Goal: Task Accomplishment & Management: Complete application form

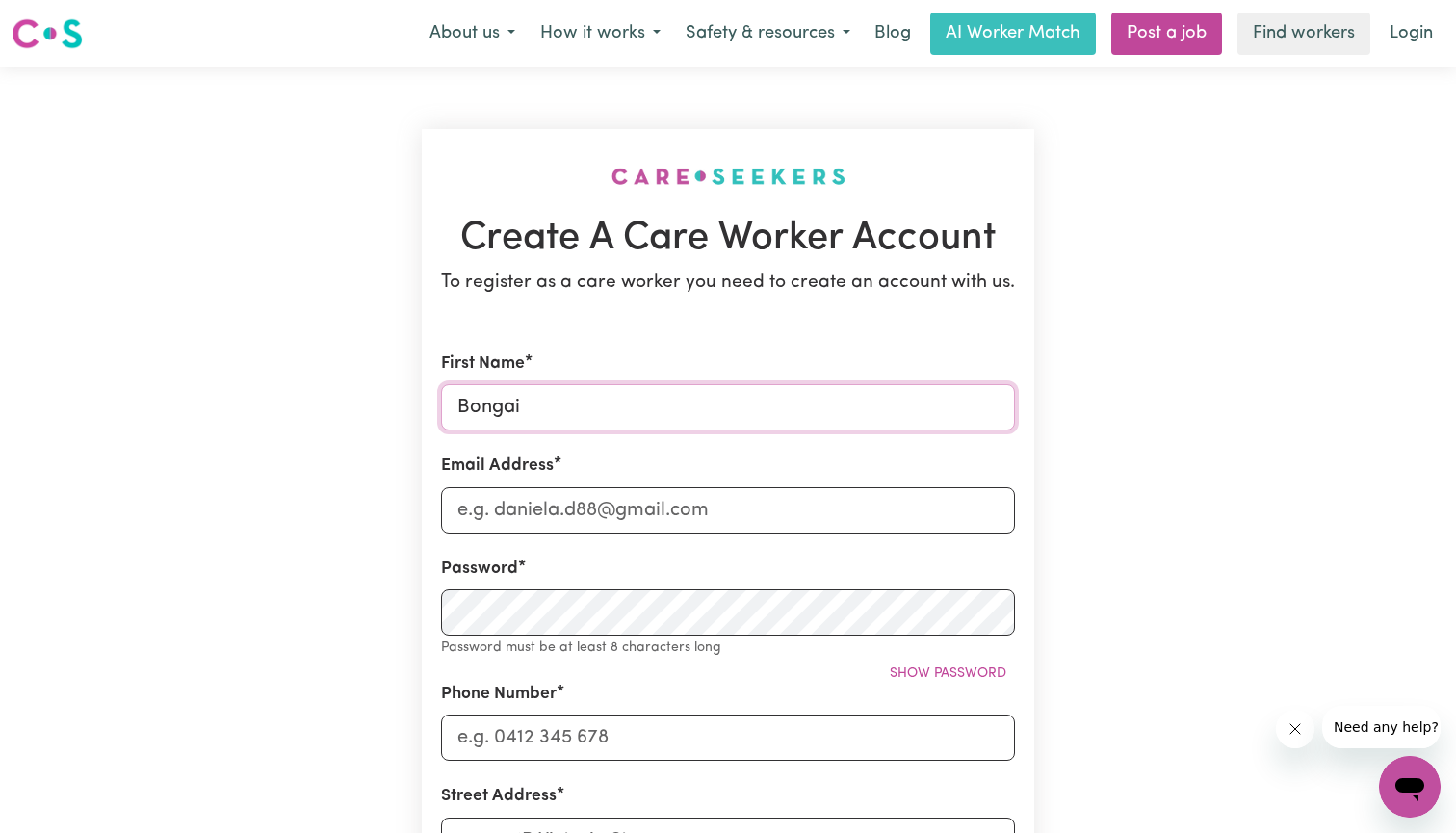
type input "Bongai"
type input "[EMAIL_ADDRESS][DOMAIN_NAME]"
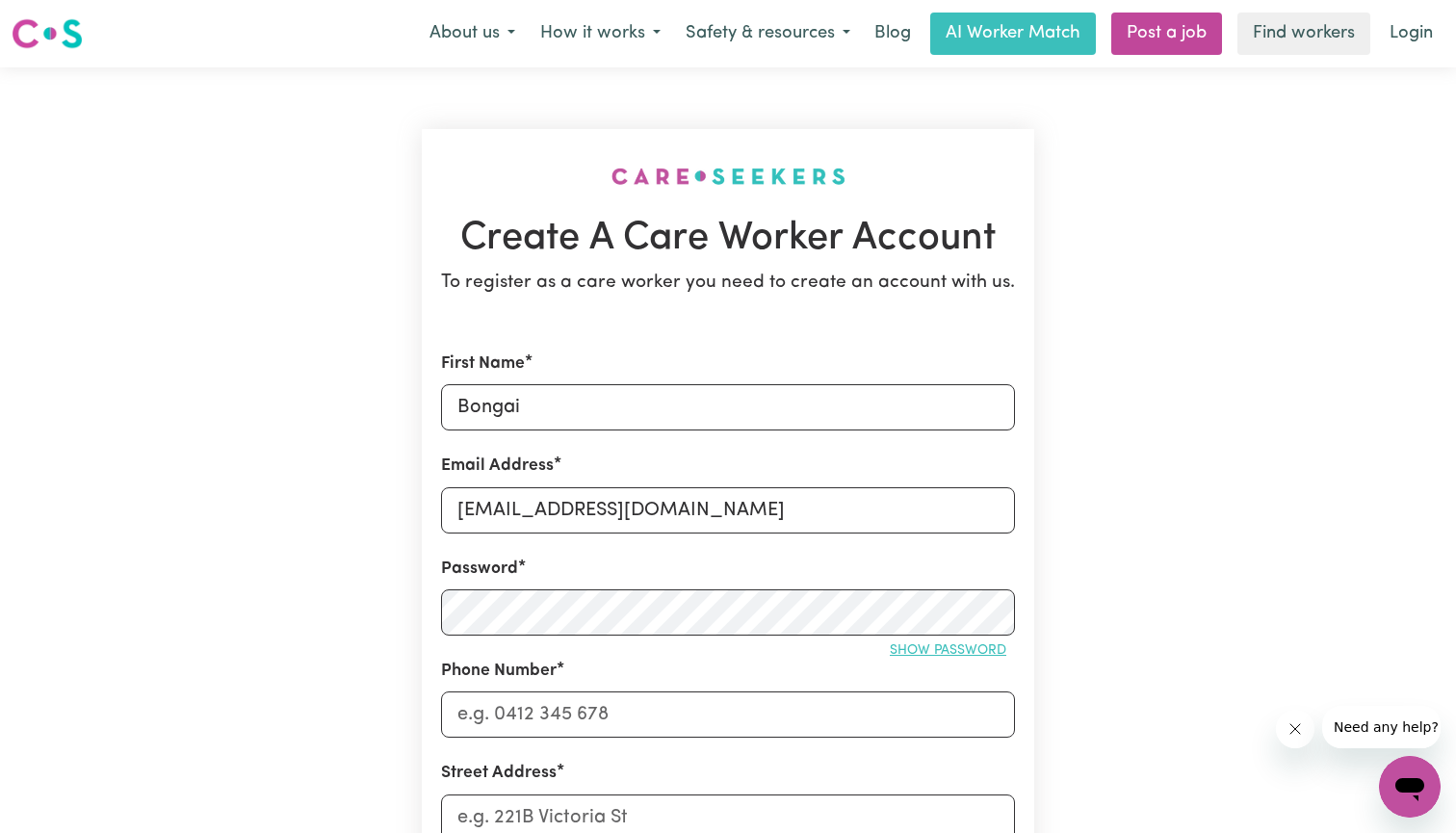
click at [921, 653] on span "Show password" at bounding box center [948, 650] width 116 height 15
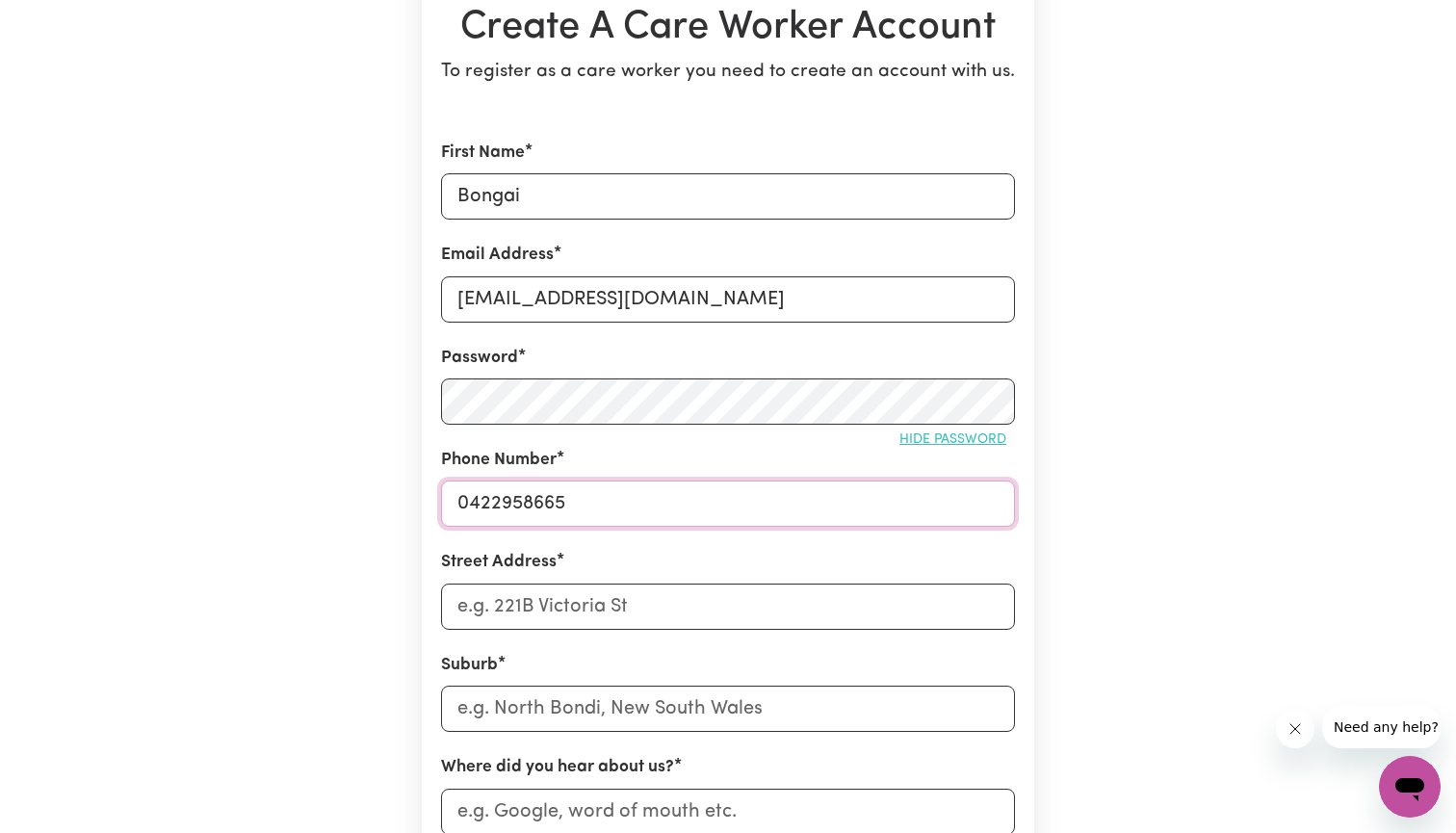
scroll to position [220, 0]
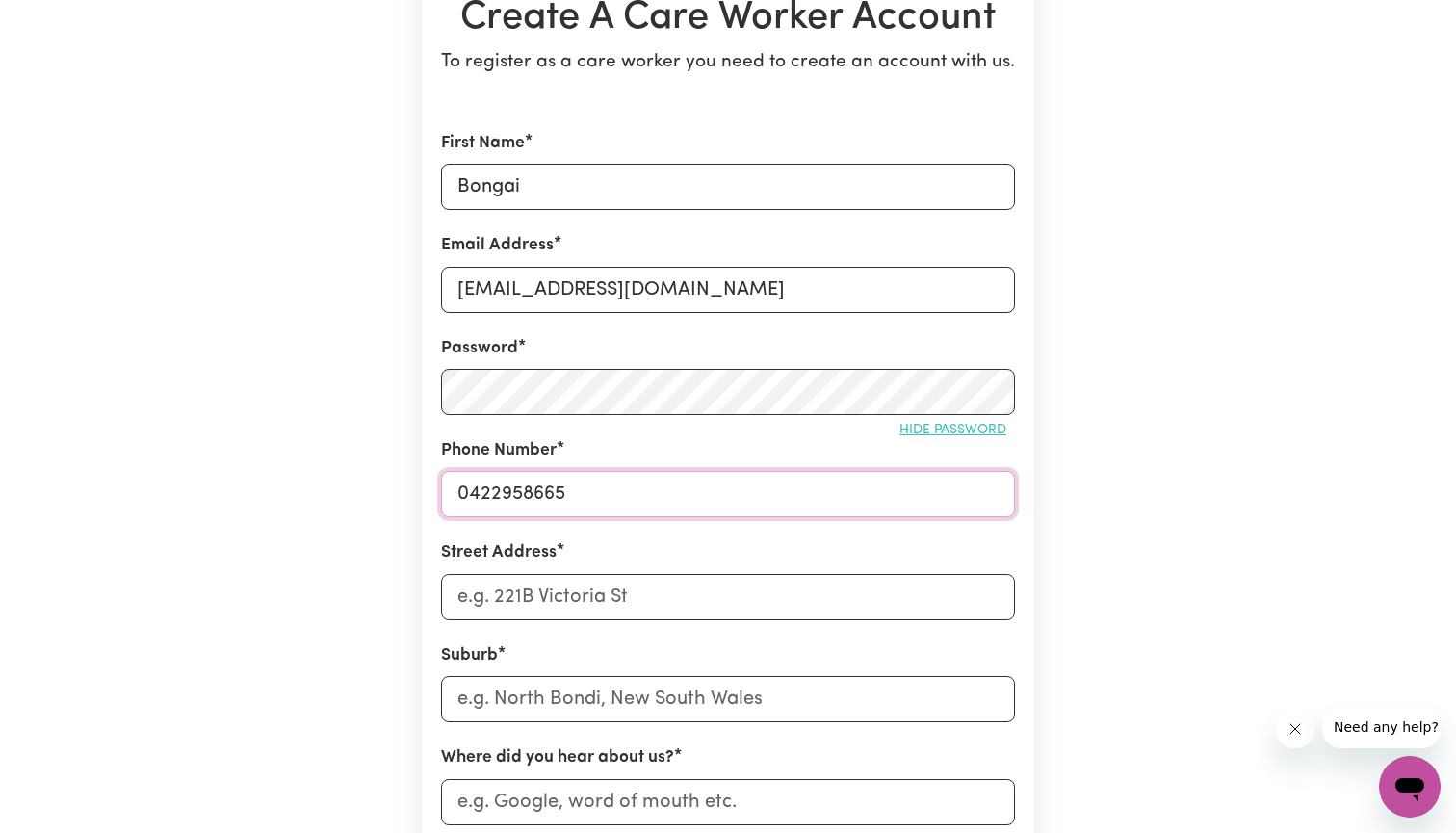
type input "0422958665"
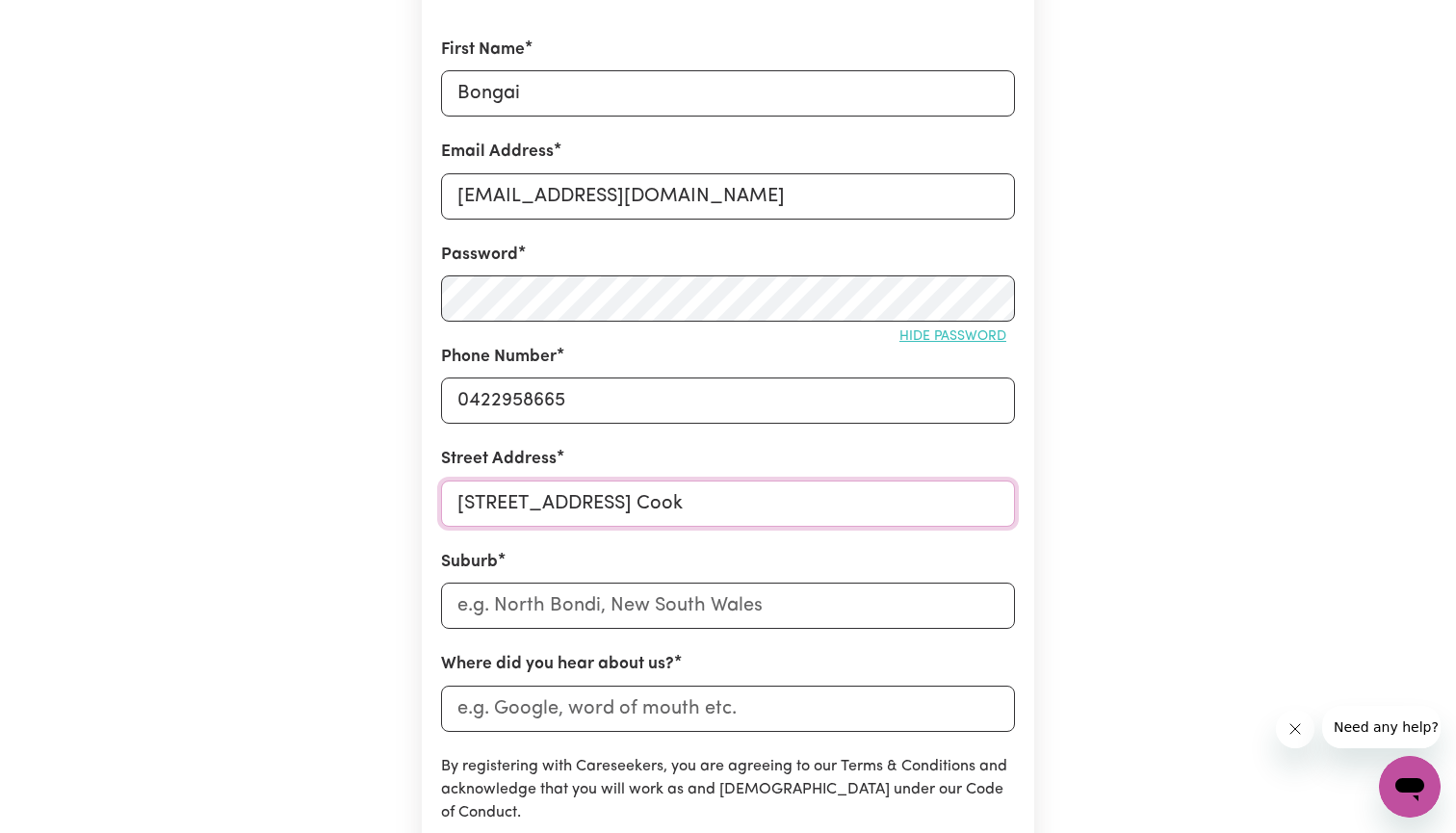
scroll to position [384, 0]
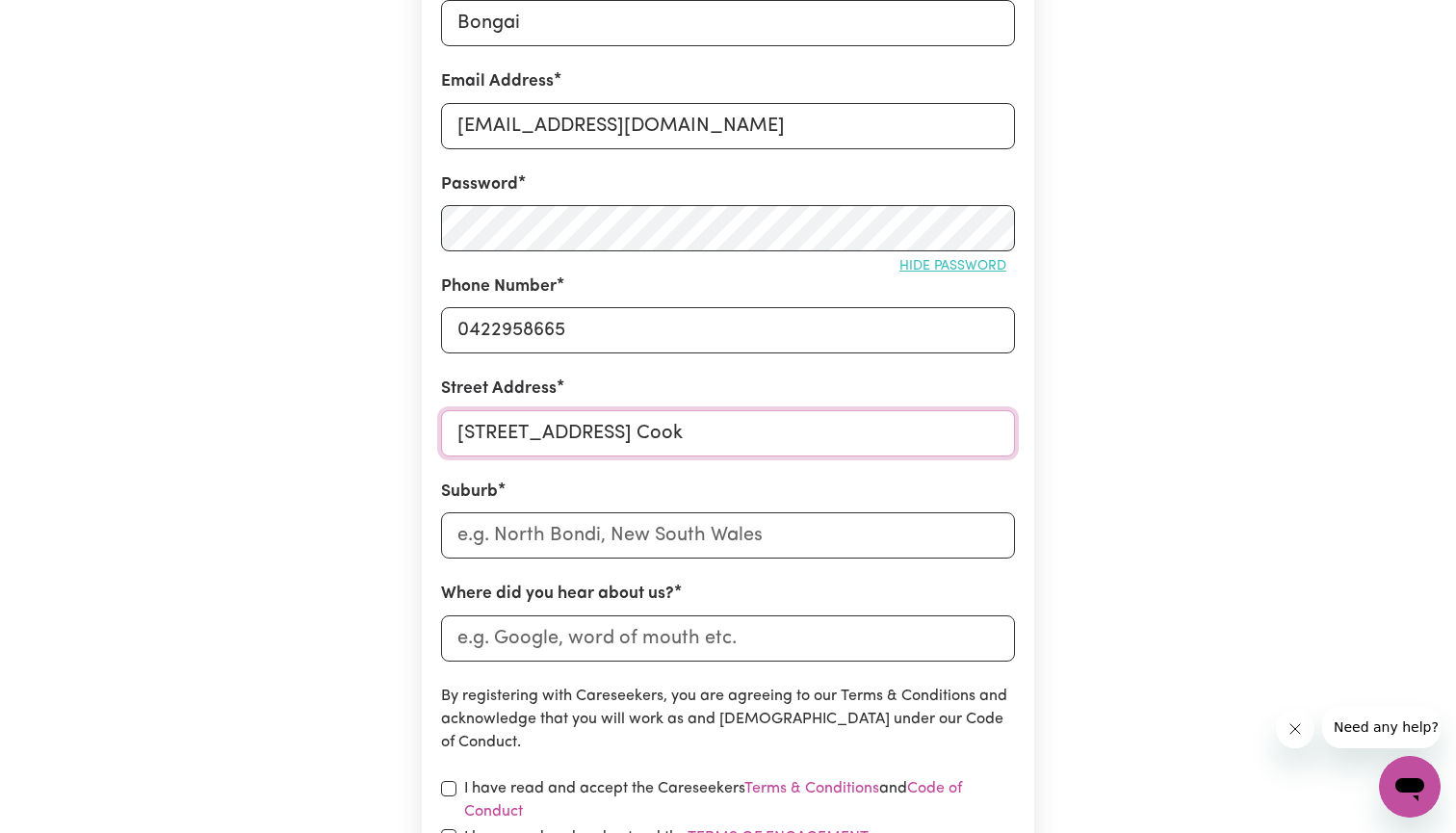
type input "[STREET_ADDRESS] Cook"
click at [560, 536] on input "text" at bounding box center [728, 535] width 574 height 47
type input "Poin"
type input "PoinT ARKWRIGHT, [GEOGRAPHIC_DATA], 4573"
type input "Point"
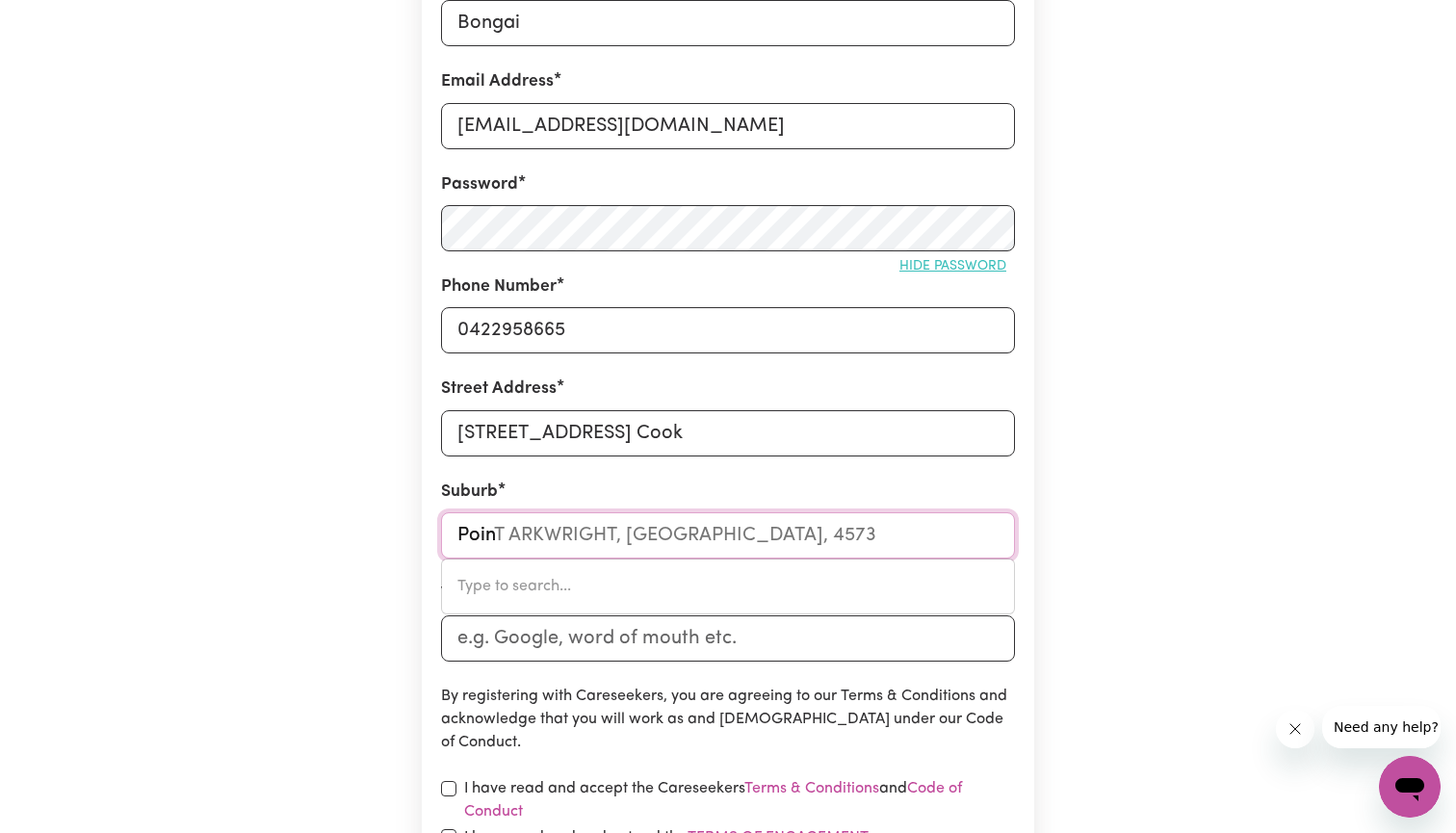
type input "Point ARKWRIGHT, [GEOGRAPHIC_DATA], 4573"
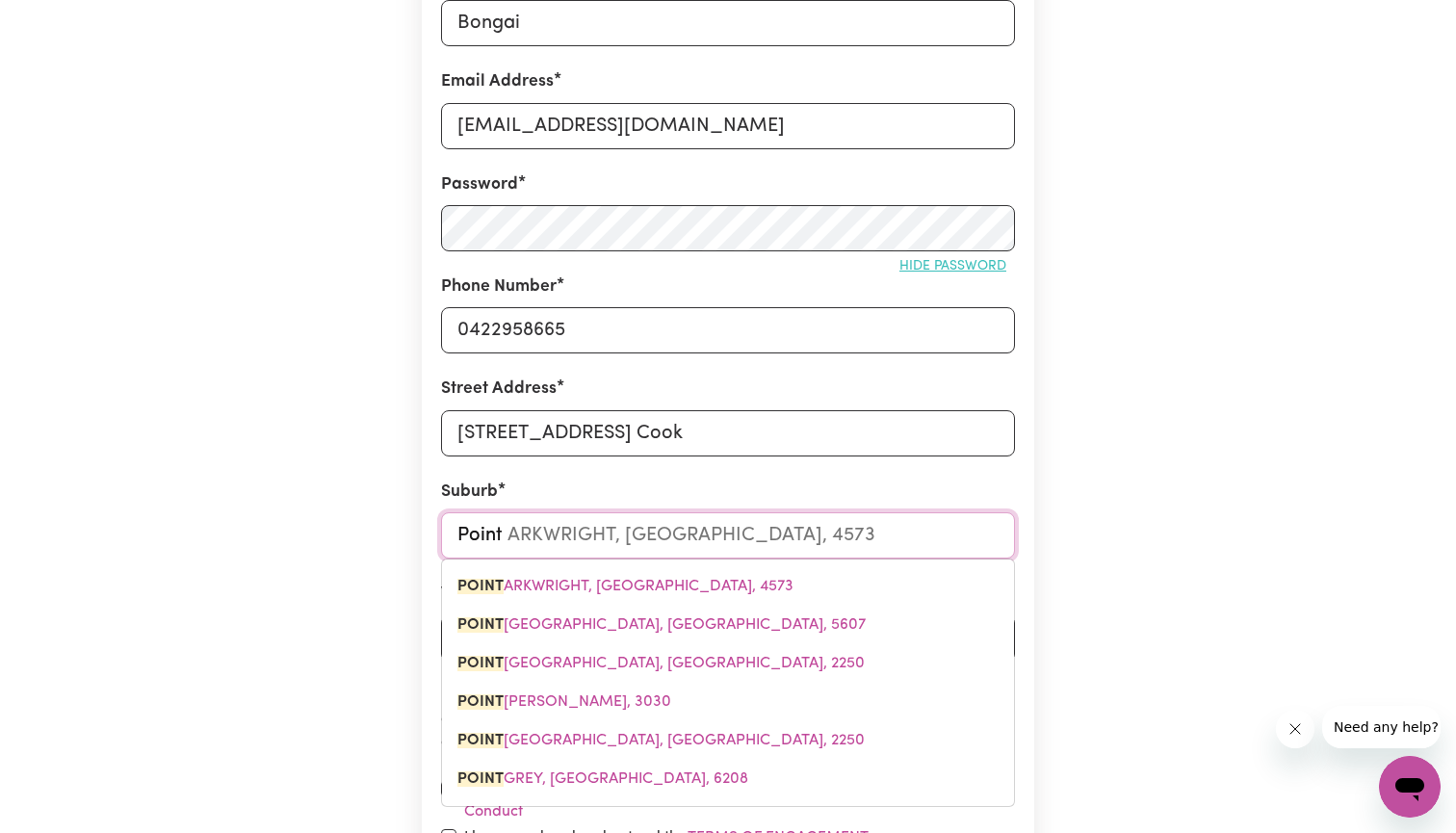
type input "Point C"
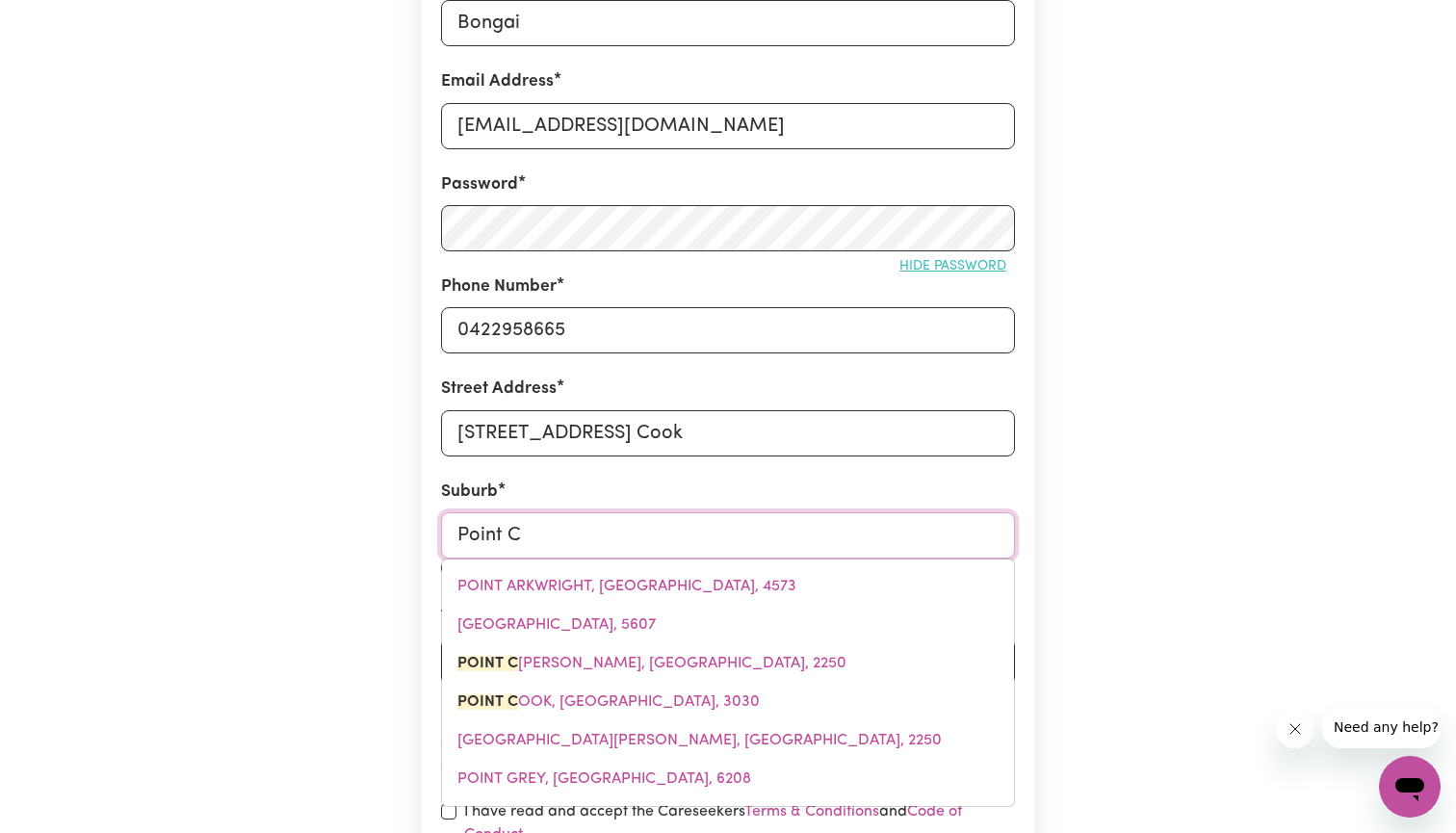
type input "[GEOGRAPHIC_DATA], [GEOGRAPHIC_DATA], 2250"
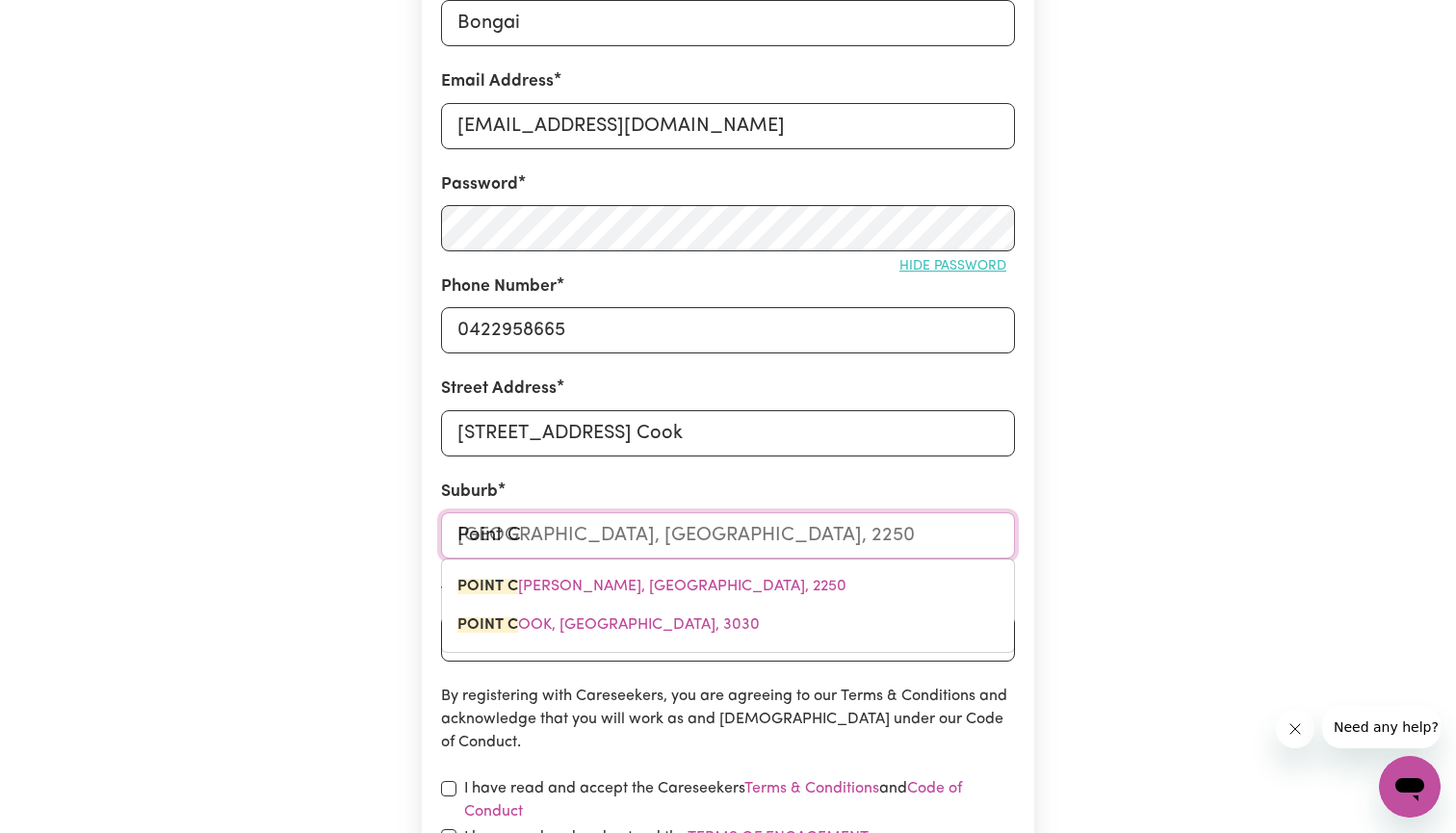
type input "Point Co"
type input "Point Cook"
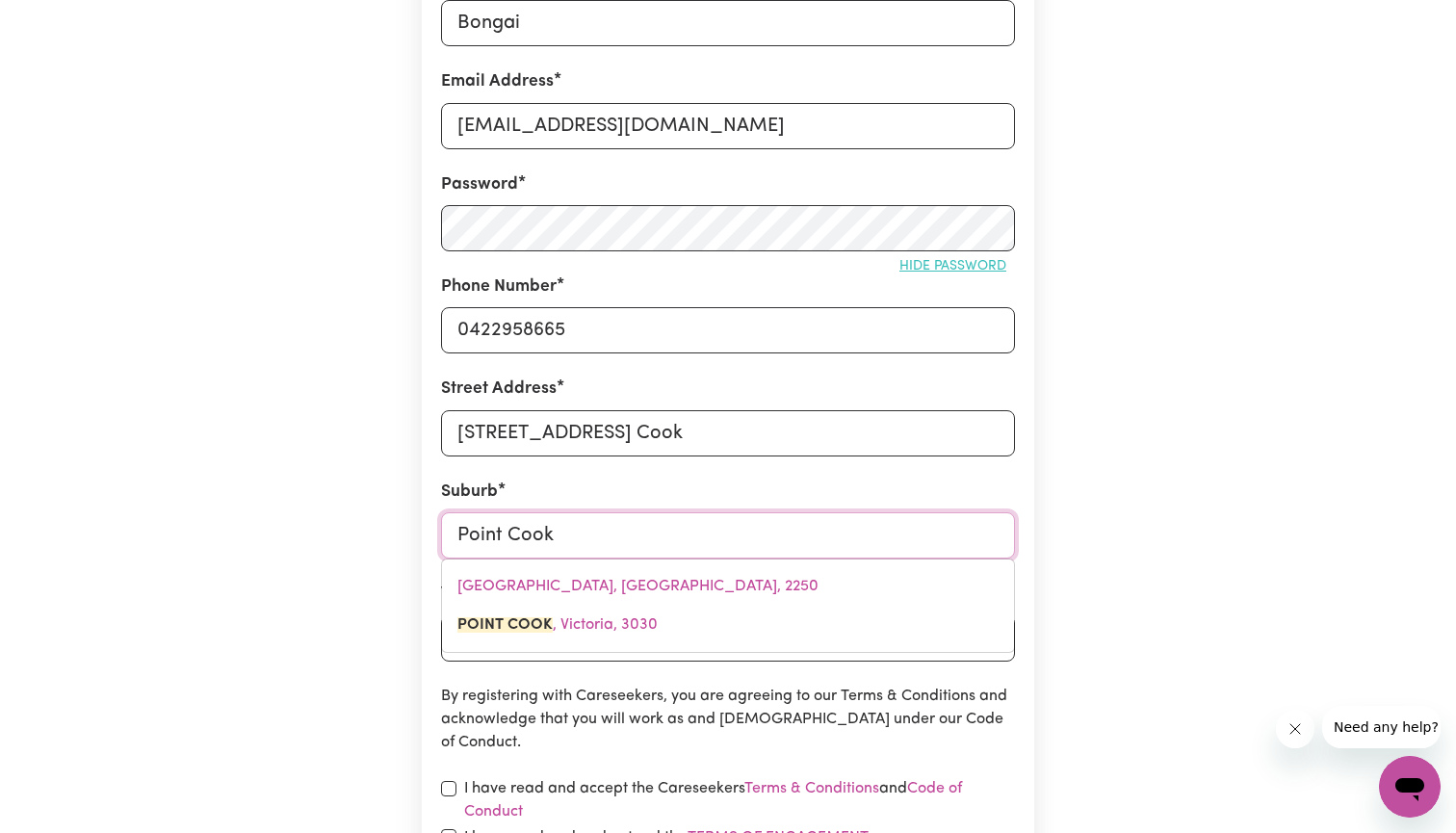
type input "Point [PERSON_NAME], 3030"
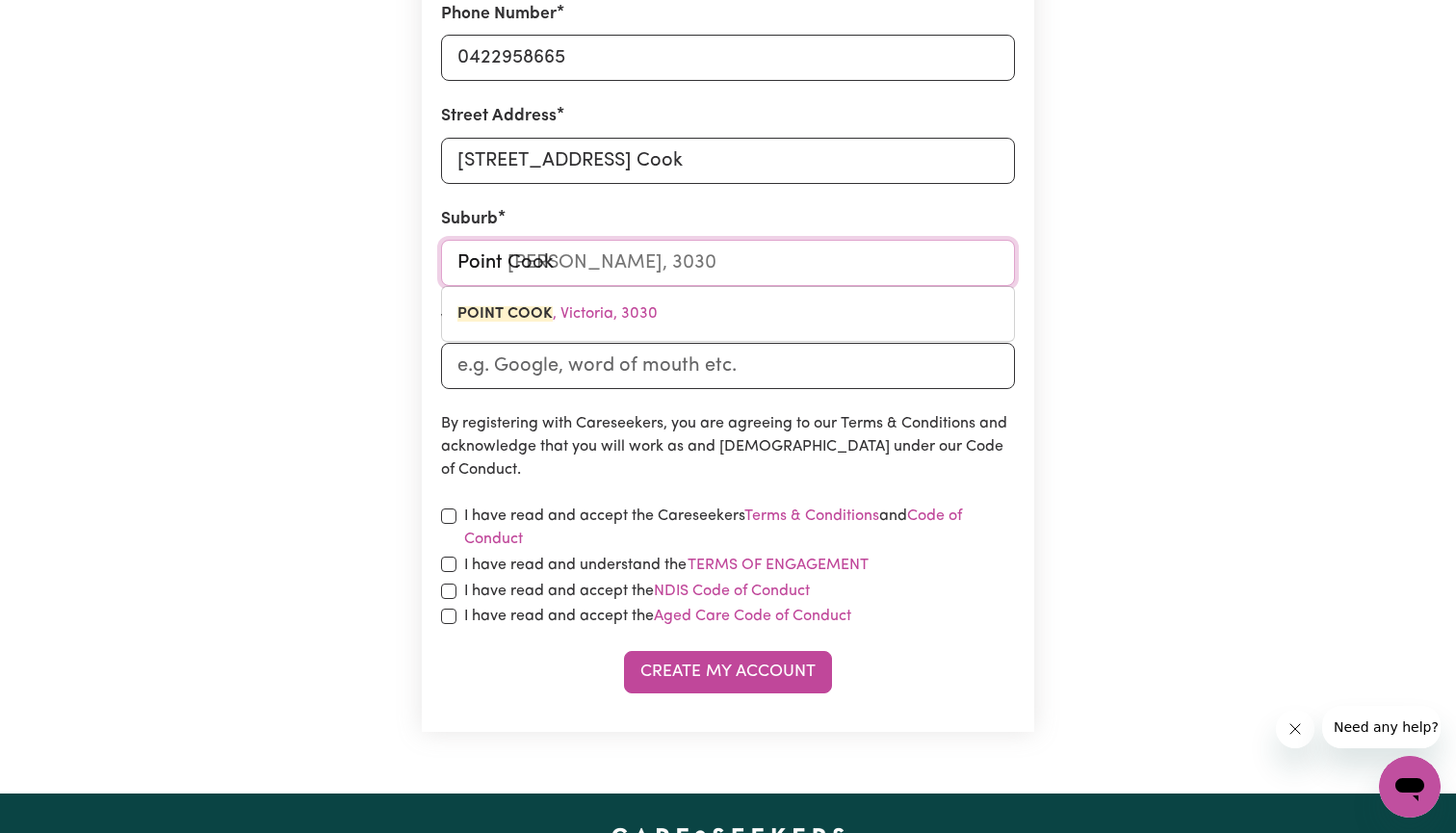
scroll to position [664, 0]
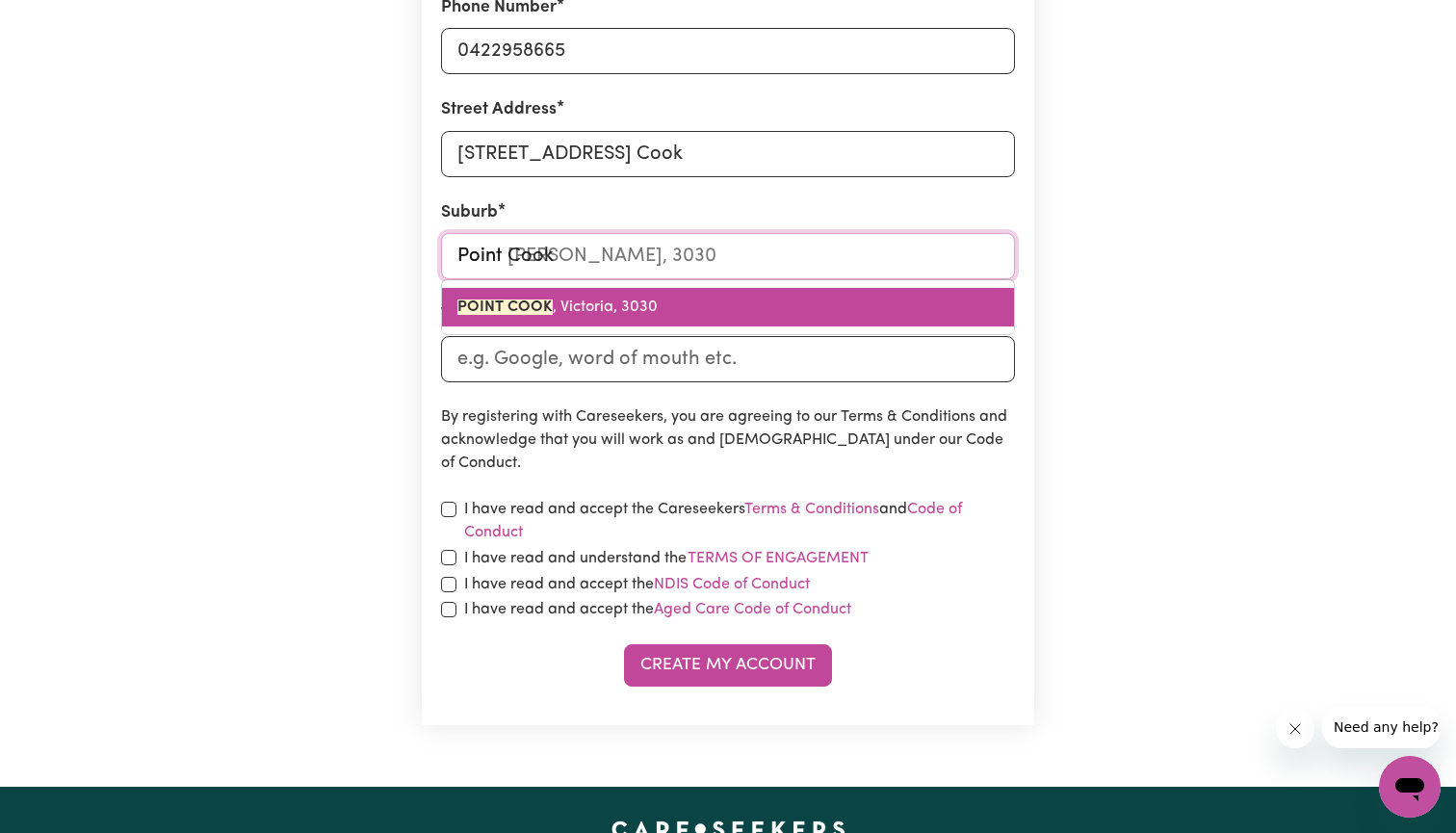
click at [597, 294] on link "[GEOGRAPHIC_DATA][PERSON_NAME]" at bounding box center [728, 307] width 572 height 39
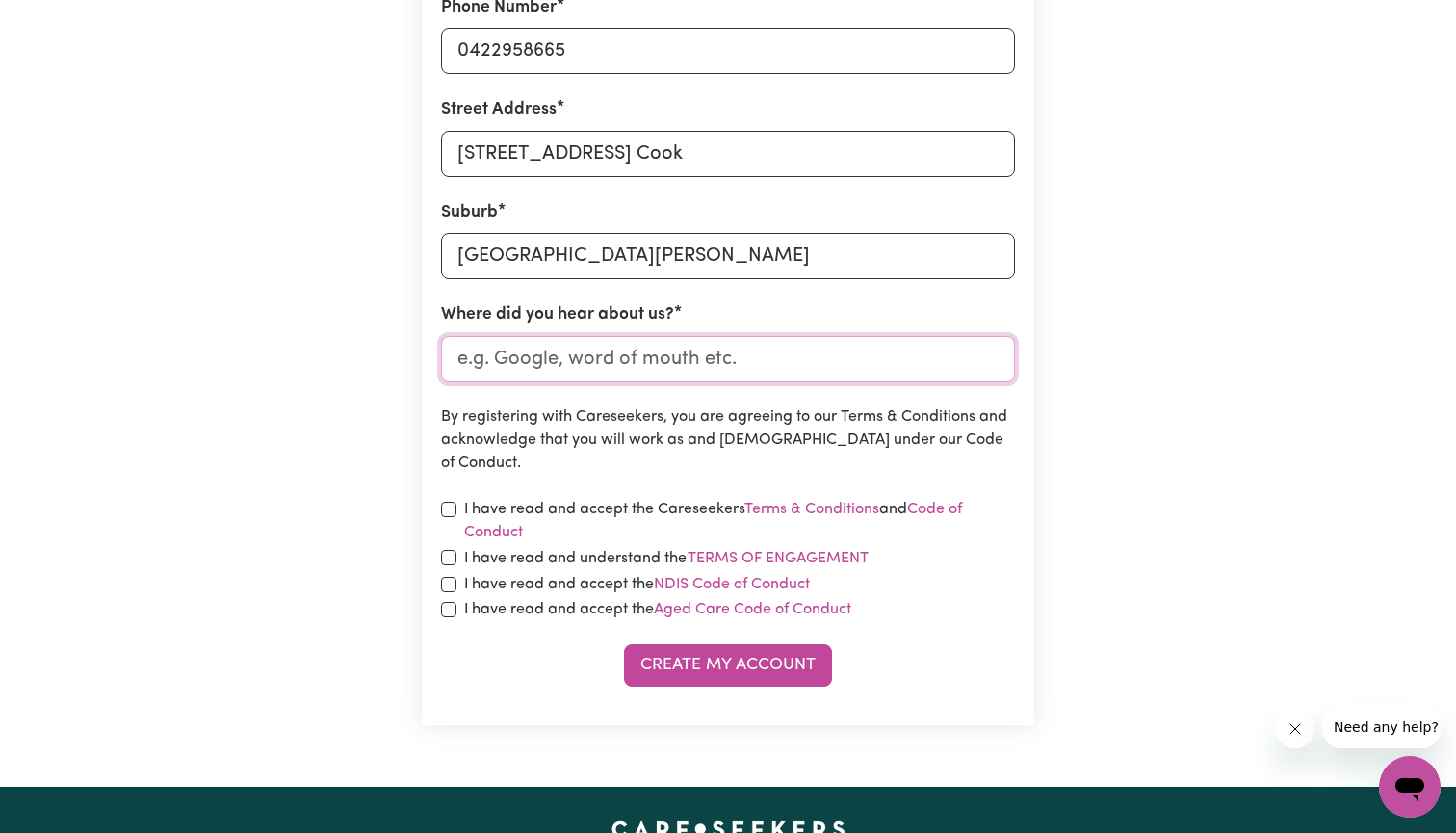
click at [600, 355] on input "Where did you hear about us?" at bounding box center [728, 359] width 574 height 47
type input "Indeed"
click at [457, 505] on div "I have read and accept the Careseekers Terms & Conditions and Code of Conduct" at bounding box center [728, 521] width 574 height 47
click at [446, 507] on input "checkbox" at bounding box center [449, 510] width 16 height 16
checkbox input "true"
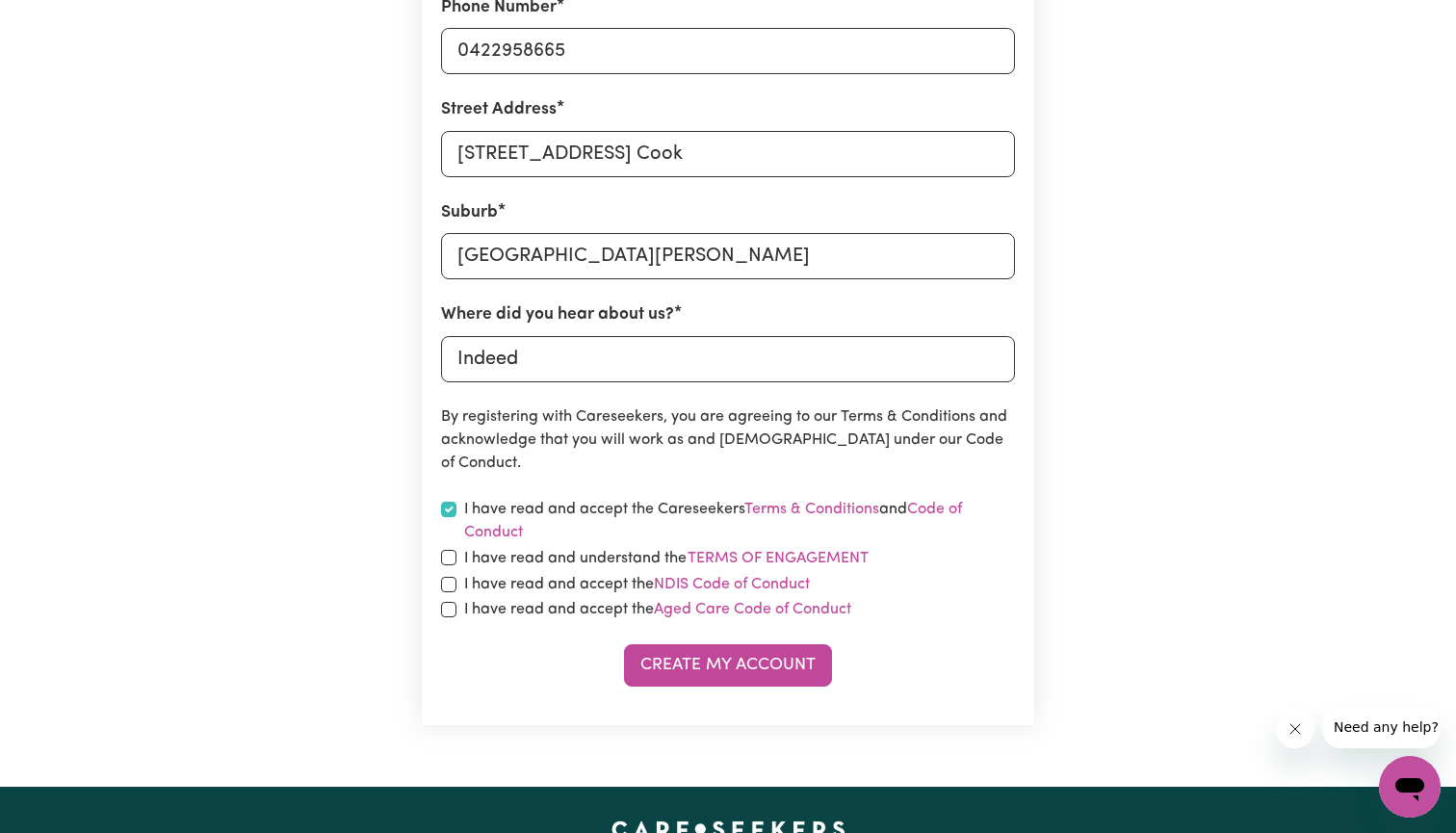
click at [451, 551] on input "checkbox" at bounding box center [449, 558] width 16 height 16
checkbox input "true"
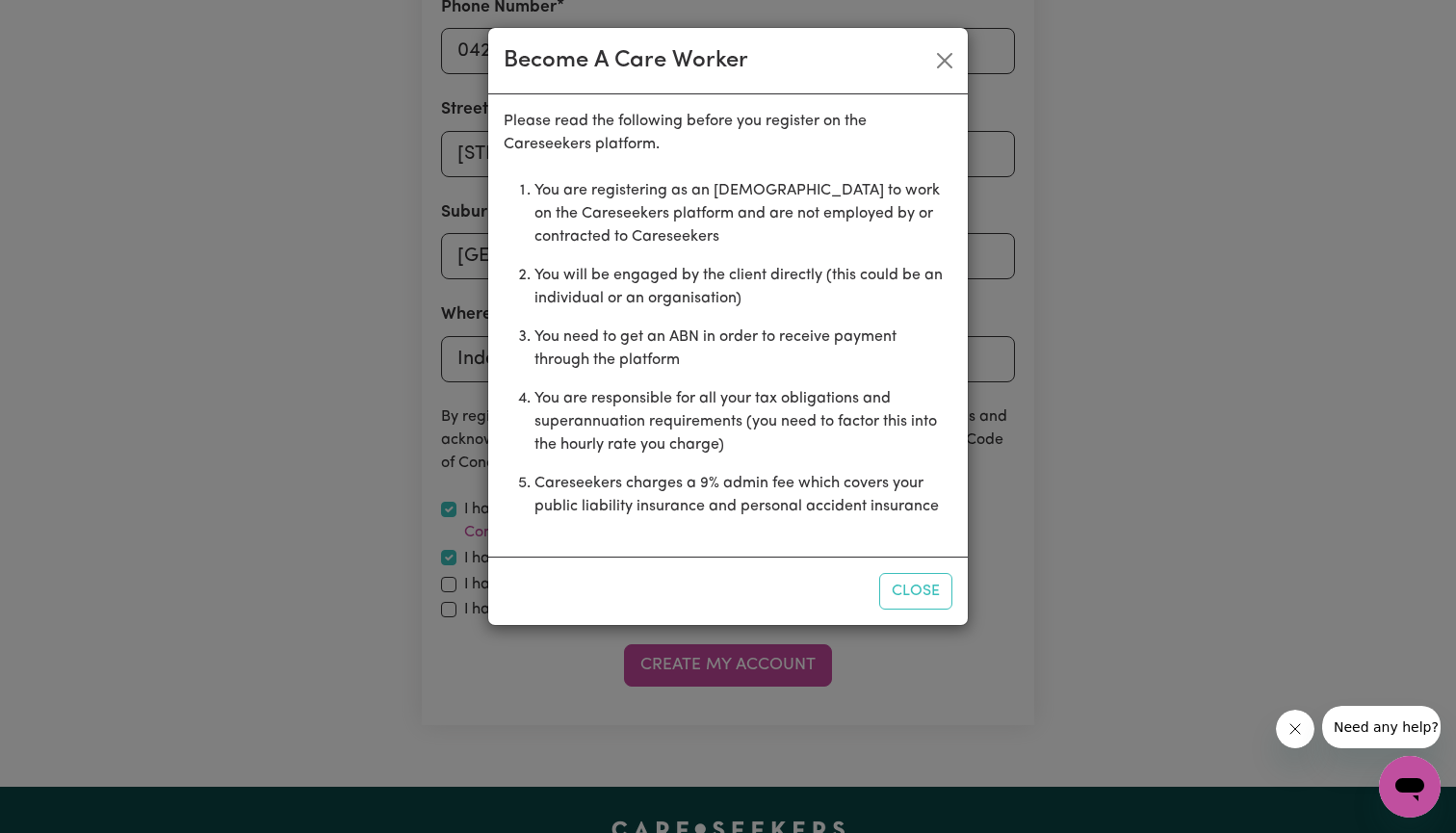
click at [449, 579] on div "Become A Care Worker Please read the following before you register on the Cares…" at bounding box center [728, 416] width 1456 height 833
click at [919, 588] on button "Close" at bounding box center [916, 591] width 73 height 37
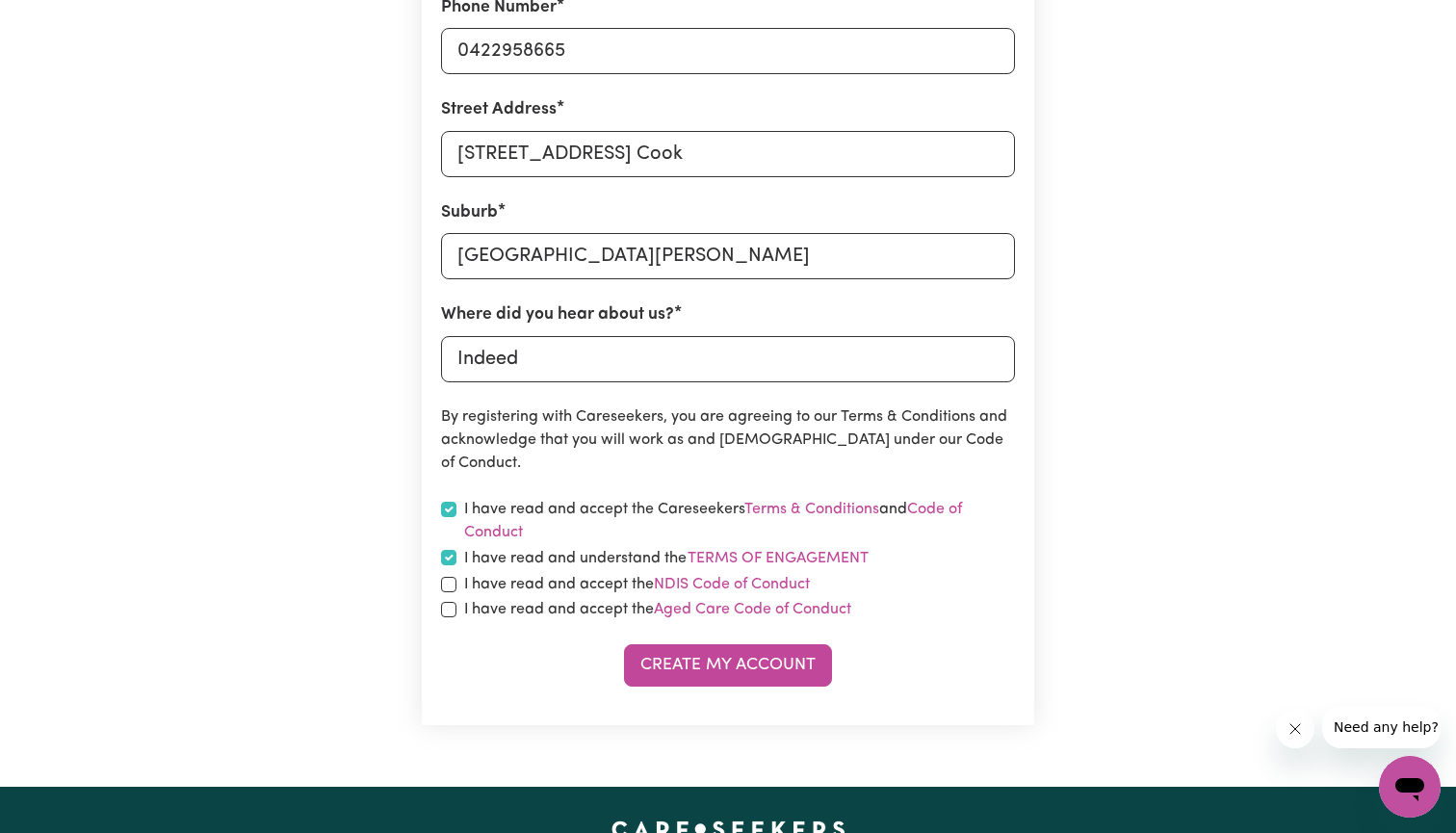
click at [451, 584] on input "checkbox" at bounding box center [449, 585] width 16 height 16
checkbox input "true"
click at [452, 609] on input "checkbox" at bounding box center [449, 611] width 16 height 16
checkbox input "true"
click at [719, 662] on button "Create My Account" at bounding box center [728, 665] width 208 height 43
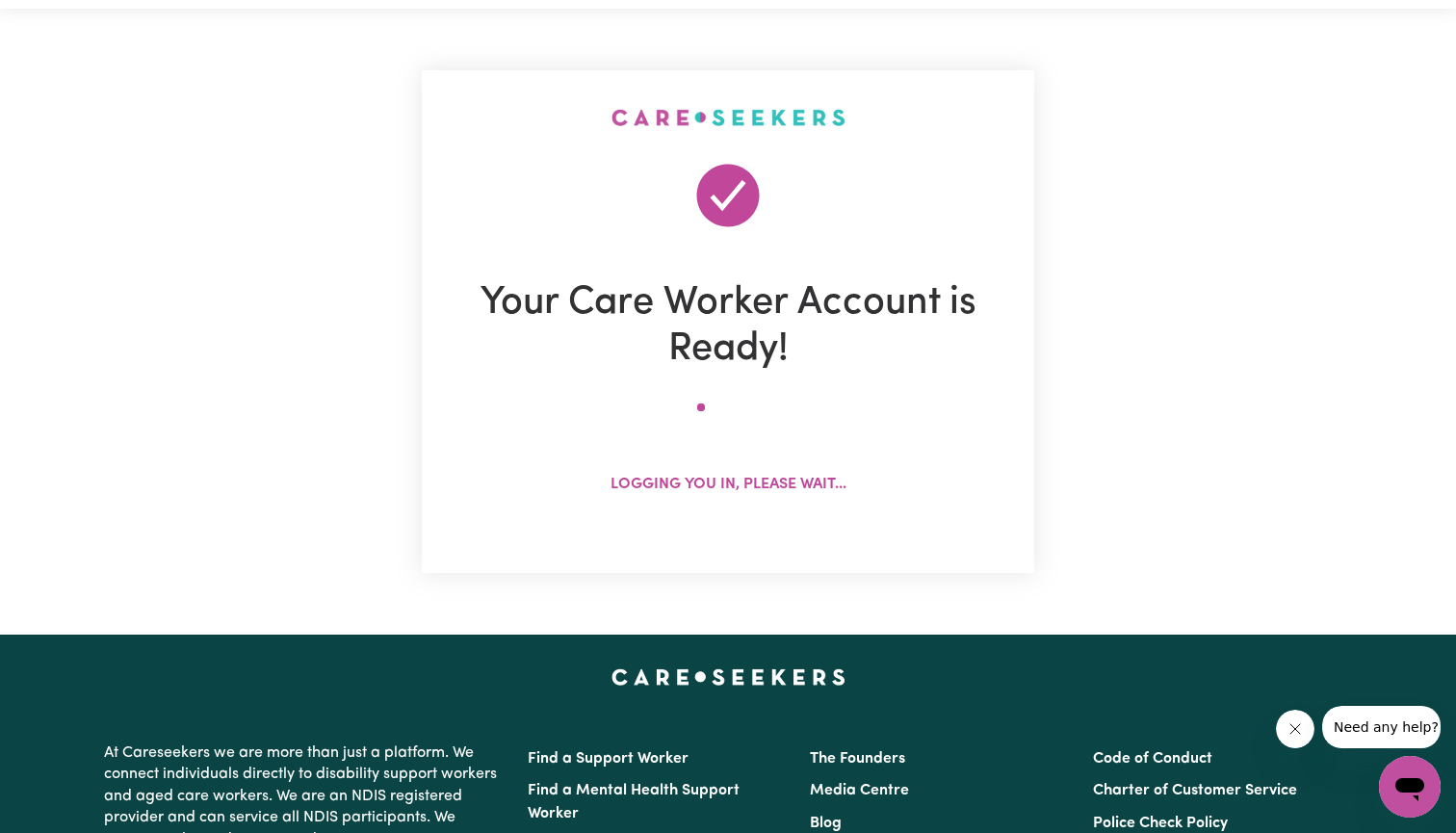
scroll to position [0, 0]
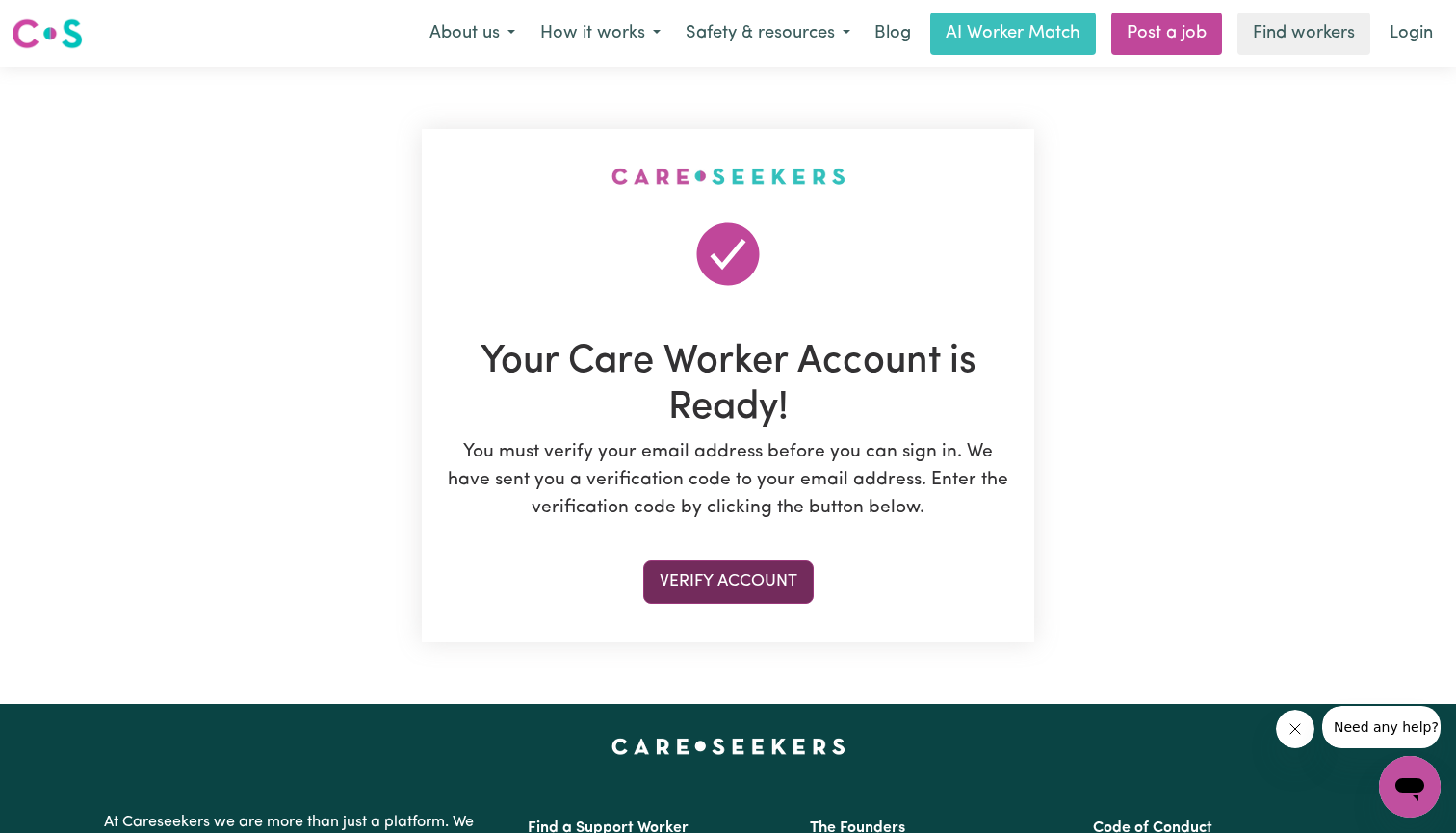
click at [744, 575] on button "Verify Account" at bounding box center [728, 582] width 171 height 43
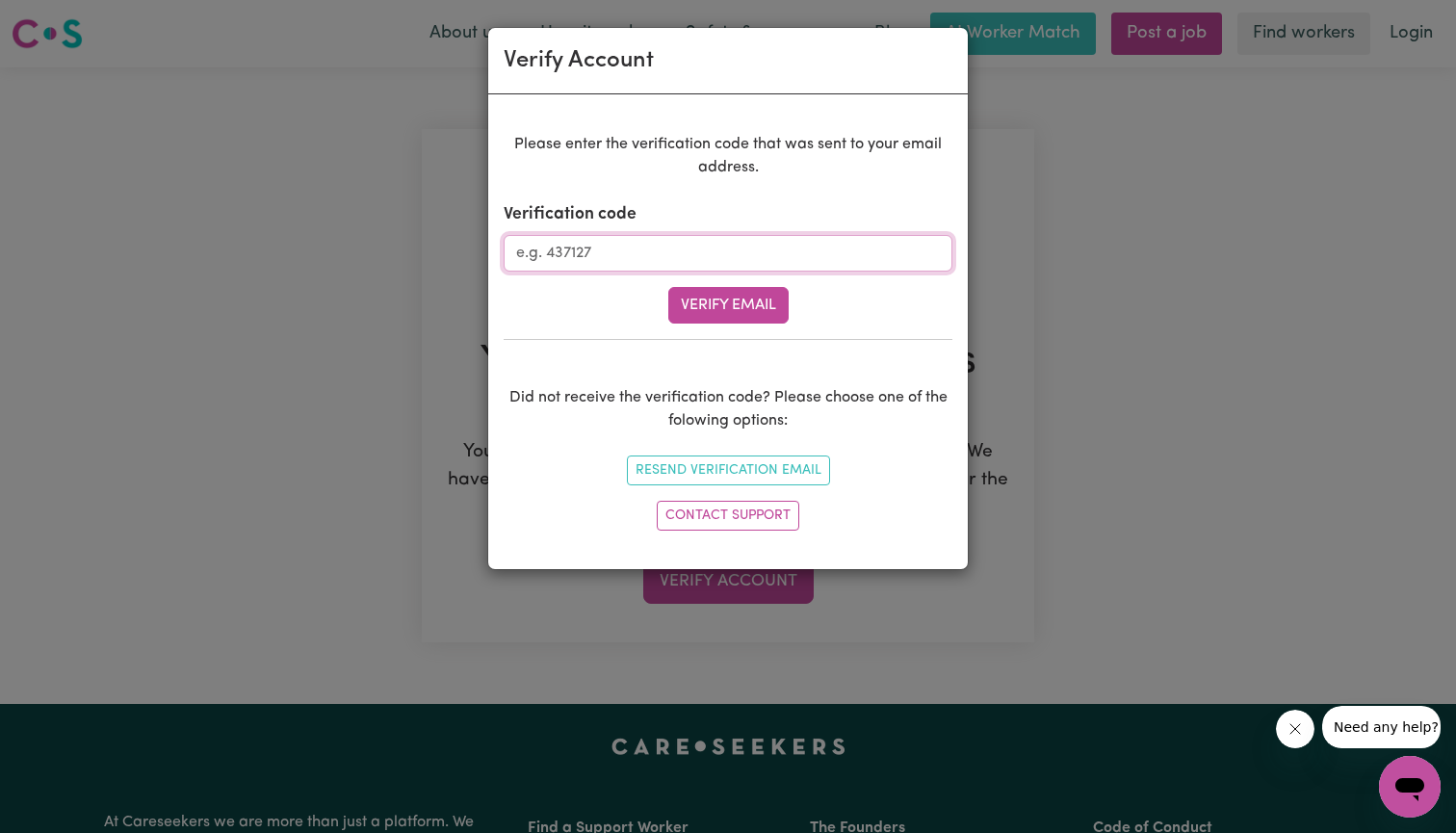
click at [558, 255] on input "Verification code" at bounding box center [728, 253] width 449 height 37
type input "826626"
click at [711, 307] on button "Verify Email" at bounding box center [728, 305] width 120 height 37
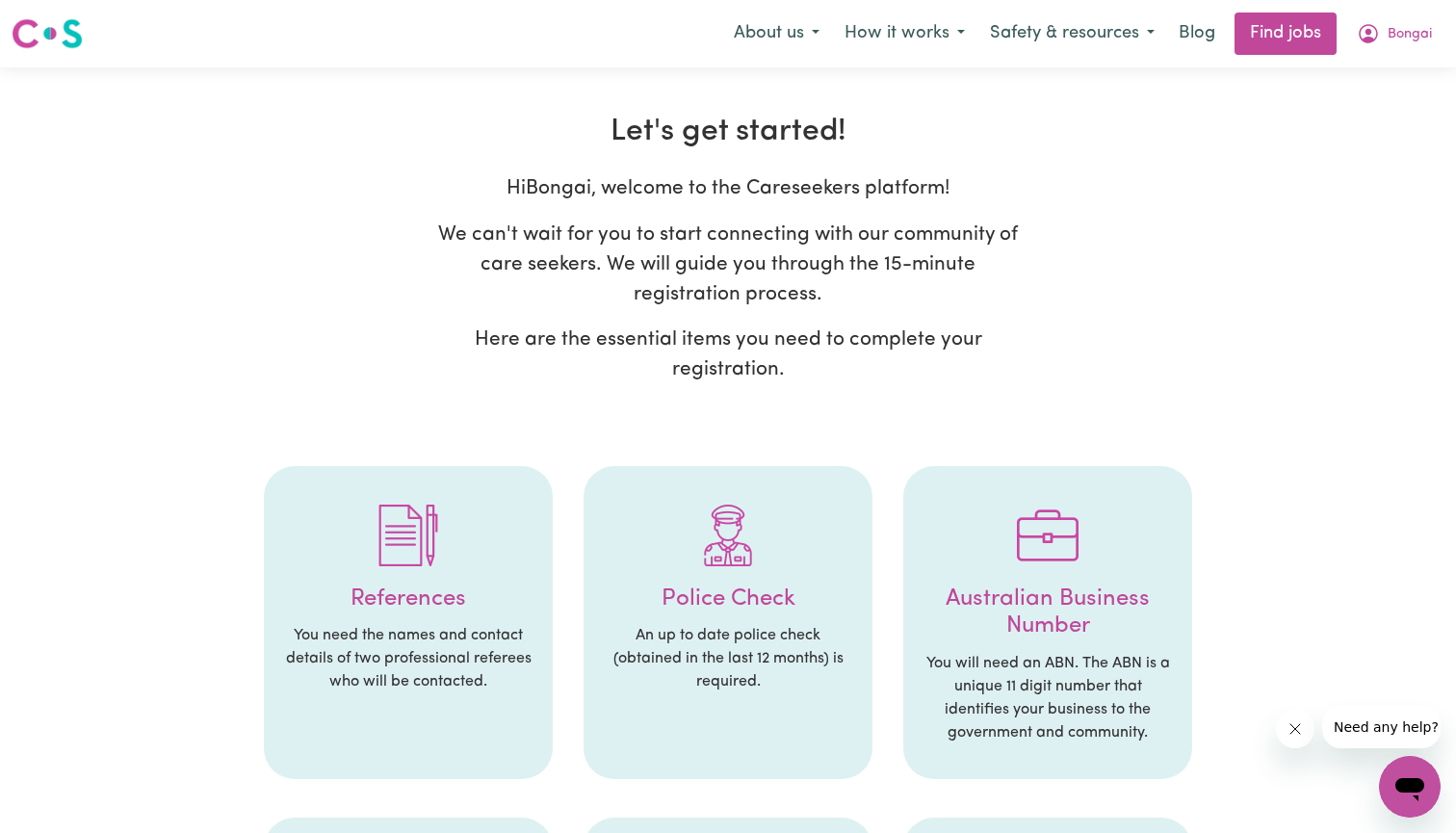
click at [439, 577] on div at bounding box center [408, 535] width 250 height 100
click at [424, 600] on h4 "References" at bounding box center [408, 600] width 250 height 28
click at [408, 538] on img at bounding box center [408, 535] width 62 height 62
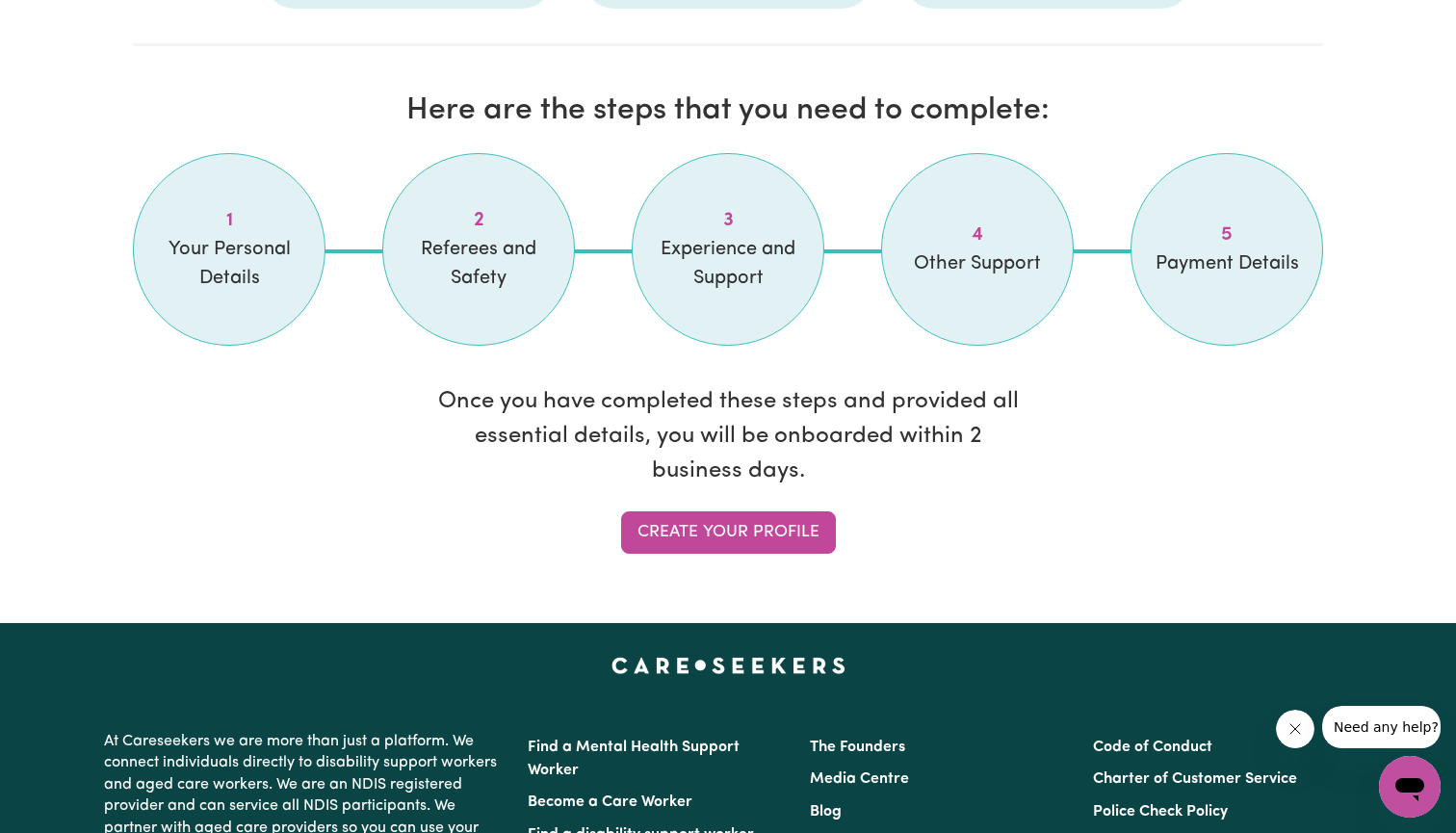
scroll to position [1568, 0]
click at [697, 513] on link "Create your profile" at bounding box center [728, 532] width 214 height 43
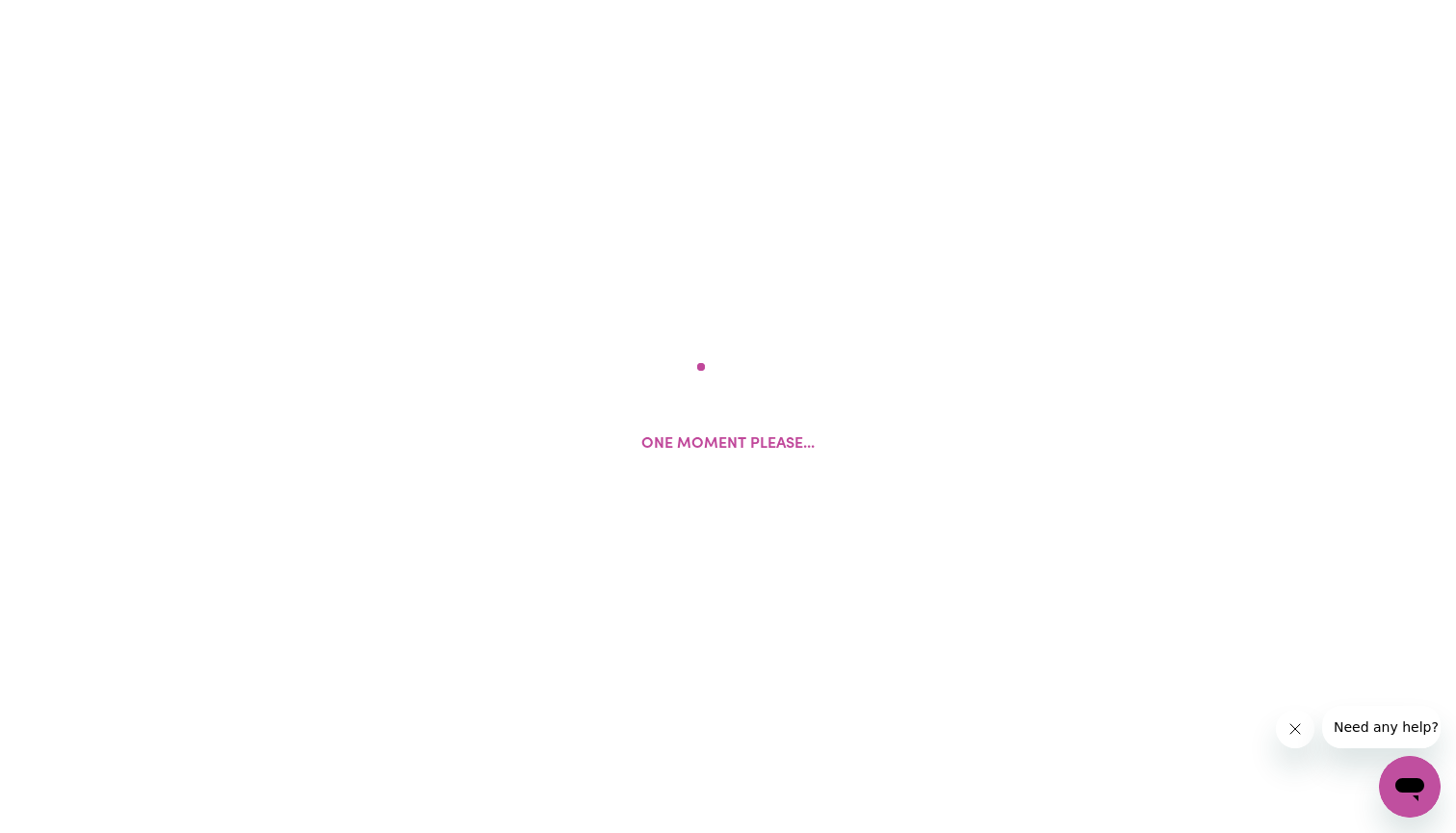
select select "Studying a healthcare related degree or qualification"
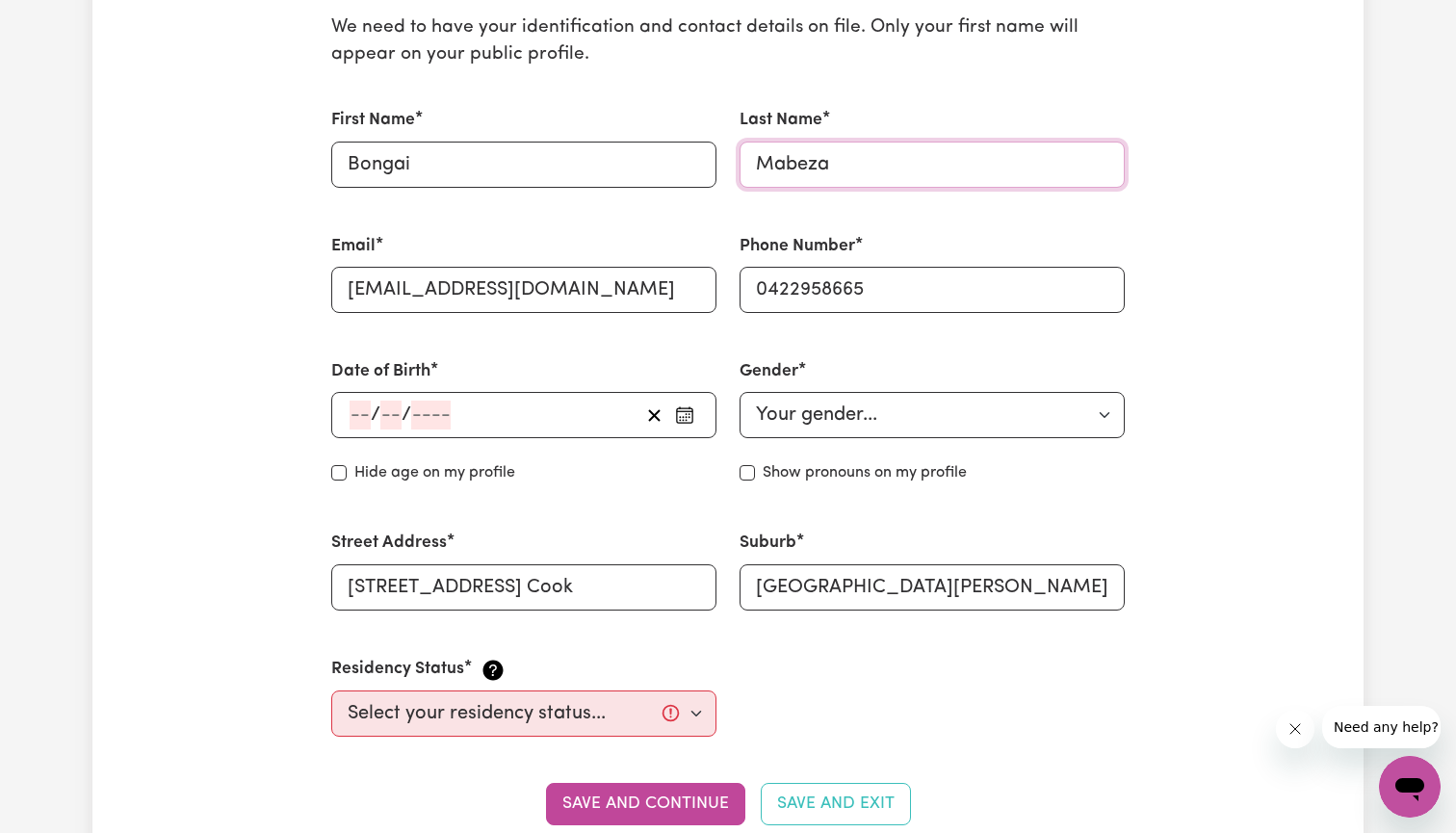
scroll to position [539, 0]
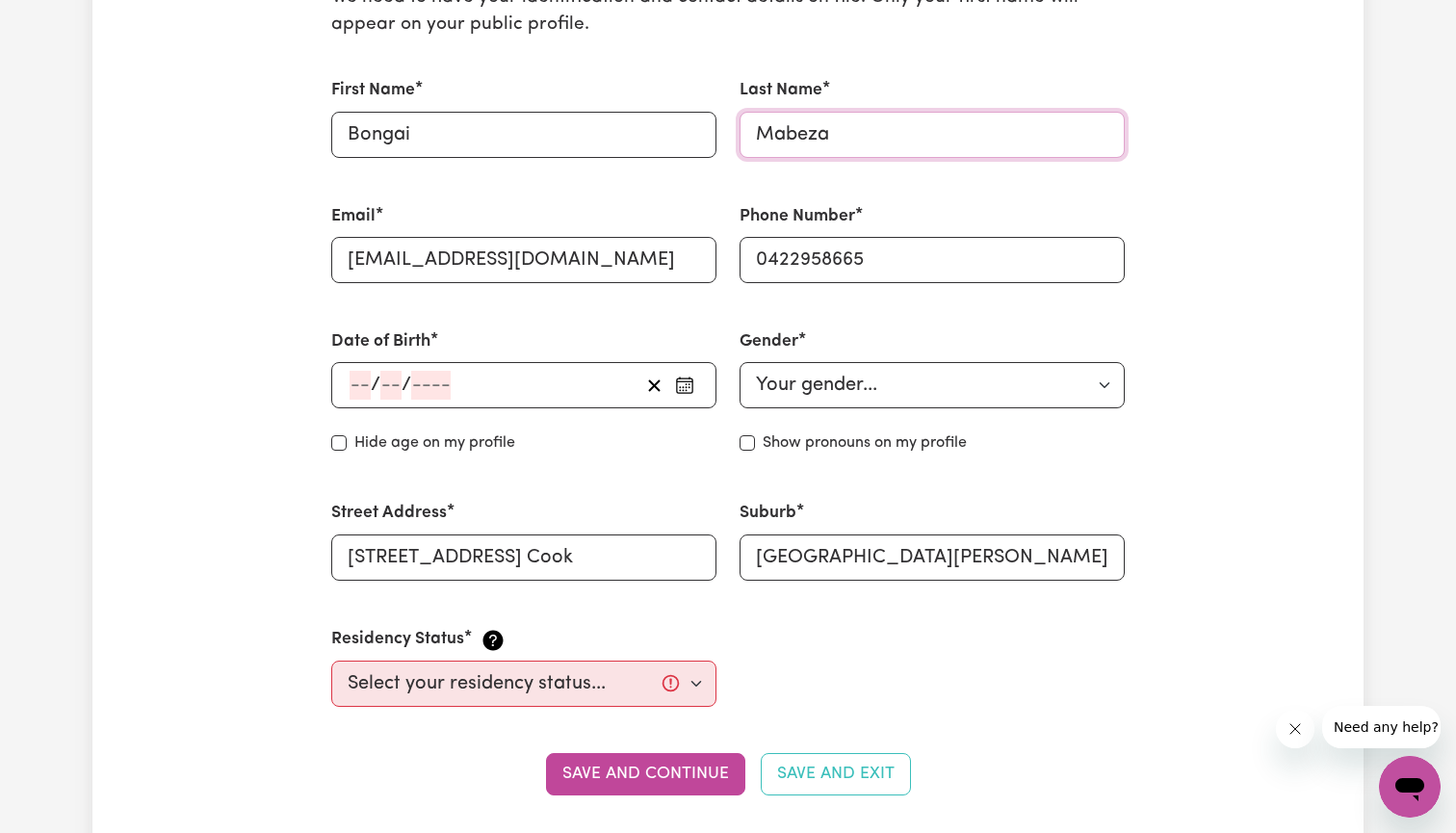
type input "Mabeza"
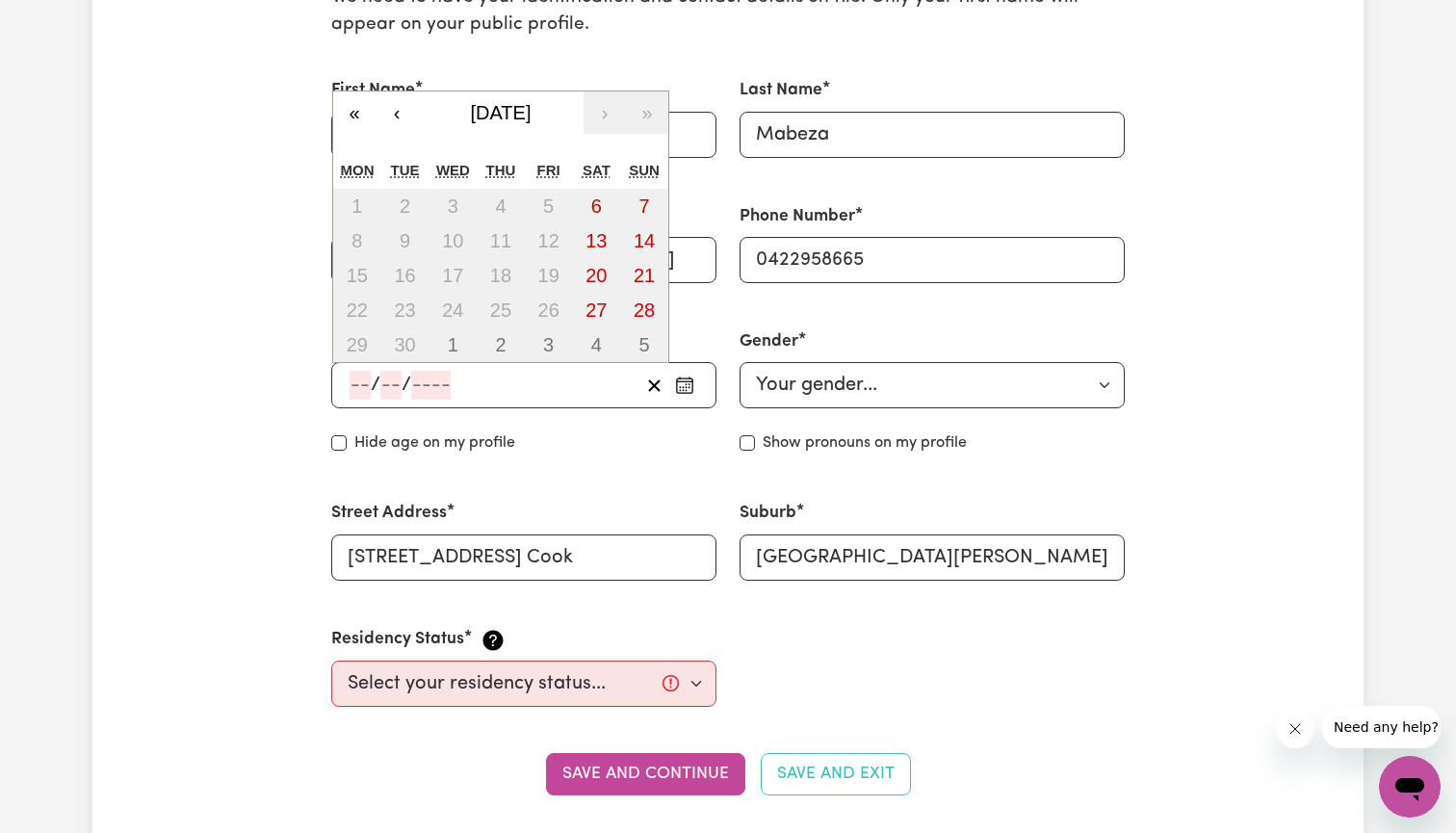
click at [357, 380] on input "number" at bounding box center [359, 385] width 21 height 29
type input "26"
type input "05"
type input "200"
type input "[DATE]"
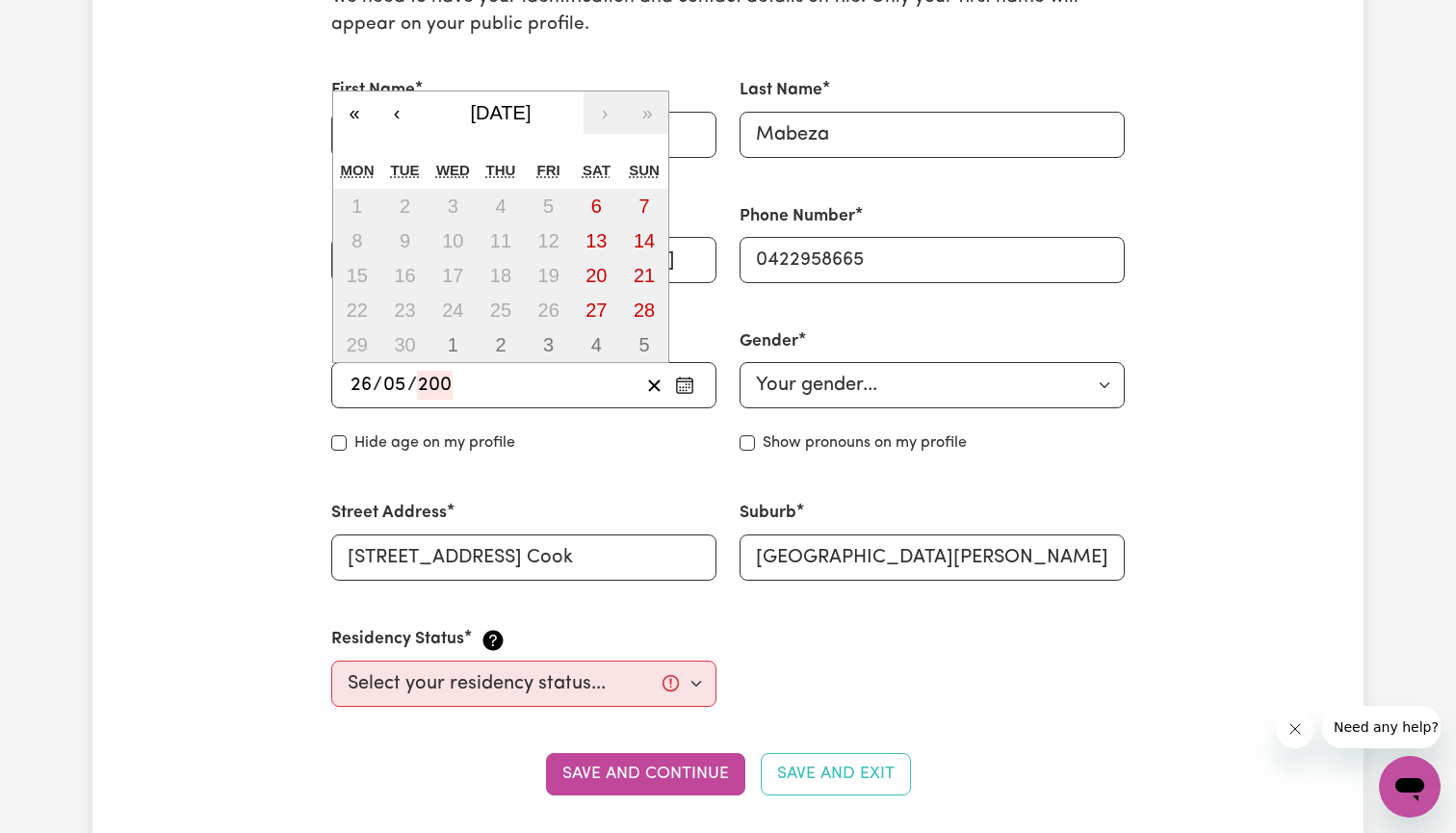
type input "5"
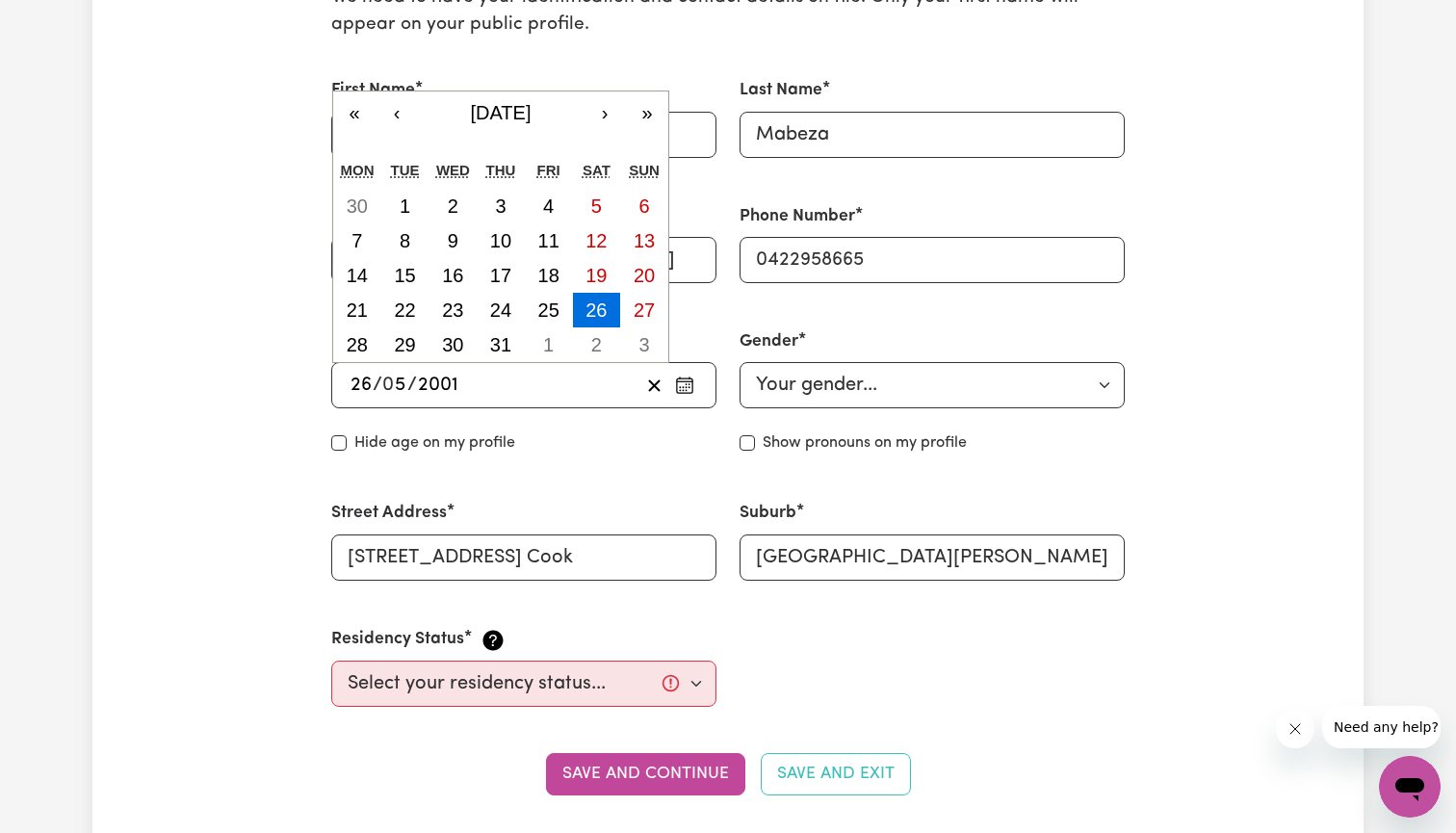
type input "2001"
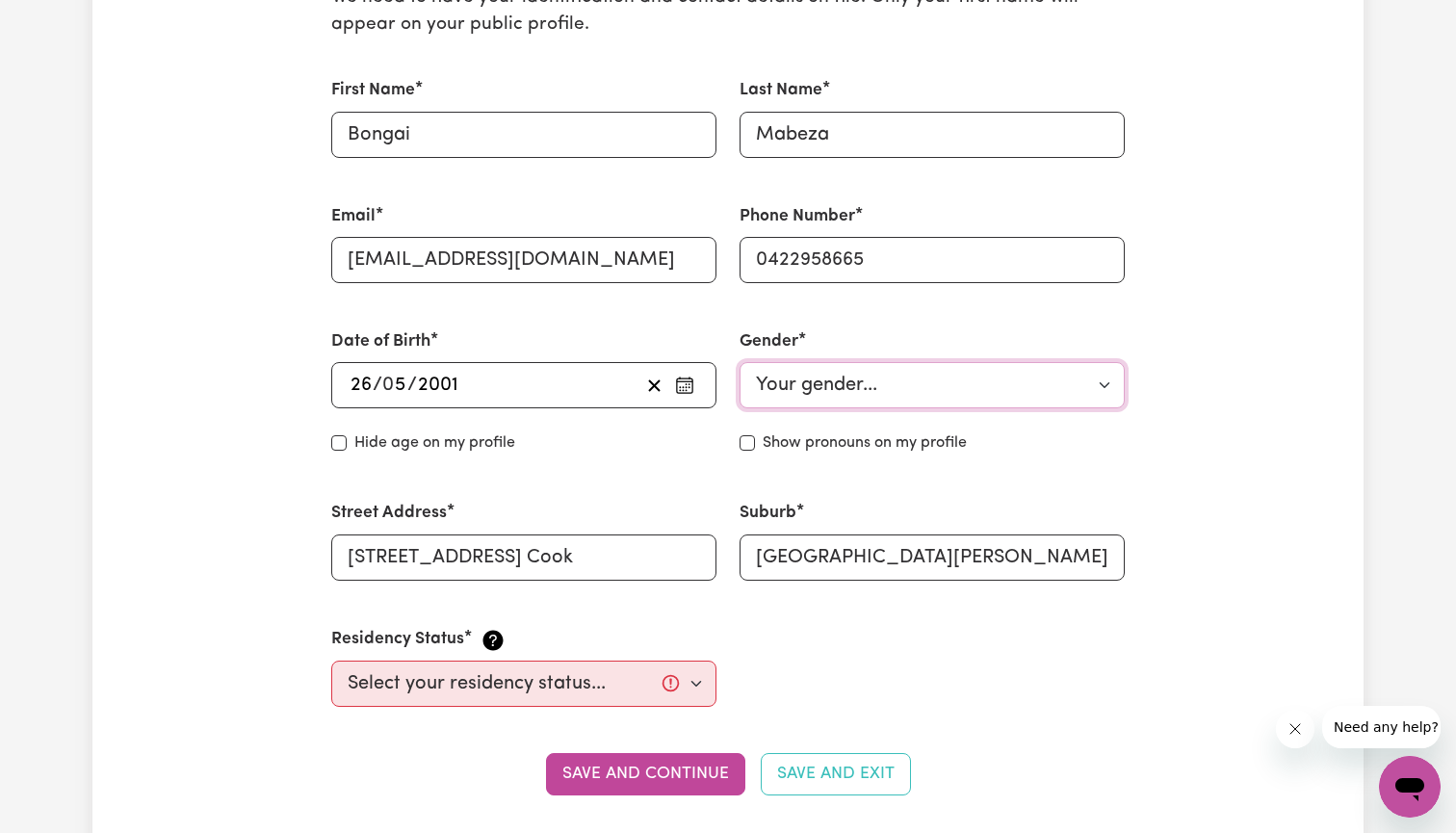
select select "[DEMOGRAPHIC_DATA]"
select select "Student Visa"
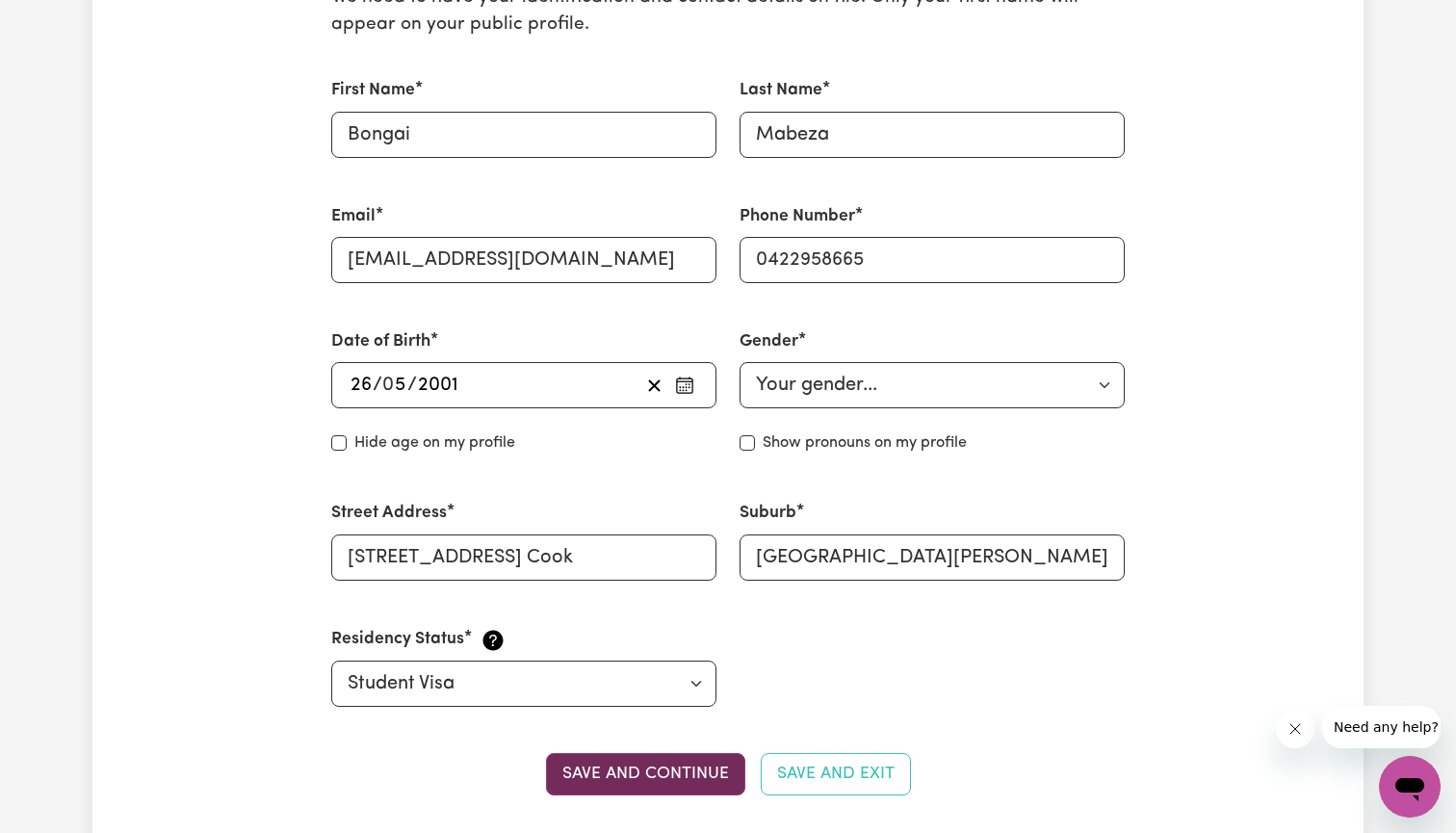
click at [616, 765] on button "Save and continue" at bounding box center [645, 774] width 199 height 43
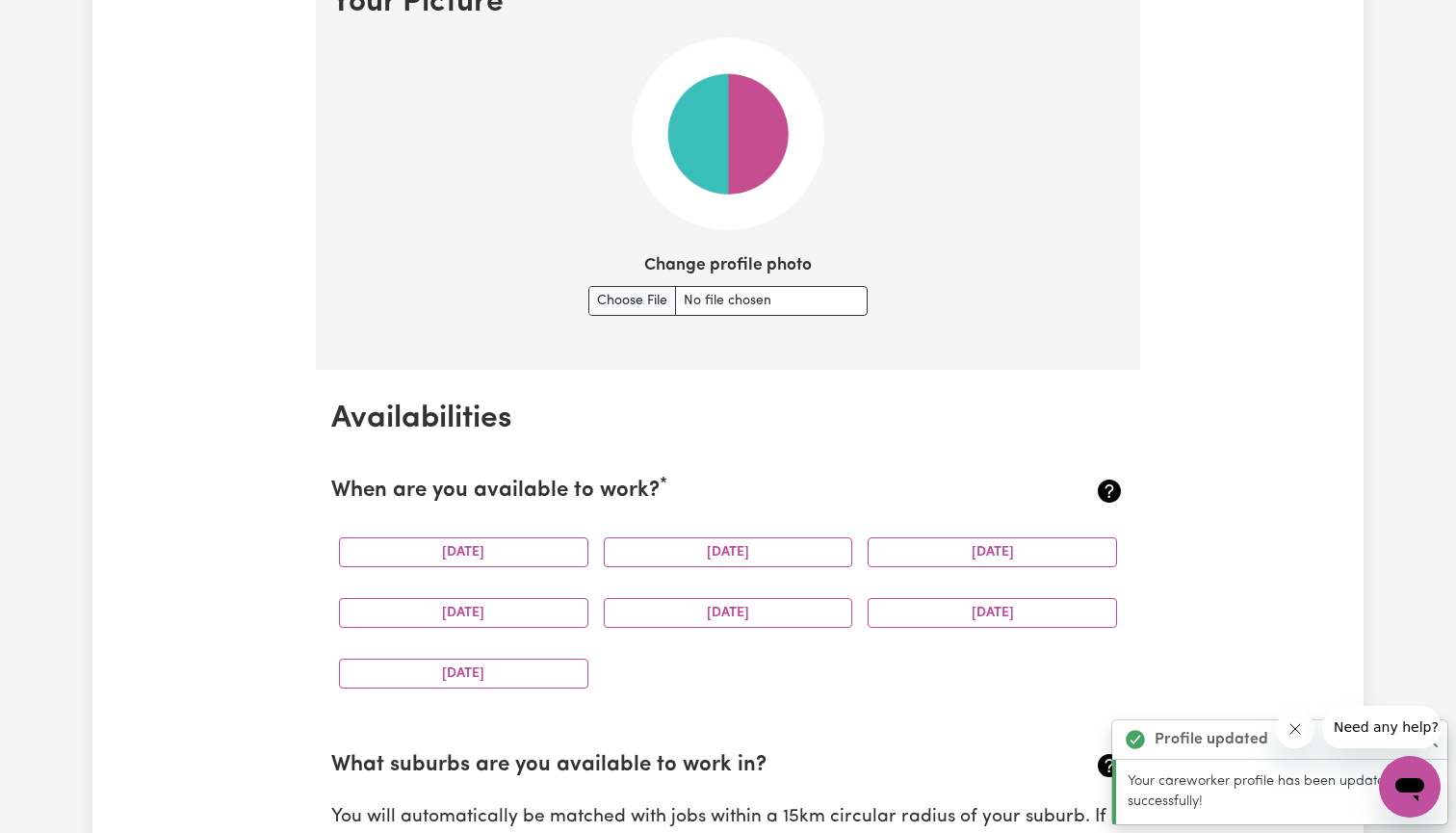
scroll to position [1437, 0]
click at [543, 547] on button "[DATE]" at bounding box center [463, 552] width 249 height 30
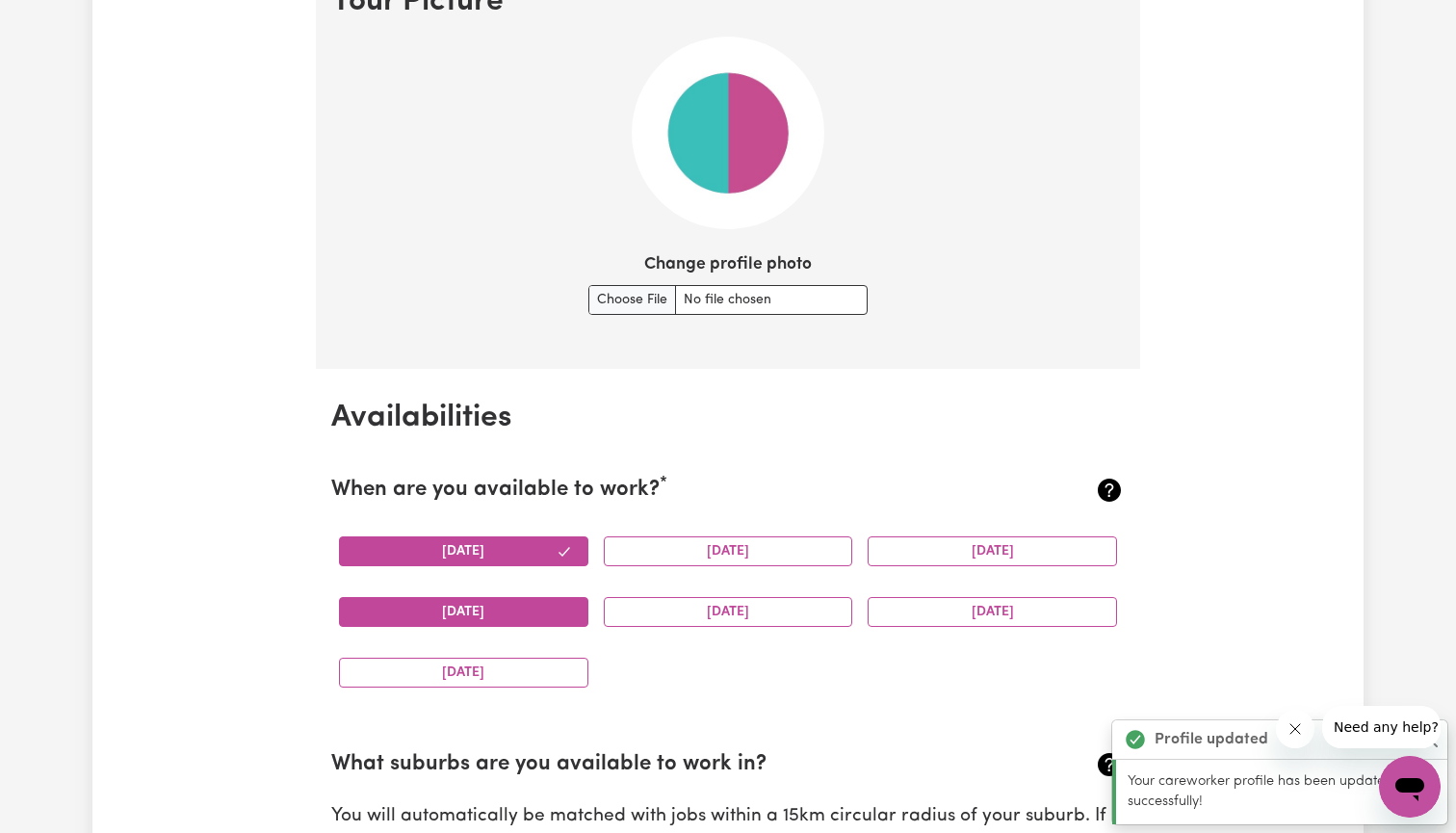
click at [541, 601] on button "[DATE]" at bounding box center [463, 613] width 249 height 30
click at [547, 673] on button "[DATE]" at bounding box center [463, 673] width 249 height 30
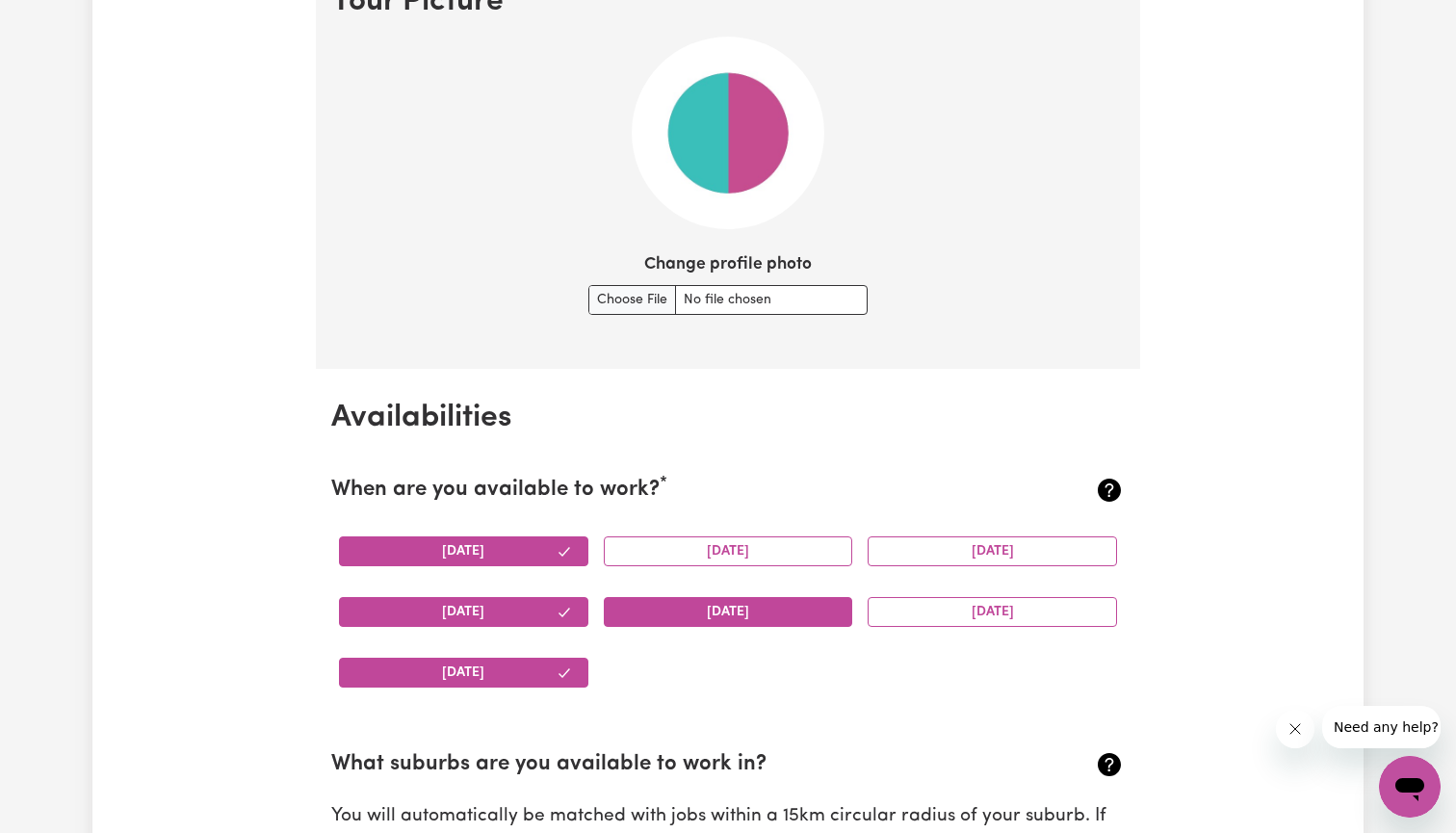
click at [691, 612] on button "[DATE]" at bounding box center [728, 613] width 249 height 30
click at [966, 600] on button "[DATE]" at bounding box center [992, 613] width 249 height 30
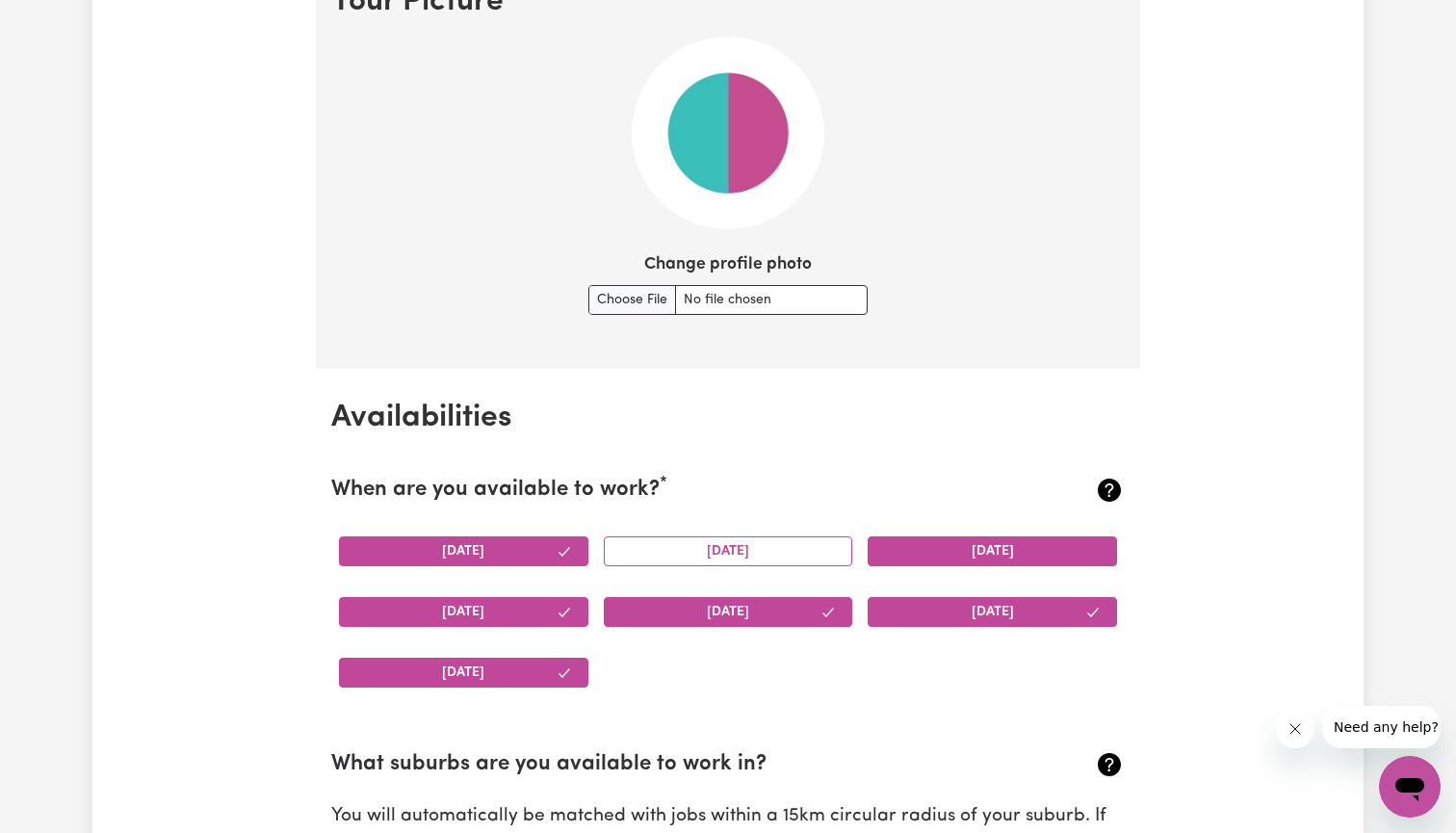
click at [944, 542] on button "[DATE]" at bounding box center [992, 552] width 249 height 30
click at [792, 543] on button "[DATE]" at bounding box center [728, 552] width 249 height 30
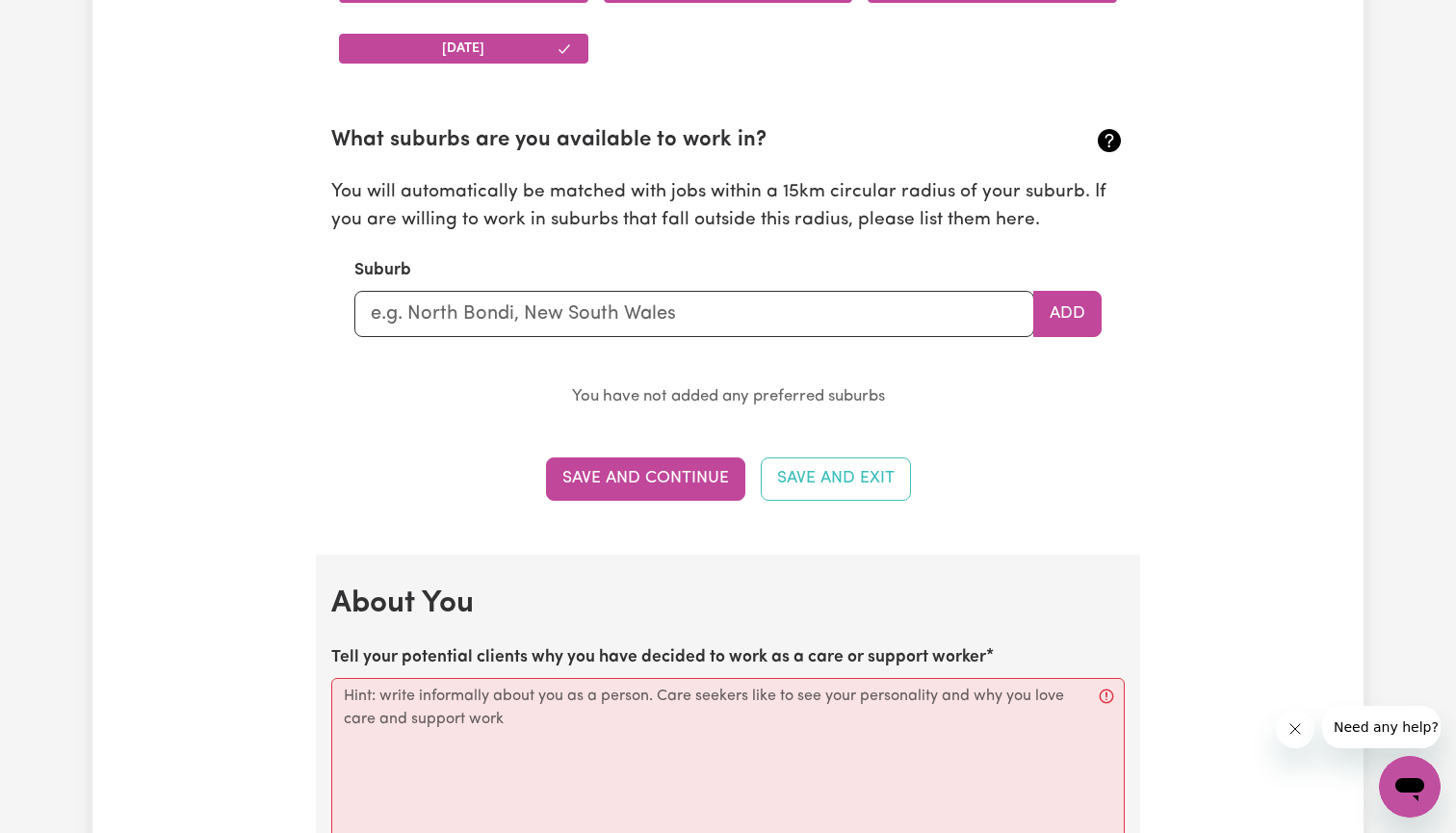
scroll to position [2075, 0]
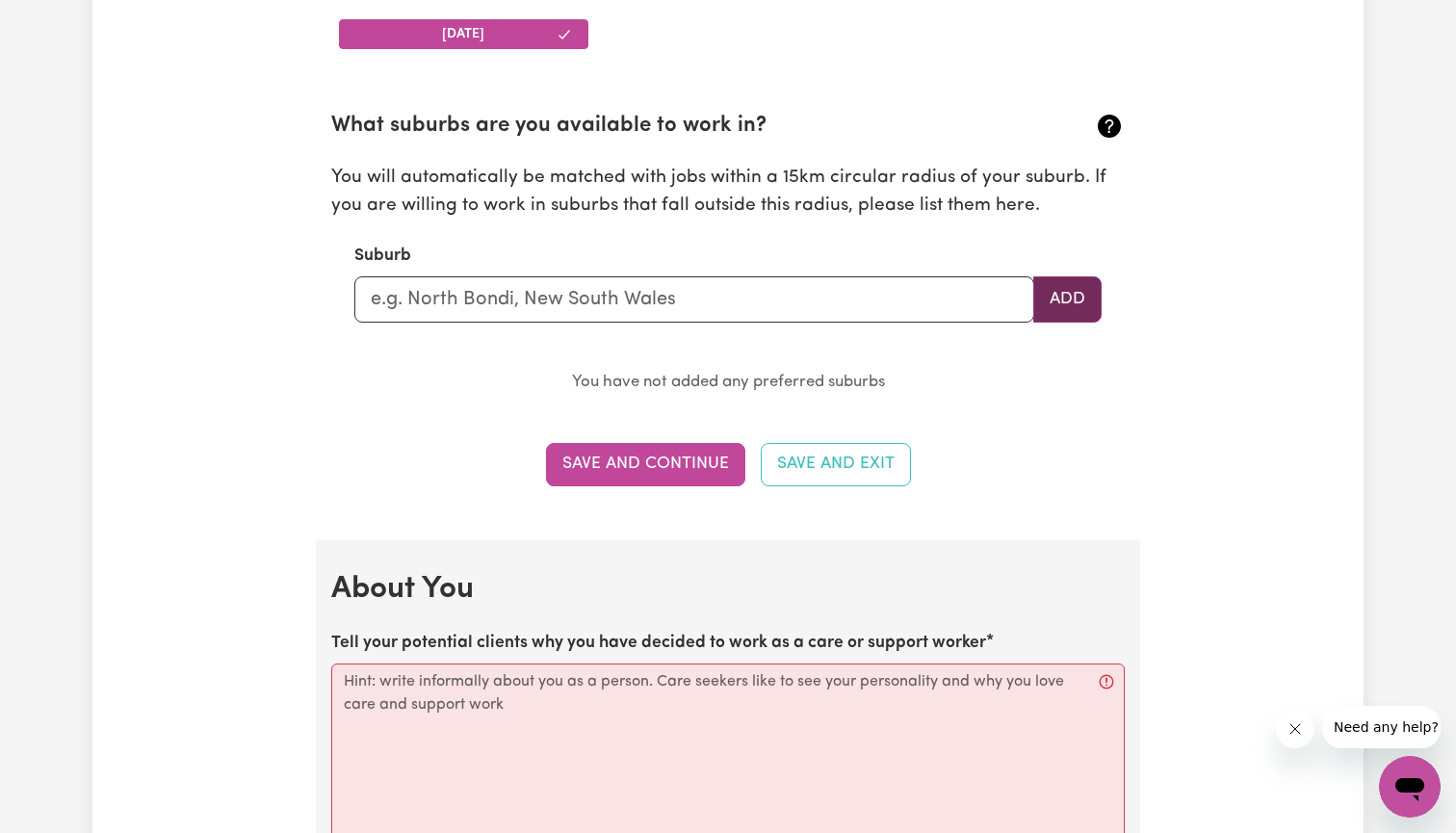
click at [1075, 291] on button "Add" at bounding box center [1067, 300] width 68 height 47
click at [952, 301] on input "text" at bounding box center [694, 300] width 680 height 47
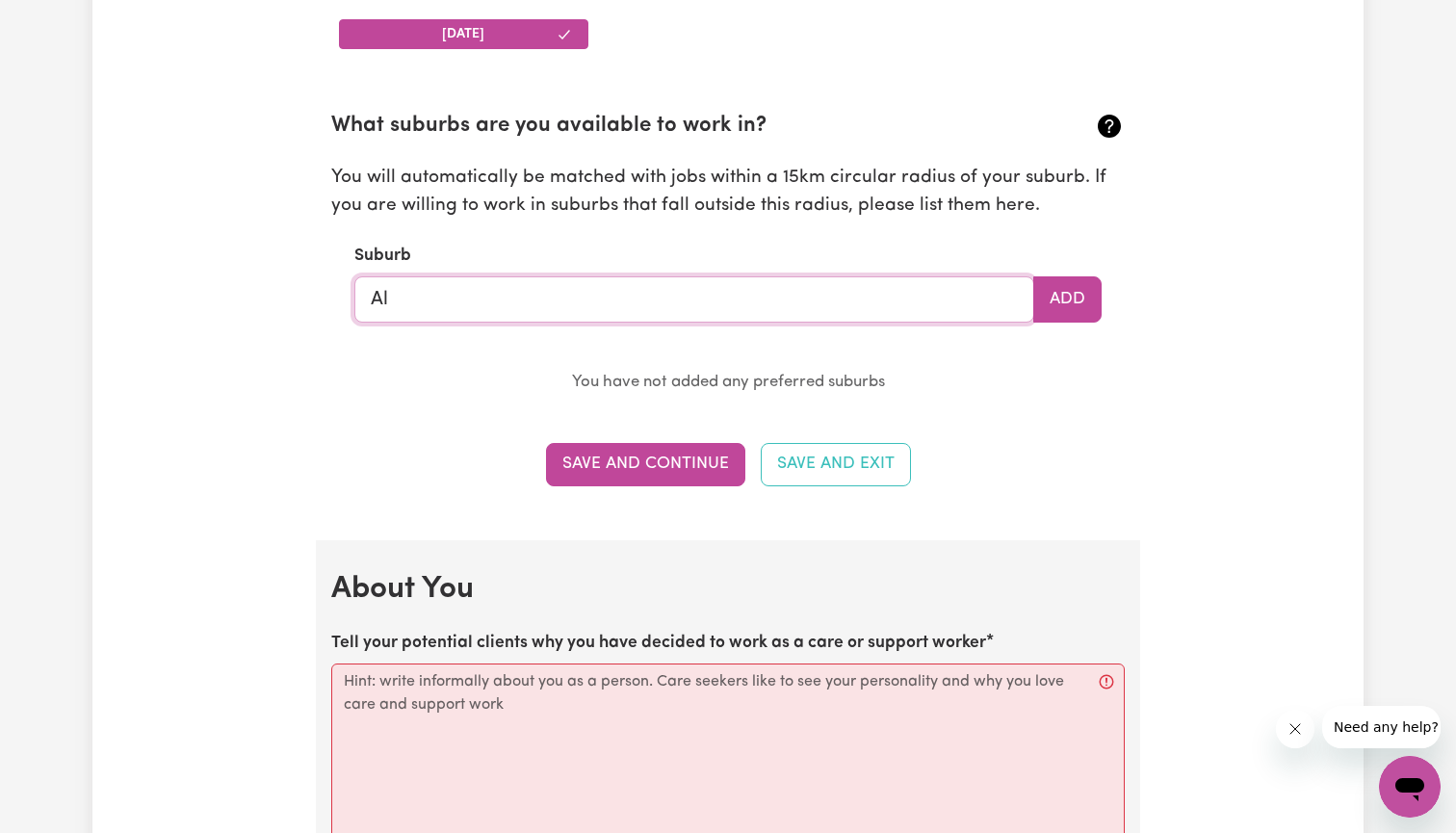
type input "A"
type input "E"
type input "Don"
type input "Don, [GEOGRAPHIC_DATA], 7310"
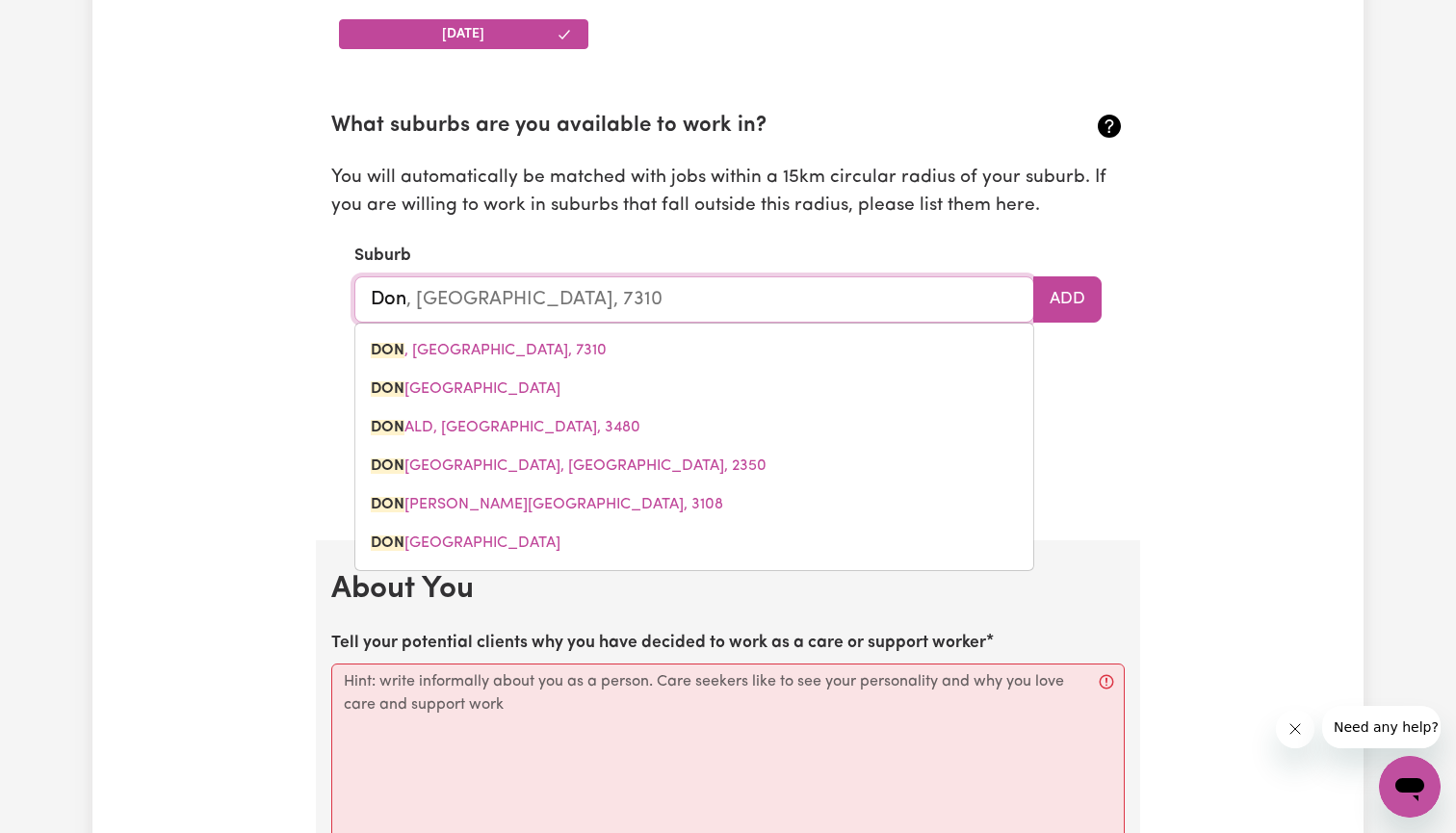
type input "Donc"
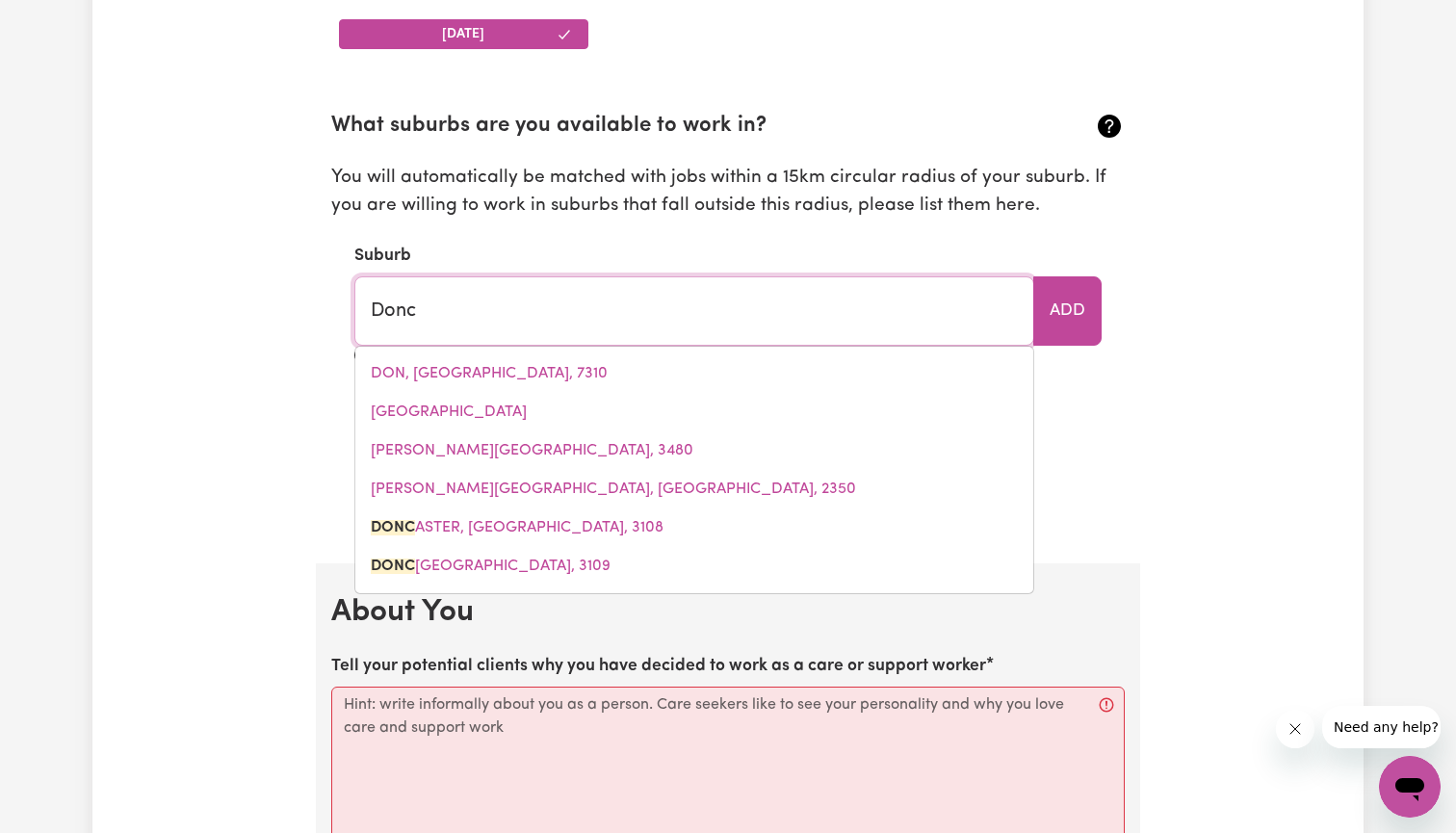
type input "Donca"
type input "DoncaSTER, [GEOGRAPHIC_DATA], 3108"
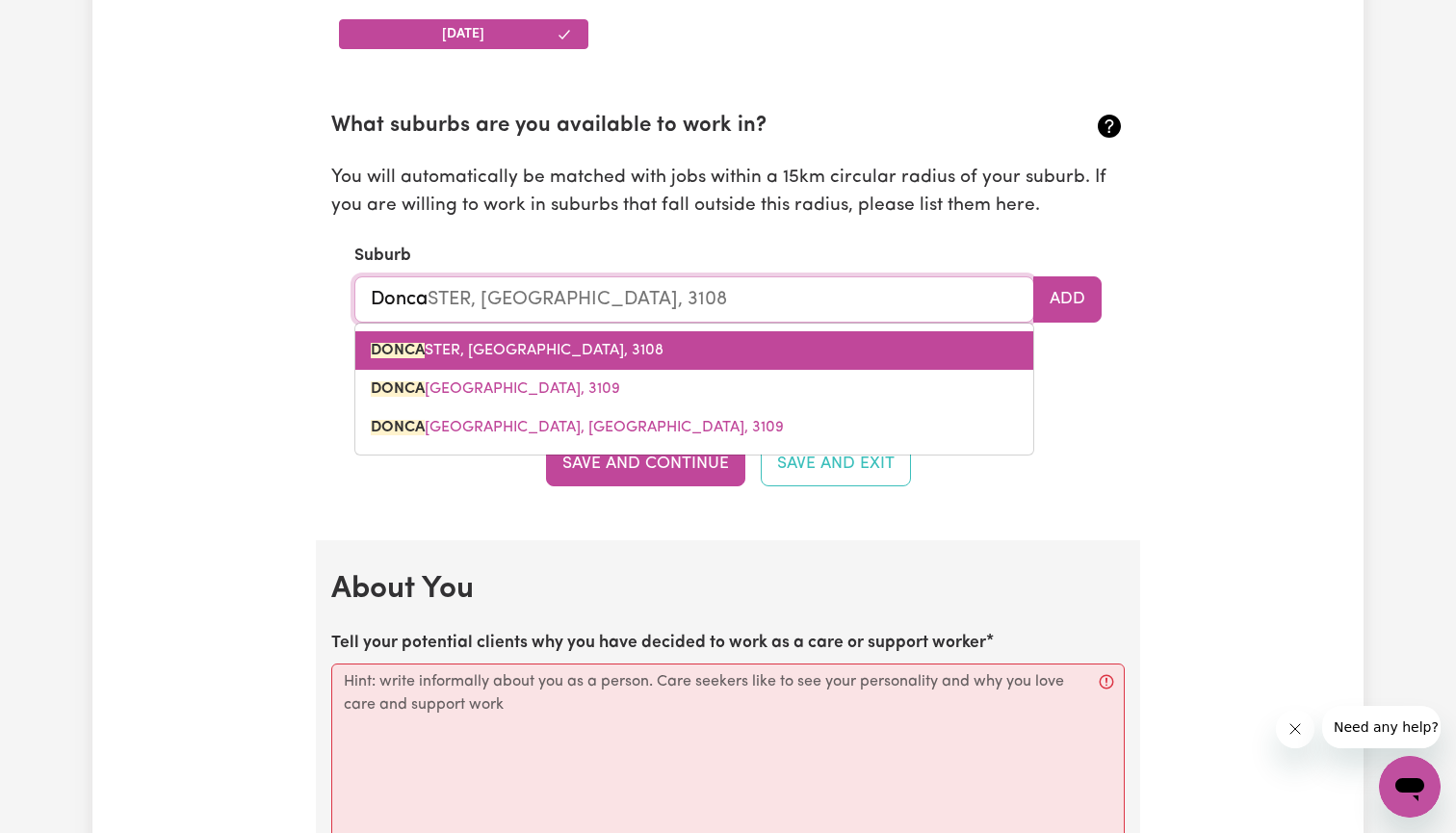
click at [816, 341] on link "DONCA STER, [GEOGRAPHIC_DATA], 3108" at bounding box center [694, 350] width 678 height 39
type input "DONCASTER, [GEOGRAPHIC_DATA], 3108"
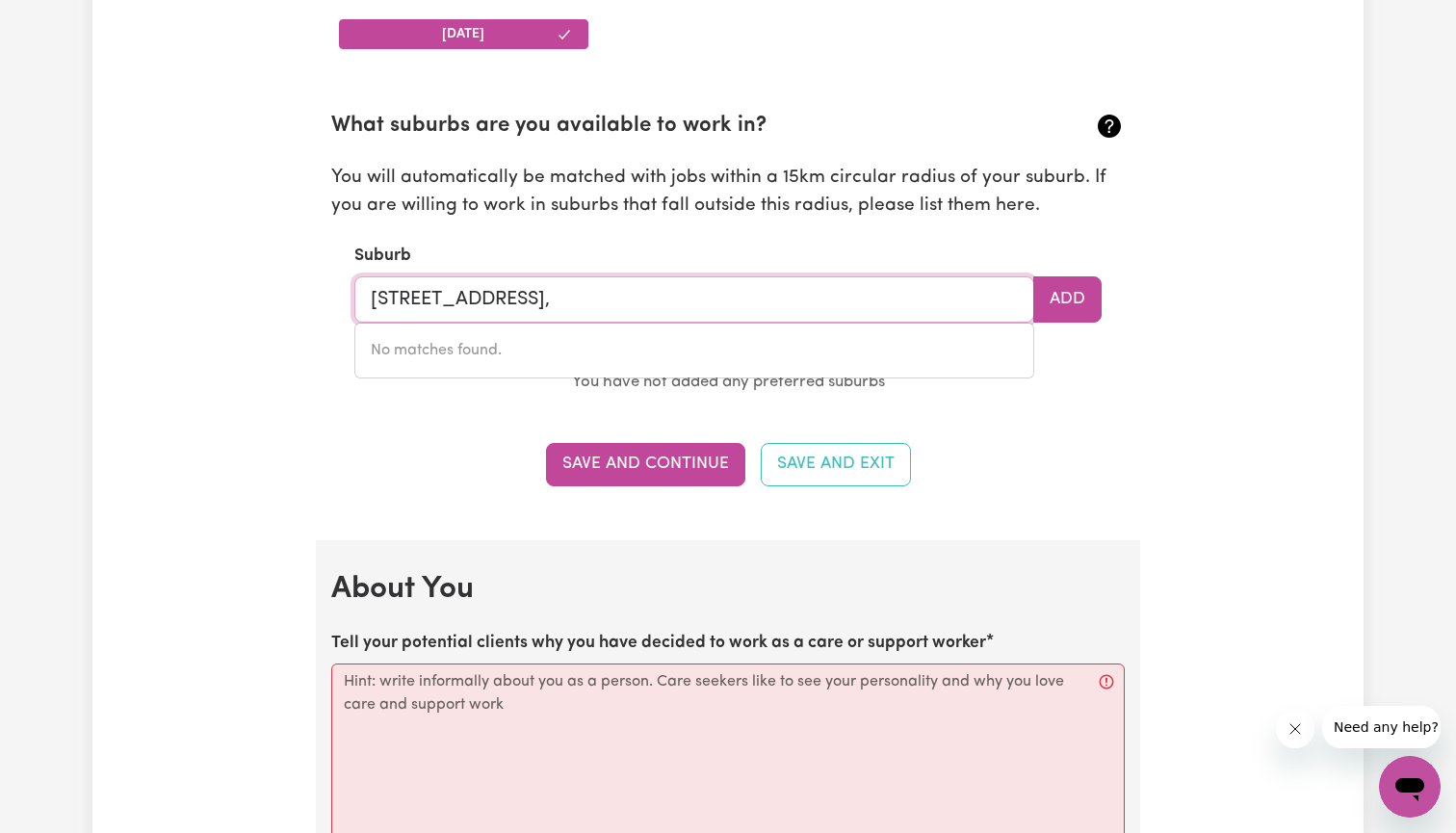
type input "DONCASTER, [GEOGRAPHIC_DATA], 3108"
click at [1071, 291] on button "Add" at bounding box center [1067, 300] width 68 height 47
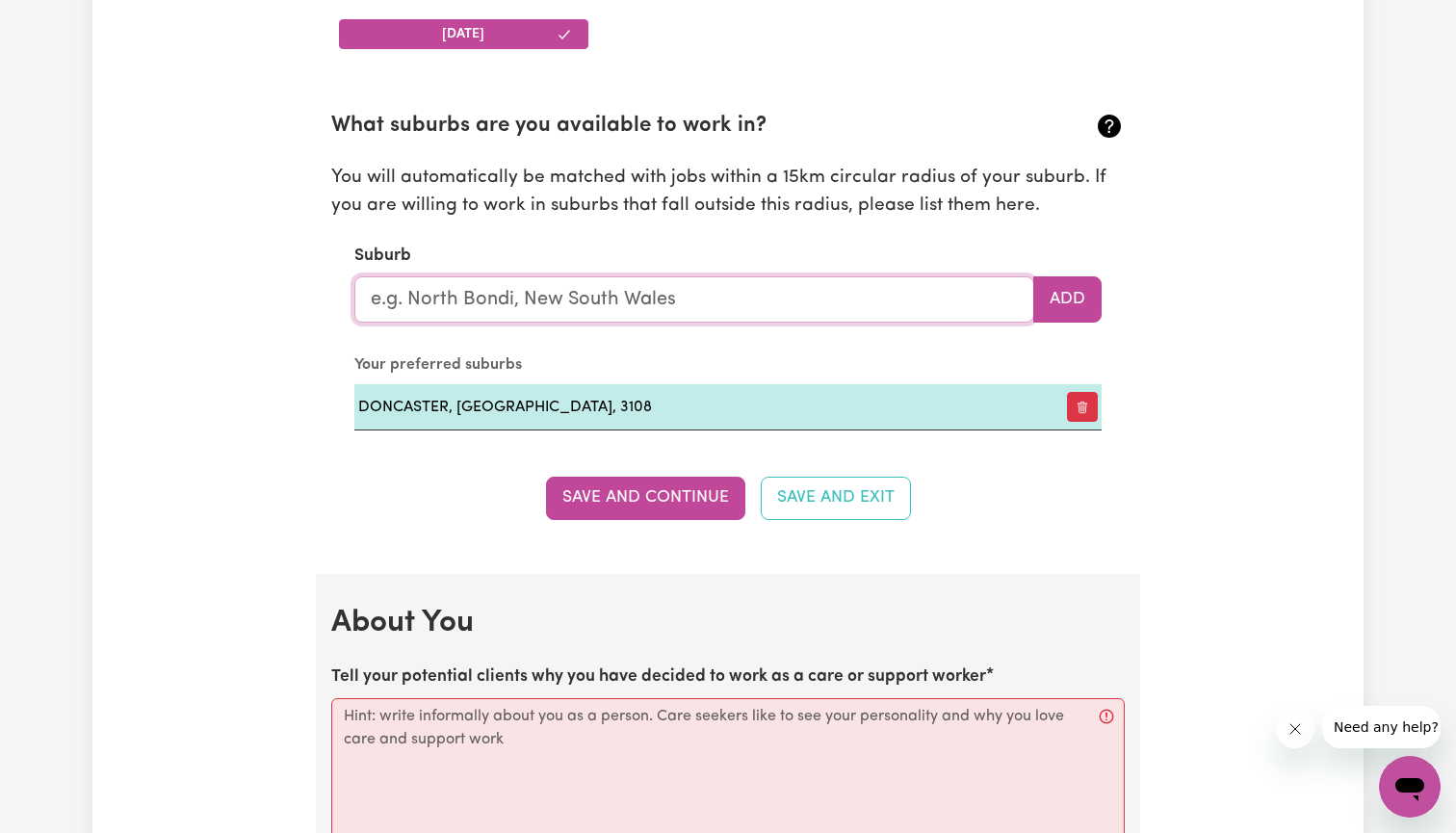
click at [838, 297] on input "text" at bounding box center [694, 300] width 680 height 47
type input "Epp"
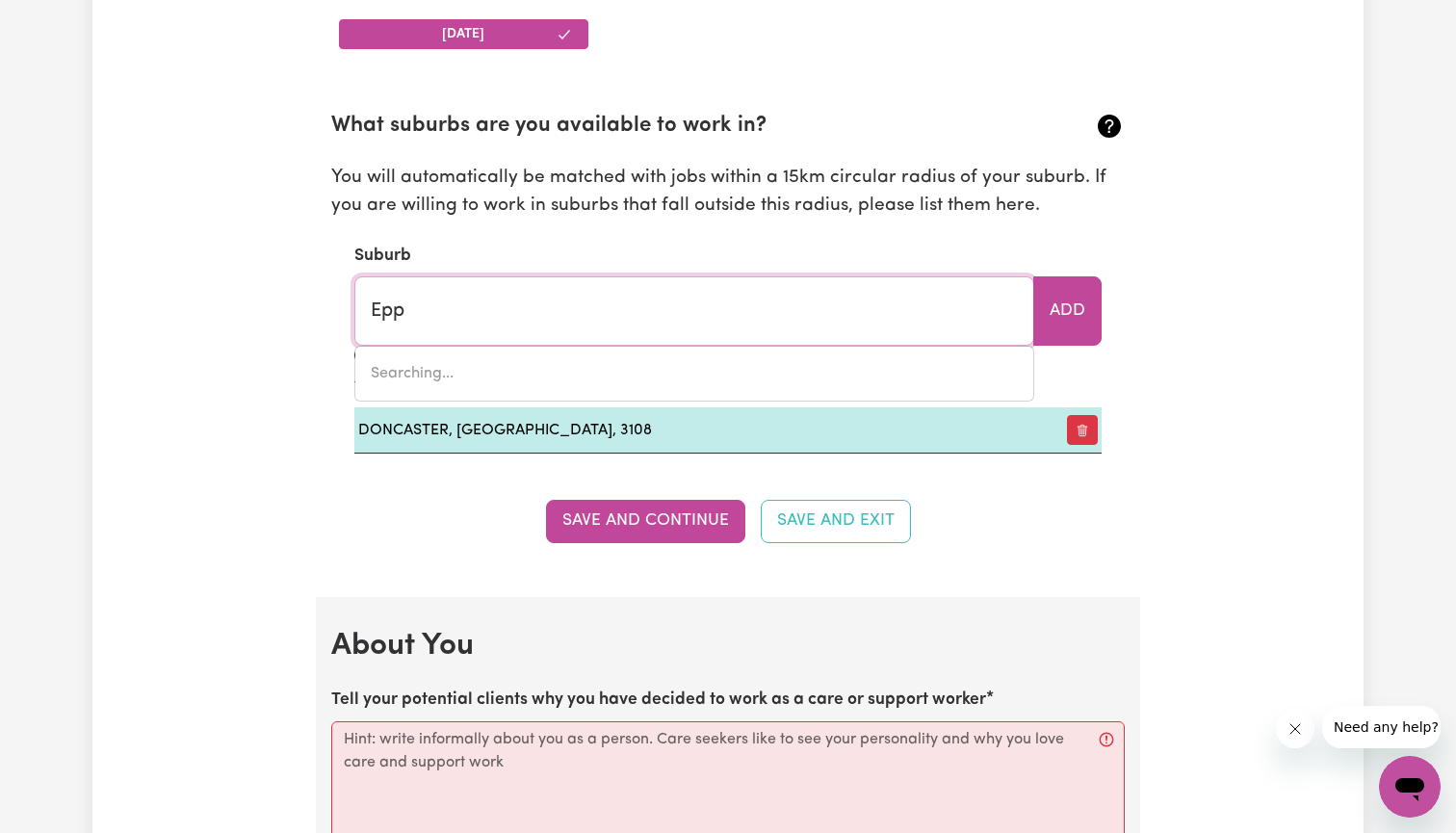
type input "EppALOCK, [GEOGRAPHIC_DATA], 3551"
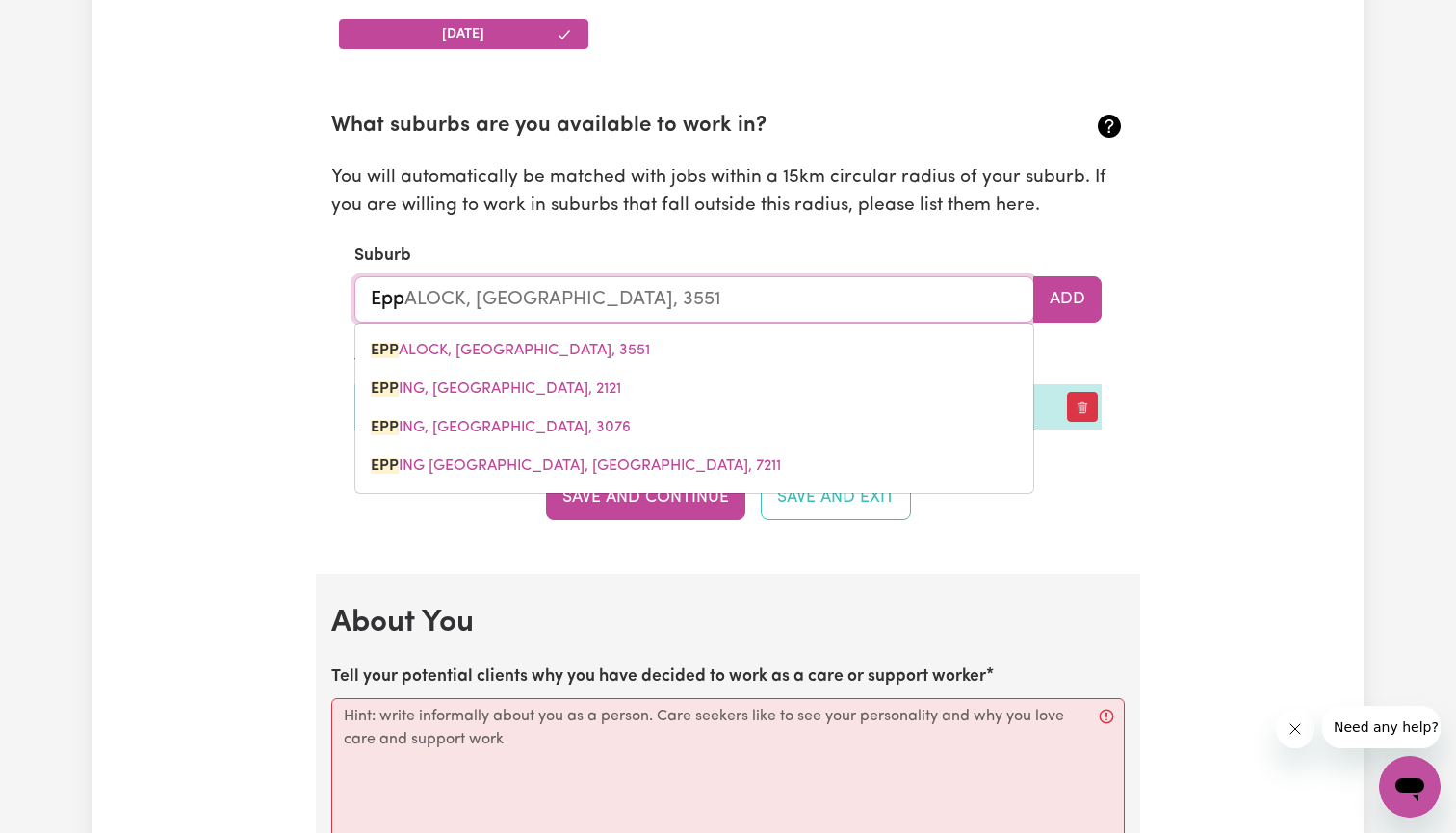
type input "Eppi"
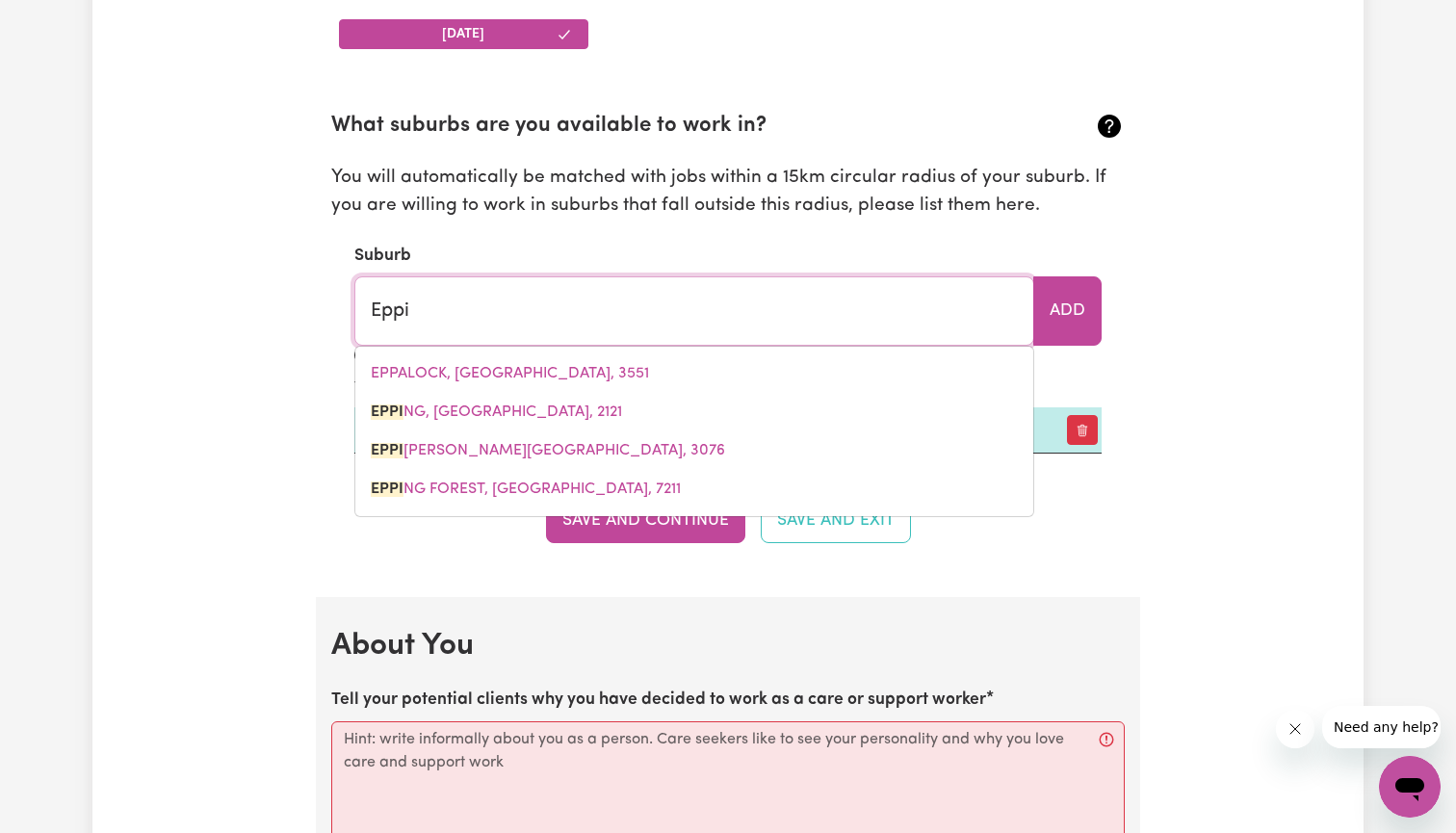
type input "EppiNG, [GEOGRAPHIC_DATA], 2121"
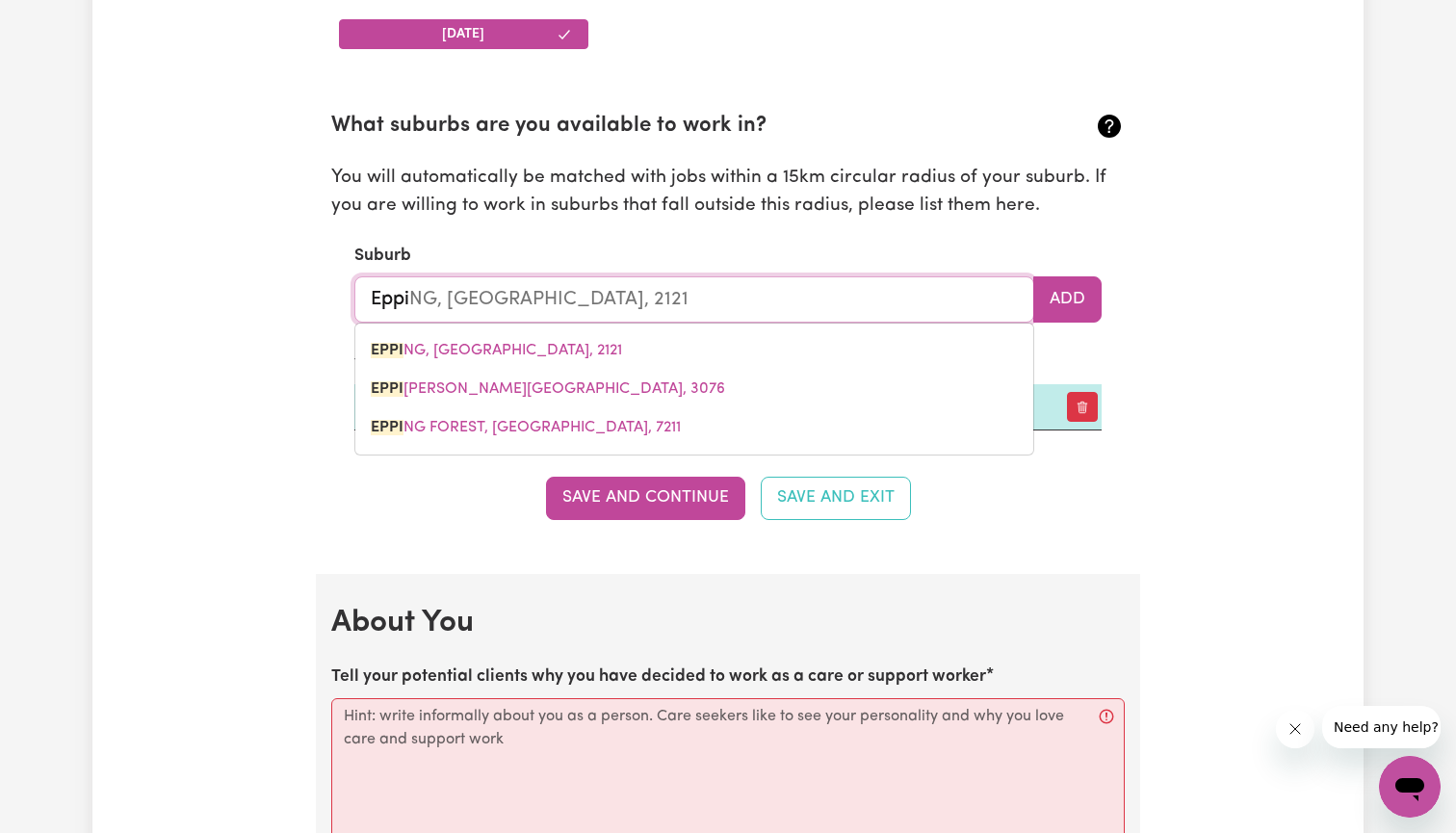
type input "[PERSON_NAME]"
click at [517, 381] on span "EPPING, [GEOGRAPHIC_DATA], 3076" at bounding box center [501, 389] width 260 height 16
type input "EPPING, [GEOGRAPHIC_DATA], 3076"
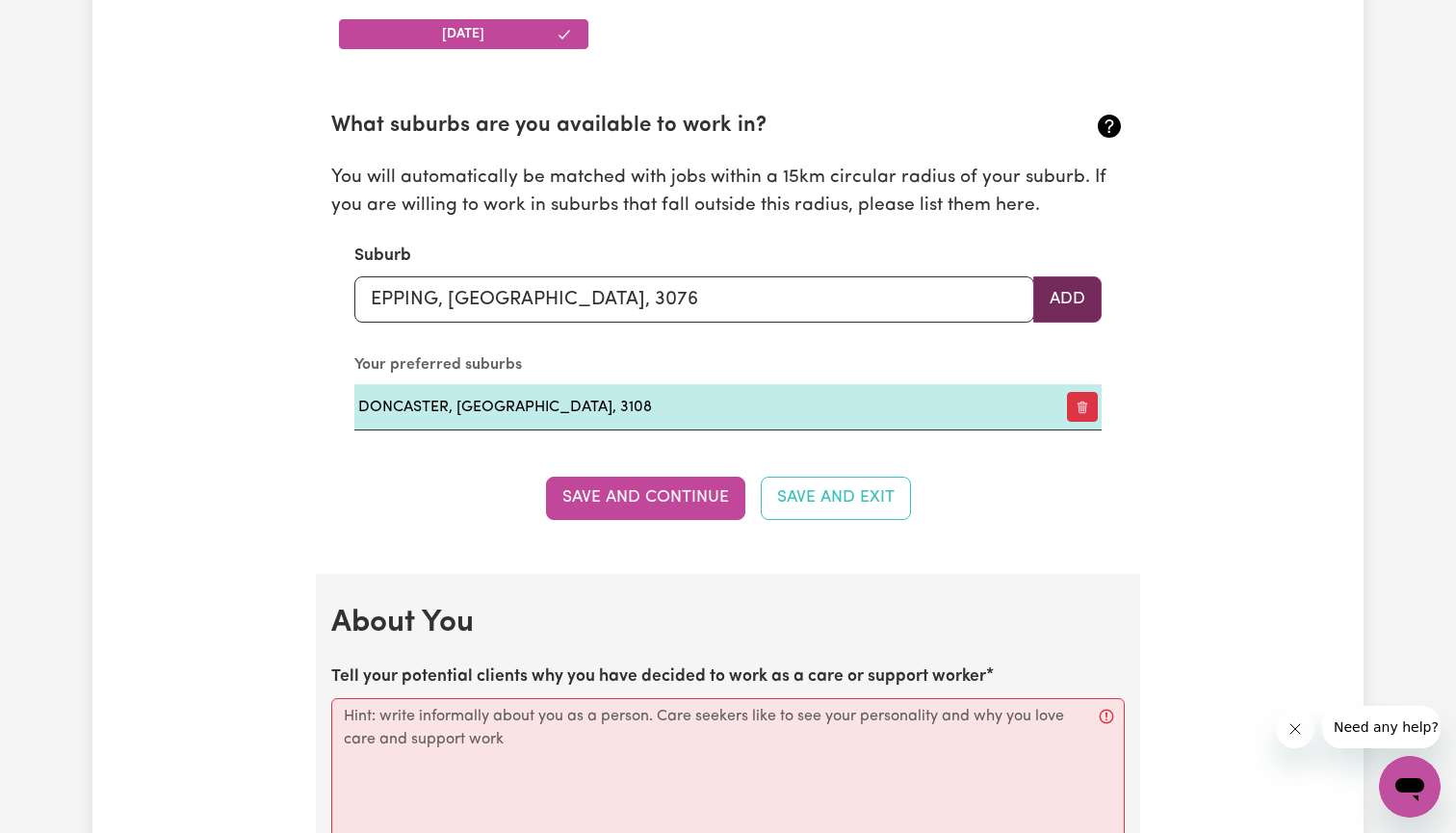
click at [1071, 297] on button "Add" at bounding box center [1067, 300] width 68 height 47
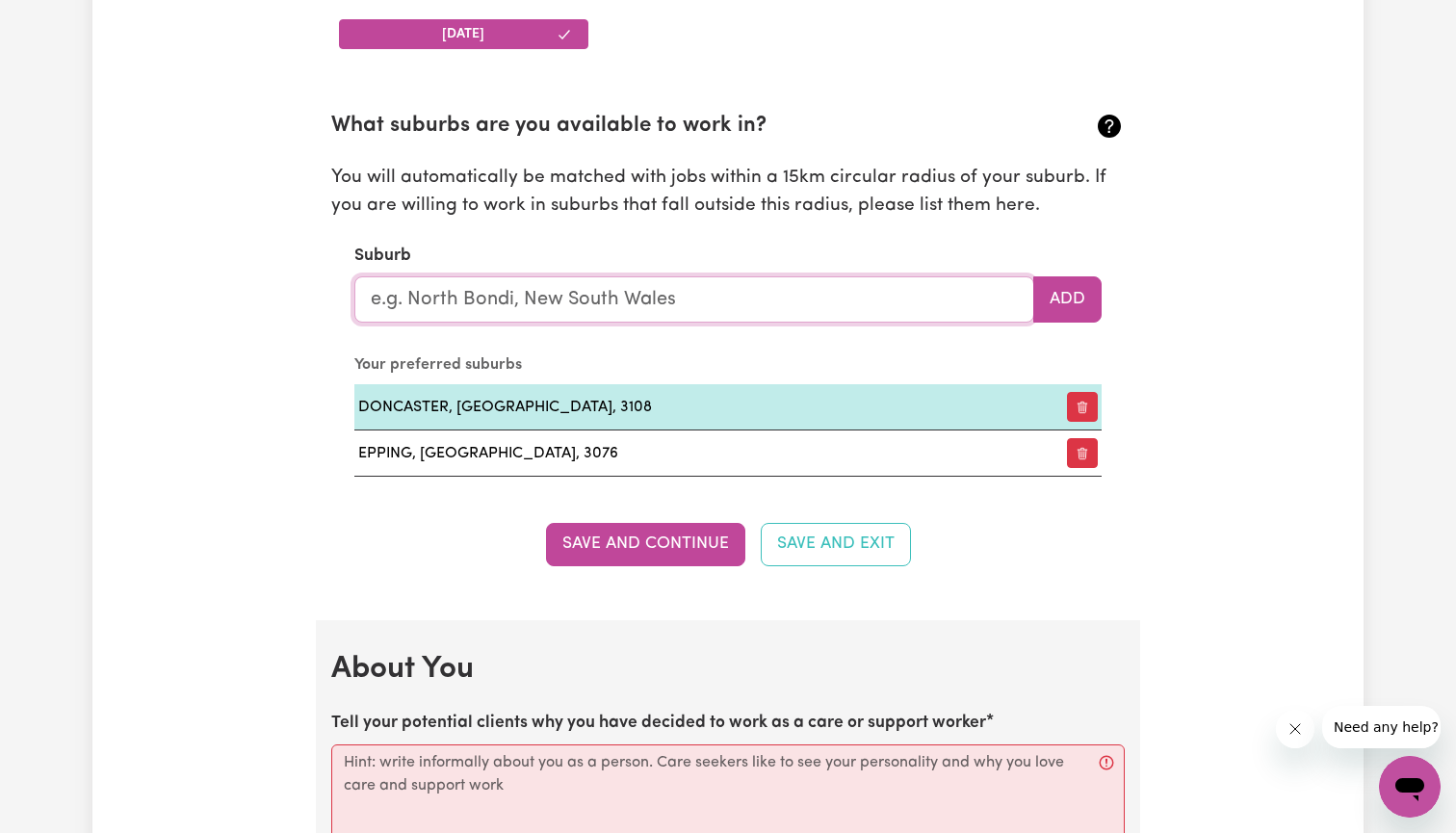
click at [710, 296] on input "text" at bounding box center [694, 300] width 680 height 47
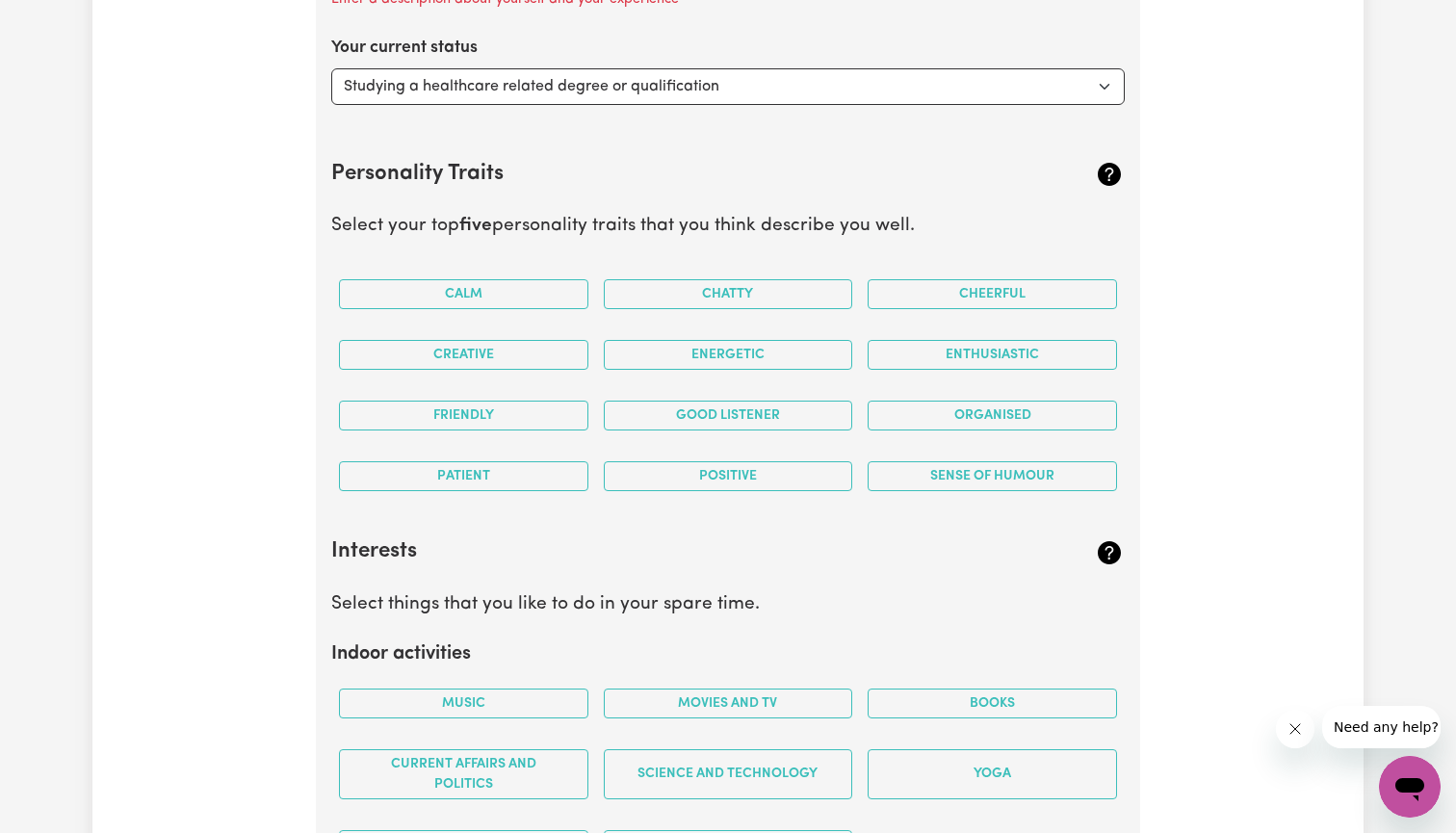
scroll to position [3096, 0]
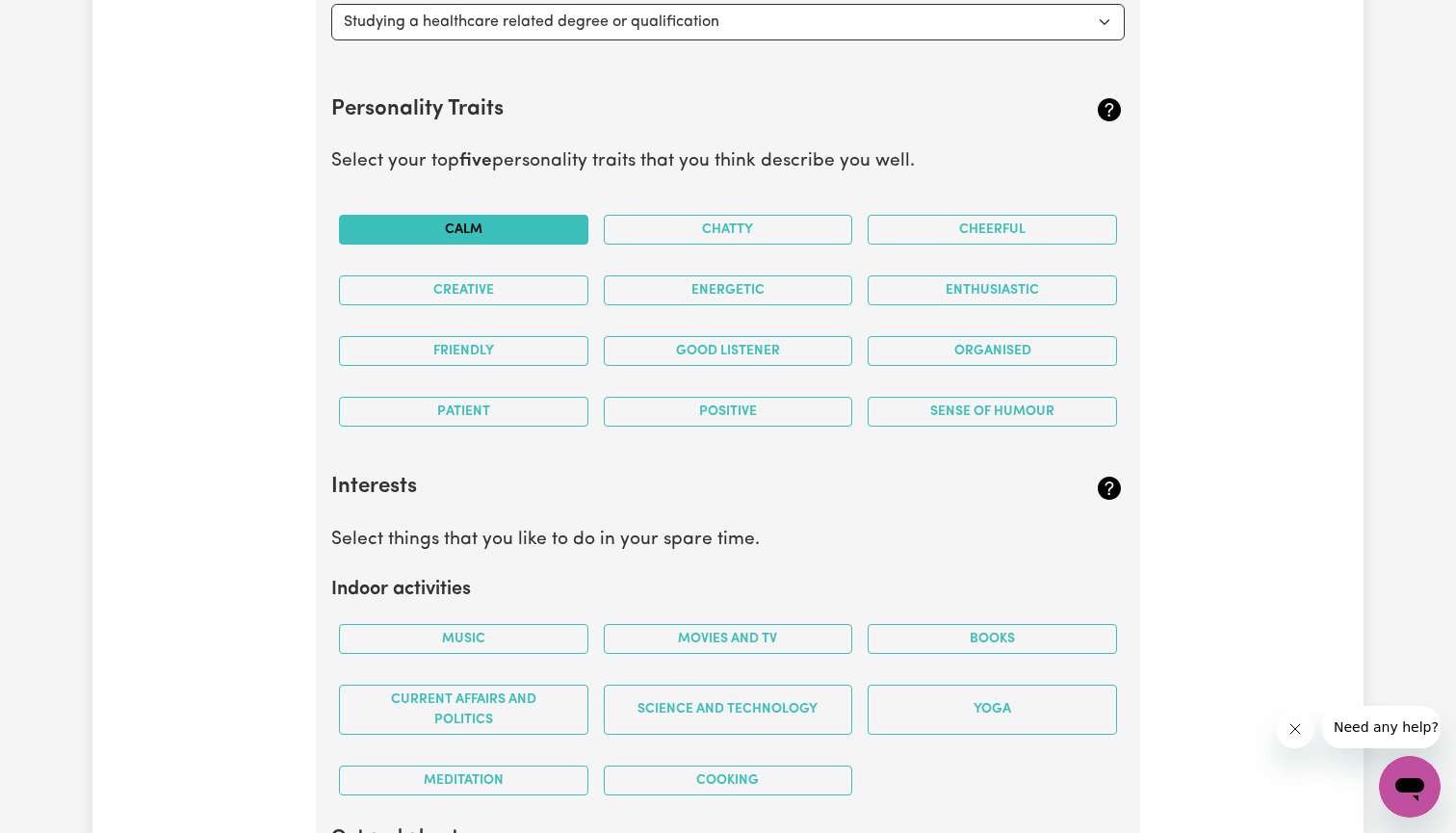
click at [534, 218] on button "Calm" at bounding box center [463, 229] width 249 height 30
click at [543, 285] on button "Creative" at bounding box center [463, 291] width 249 height 30
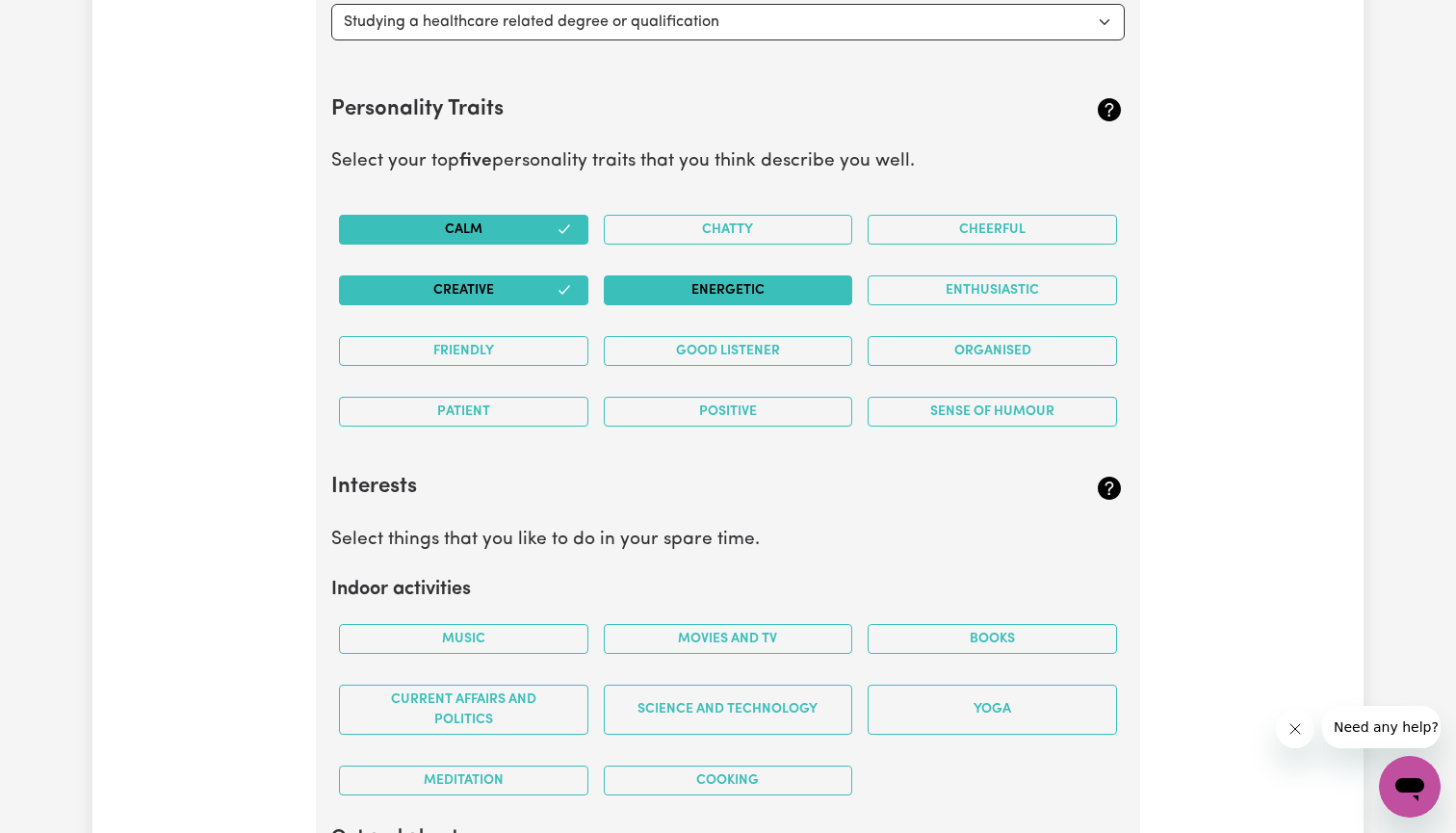
click at [696, 279] on button "Energetic" at bounding box center [728, 291] width 249 height 30
click at [968, 218] on button "Cheerful" at bounding box center [992, 229] width 249 height 30
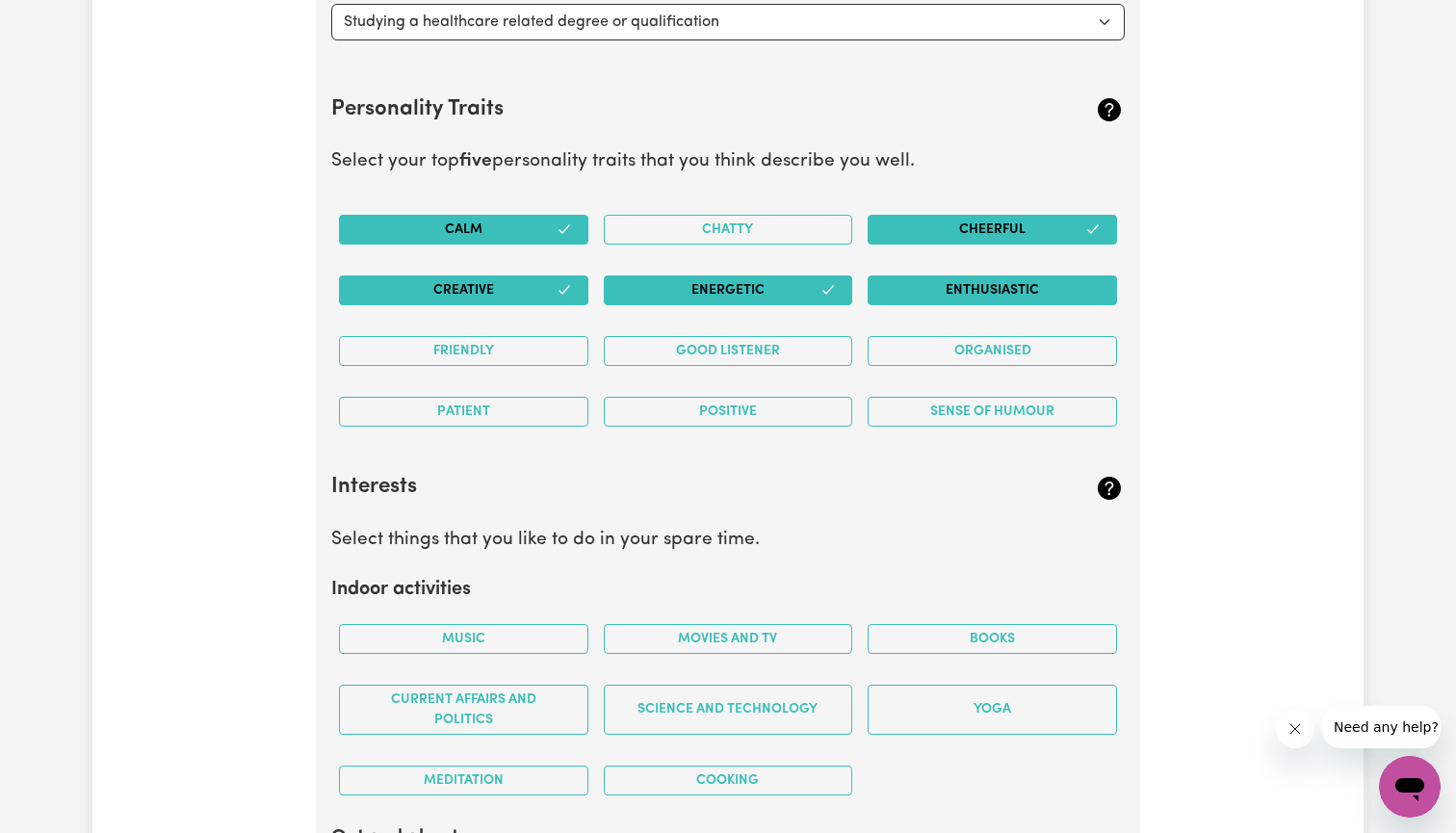
click at [967, 284] on button "Enthusiastic" at bounding box center [992, 291] width 249 height 30
click at [968, 339] on button "Organised" at bounding box center [992, 351] width 249 height 30
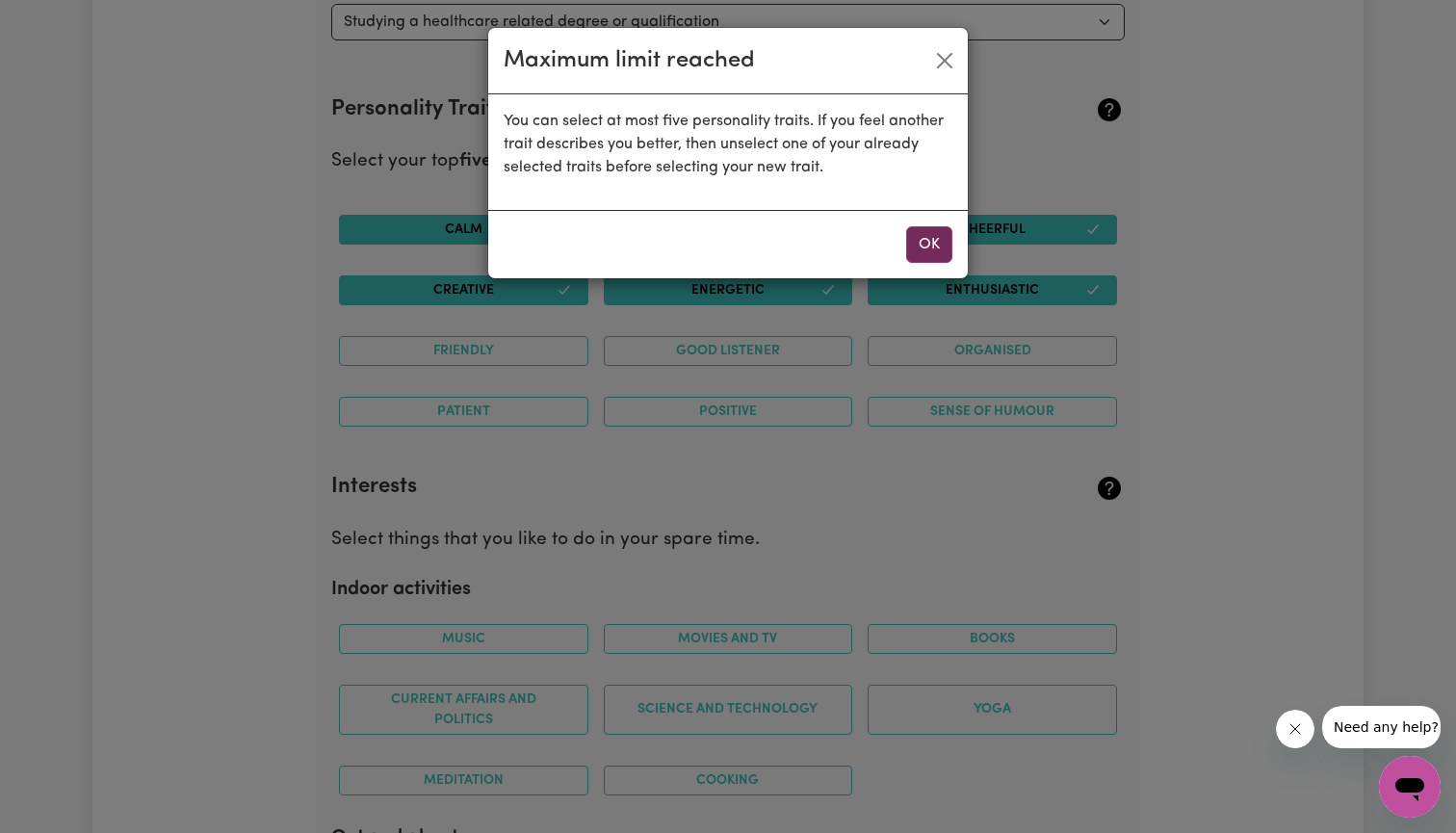
click at [931, 246] on button "OK" at bounding box center [929, 244] width 47 height 37
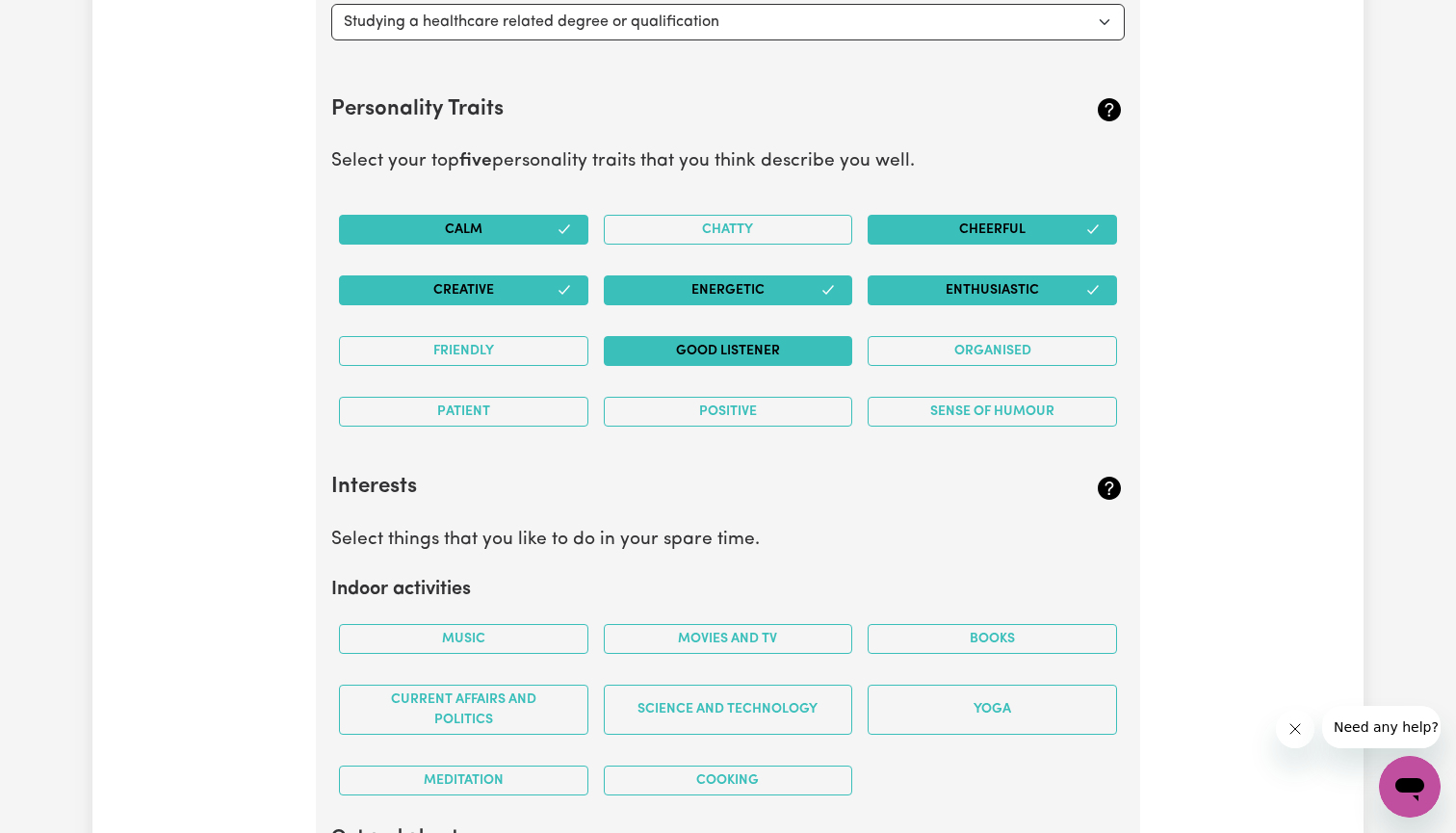
click at [754, 337] on button "Good Listener" at bounding box center [728, 351] width 249 height 30
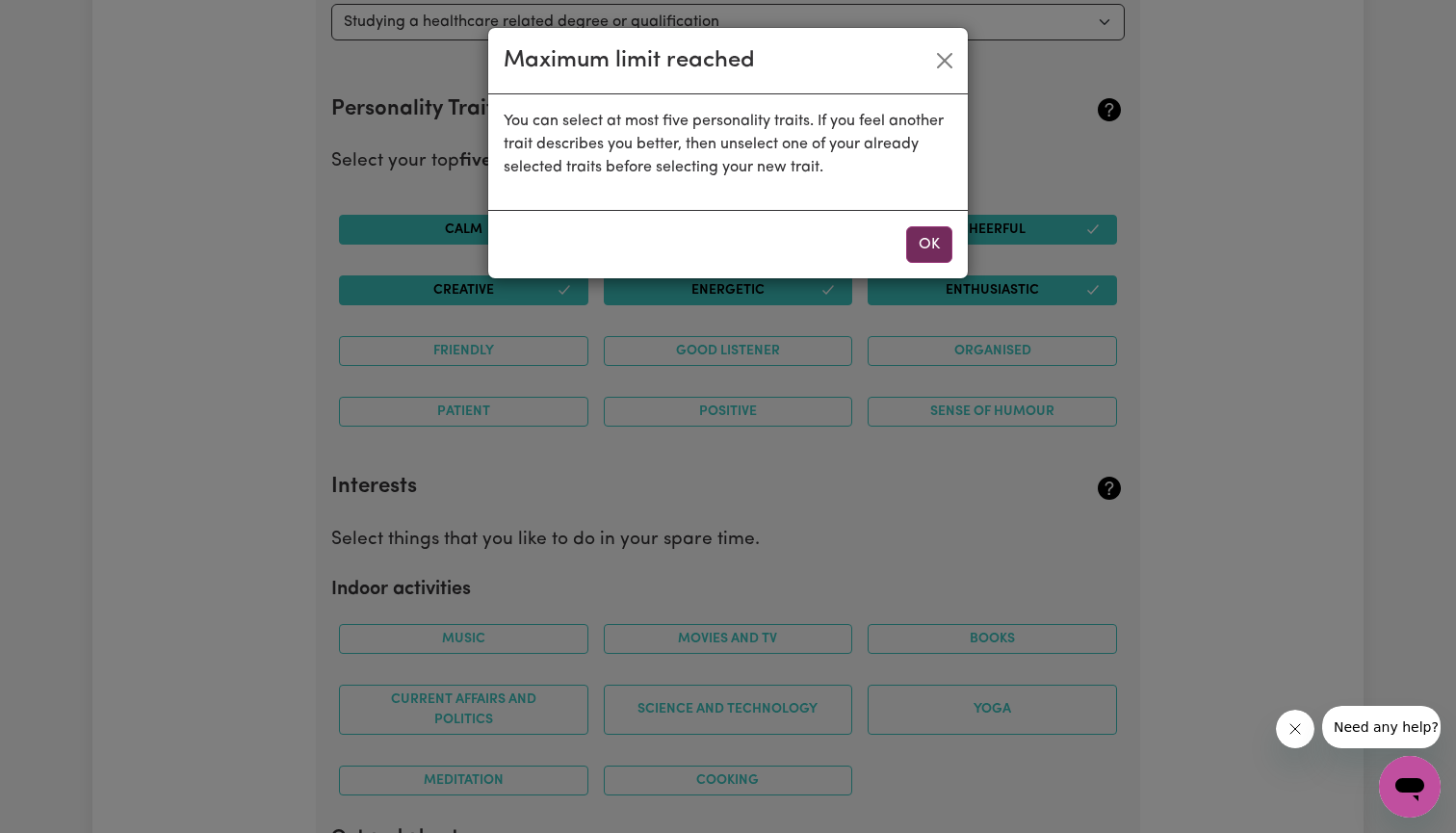
click at [931, 247] on button "OK" at bounding box center [929, 244] width 47 height 37
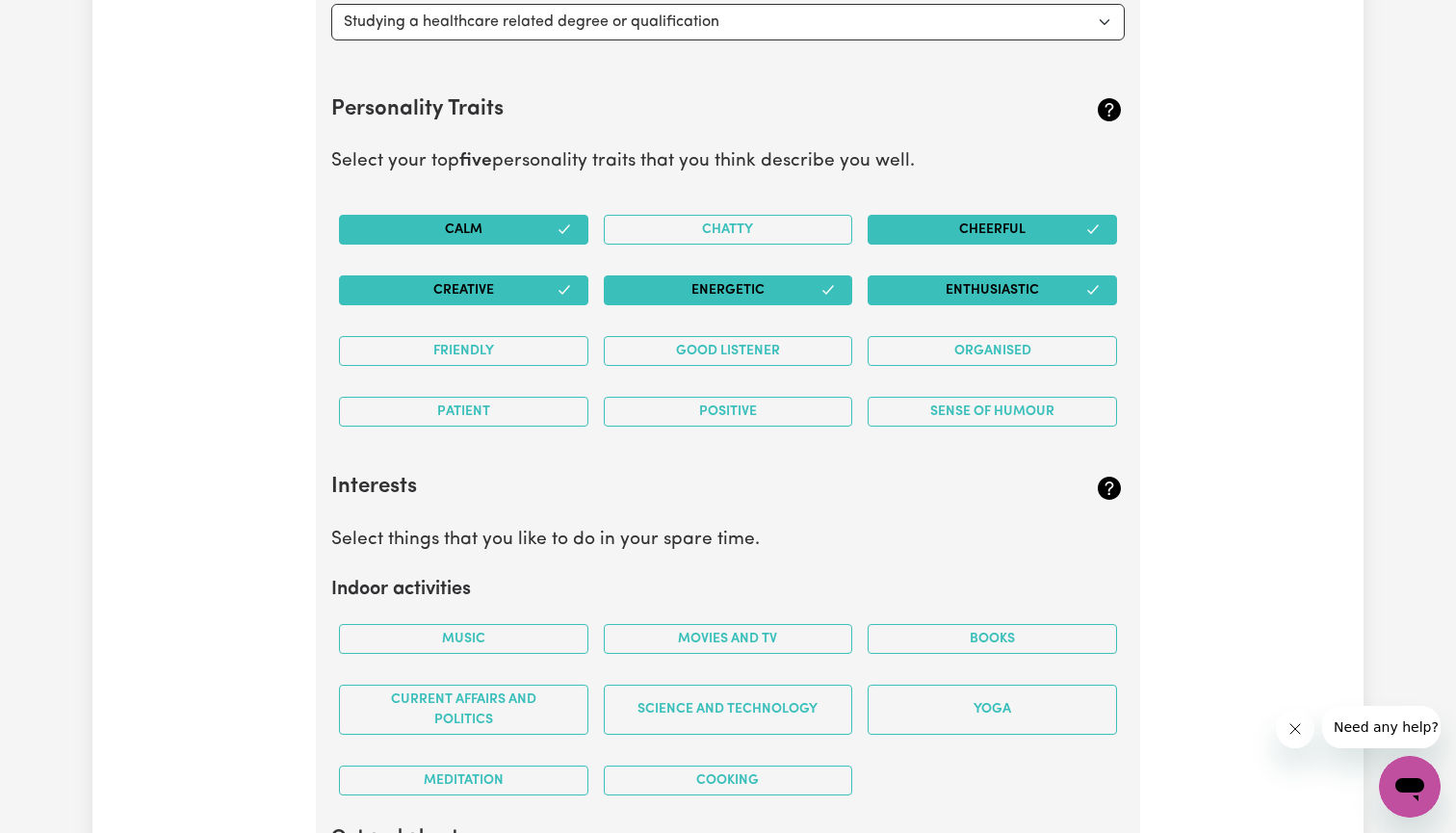
click at [1060, 215] on button "Cheerful" at bounding box center [992, 229] width 249 height 30
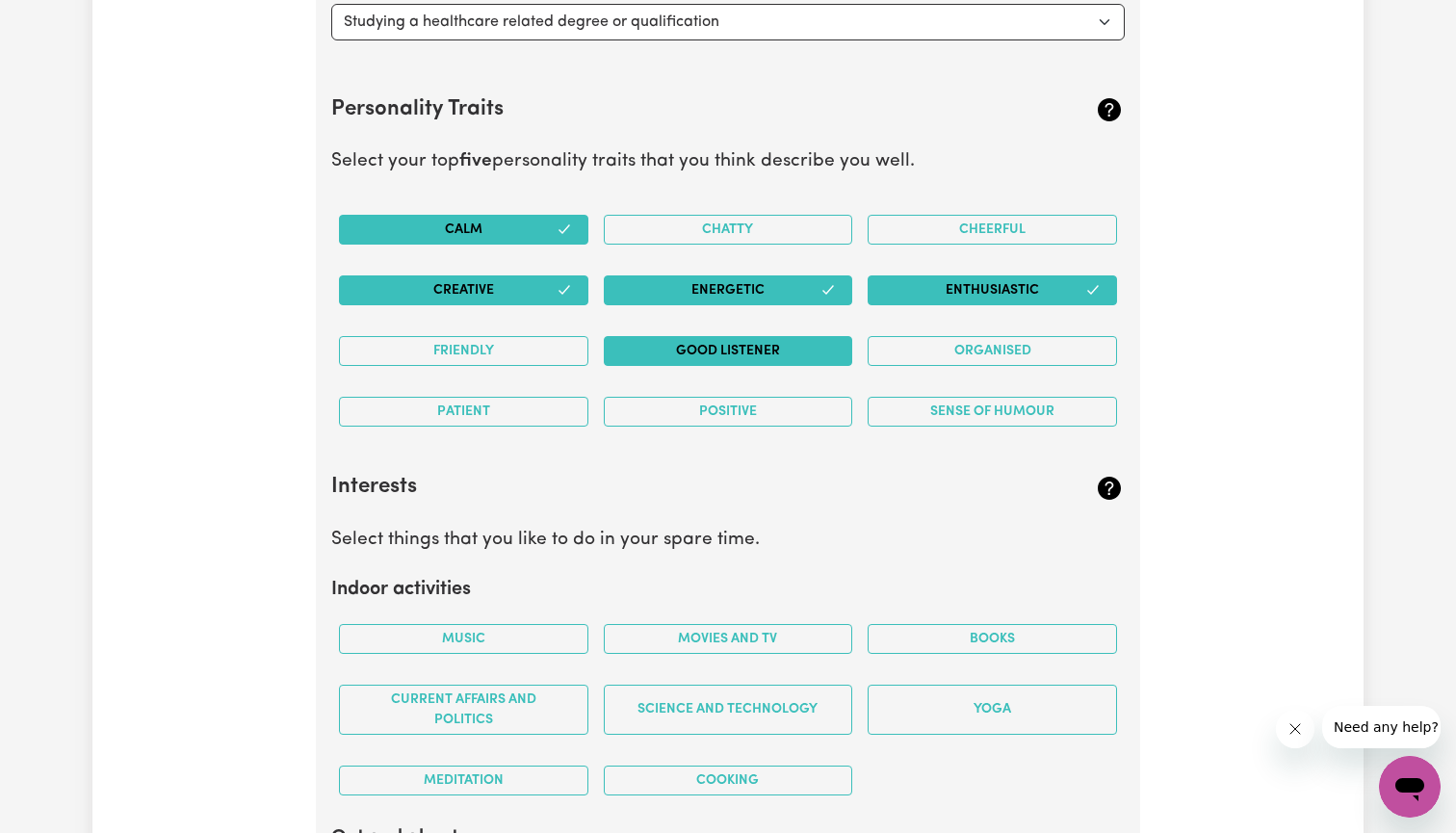
click at [767, 337] on button "Good Listener" at bounding box center [728, 351] width 249 height 30
click at [555, 214] on button "Calm" at bounding box center [463, 229] width 249 height 30
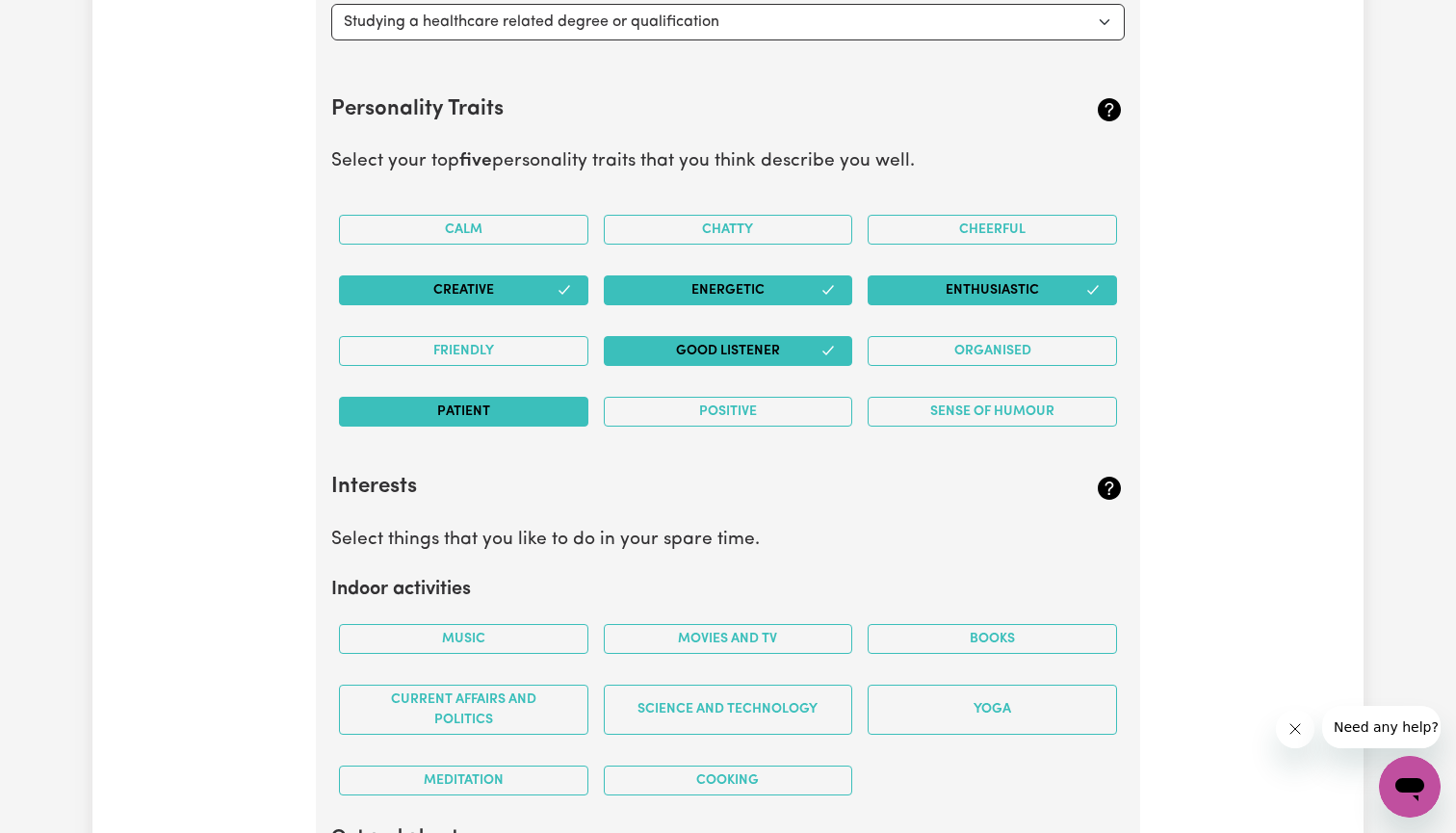
click at [518, 404] on button "Patient" at bounding box center [463, 412] width 249 height 30
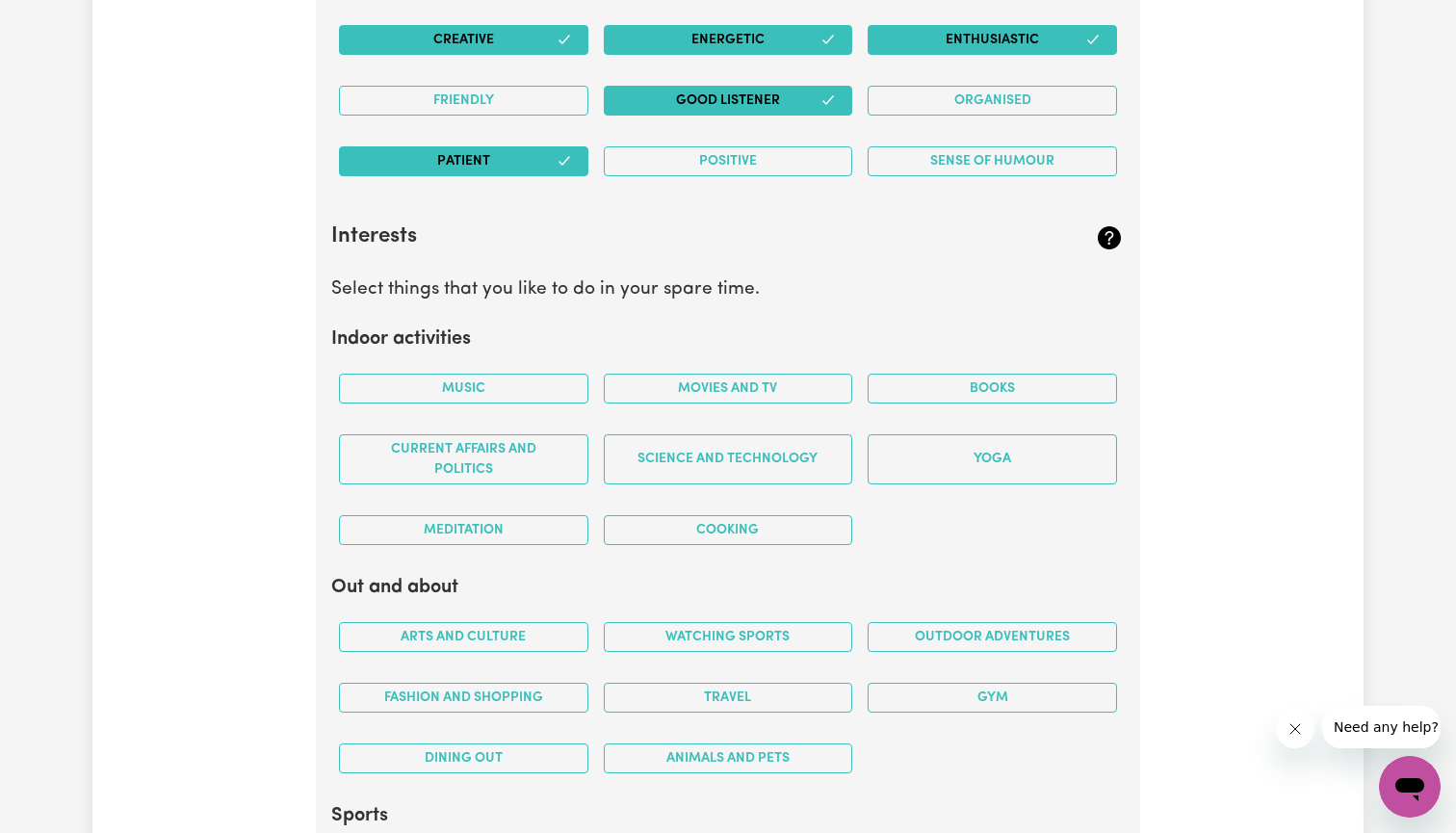
scroll to position [3353, 0]
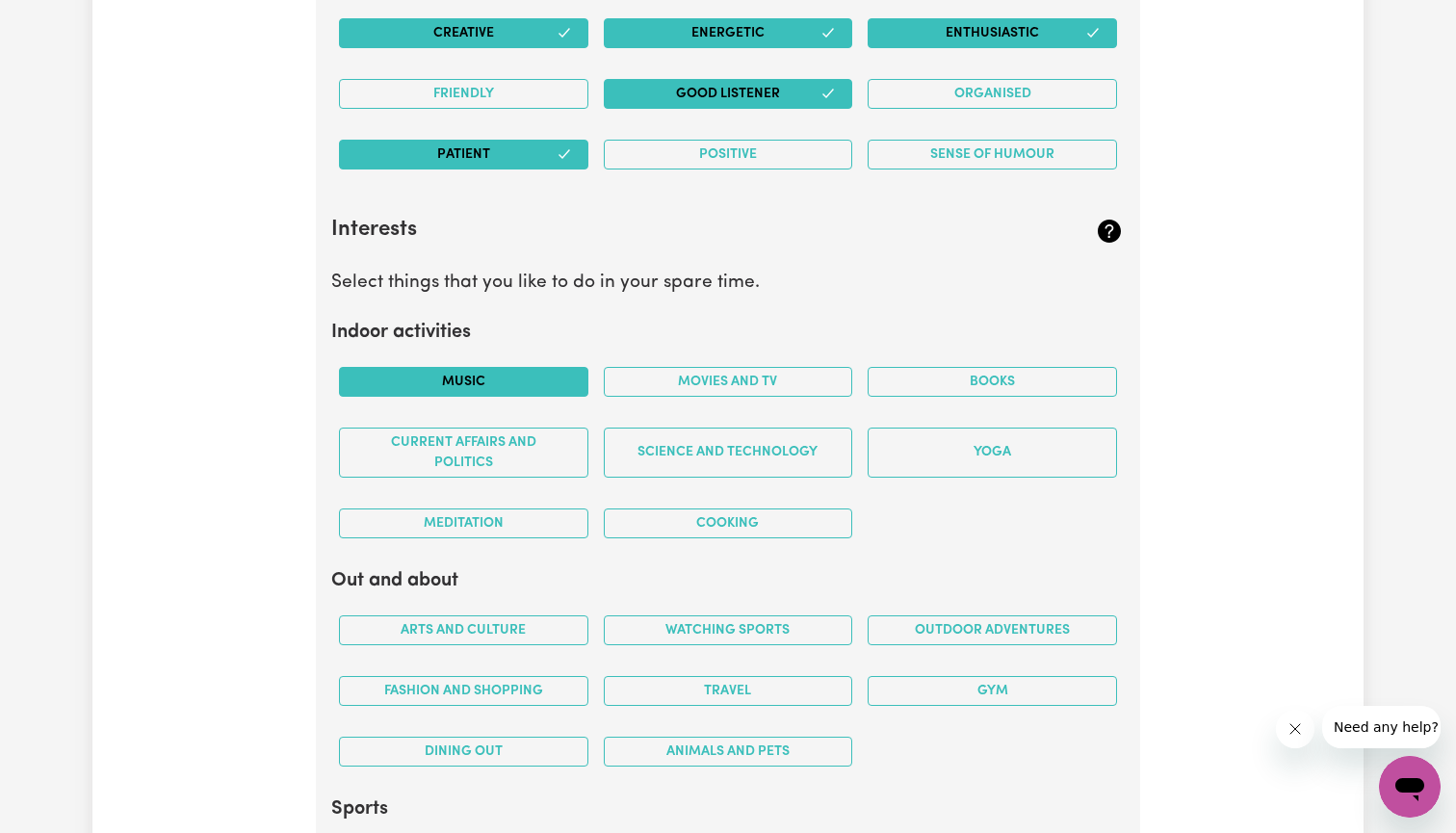
click at [499, 375] on button "Music" at bounding box center [463, 382] width 249 height 30
click at [661, 442] on button "Science and Technology" at bounding box center [728, 453] width 249 height 50
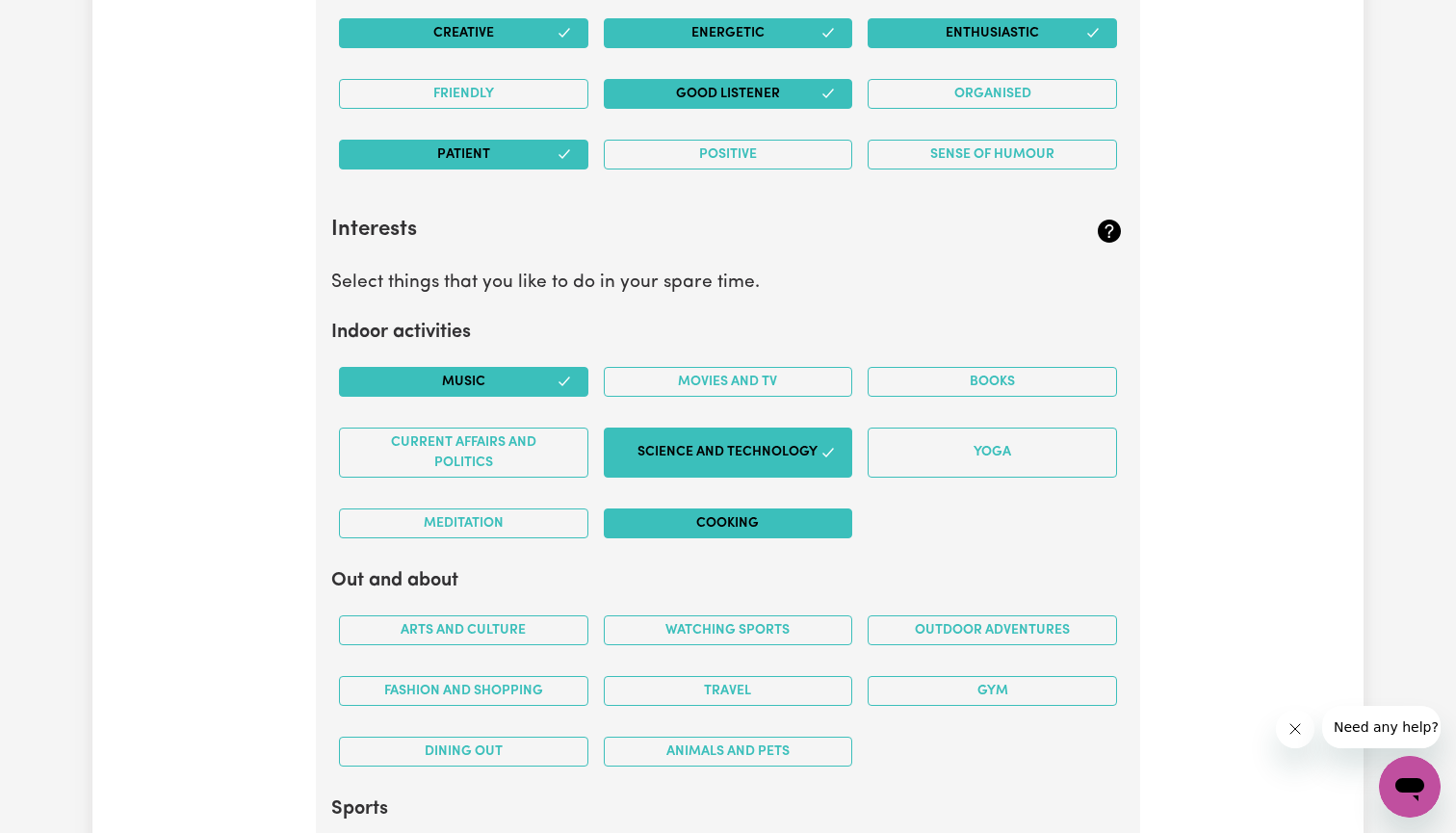
click at [733, 513] on button "Cooking" at bounding box center [728, 523] width 249 height 30
click at [784, 367] on button "Movies and TV" at bounding box center [728, 382] width 249 height 30
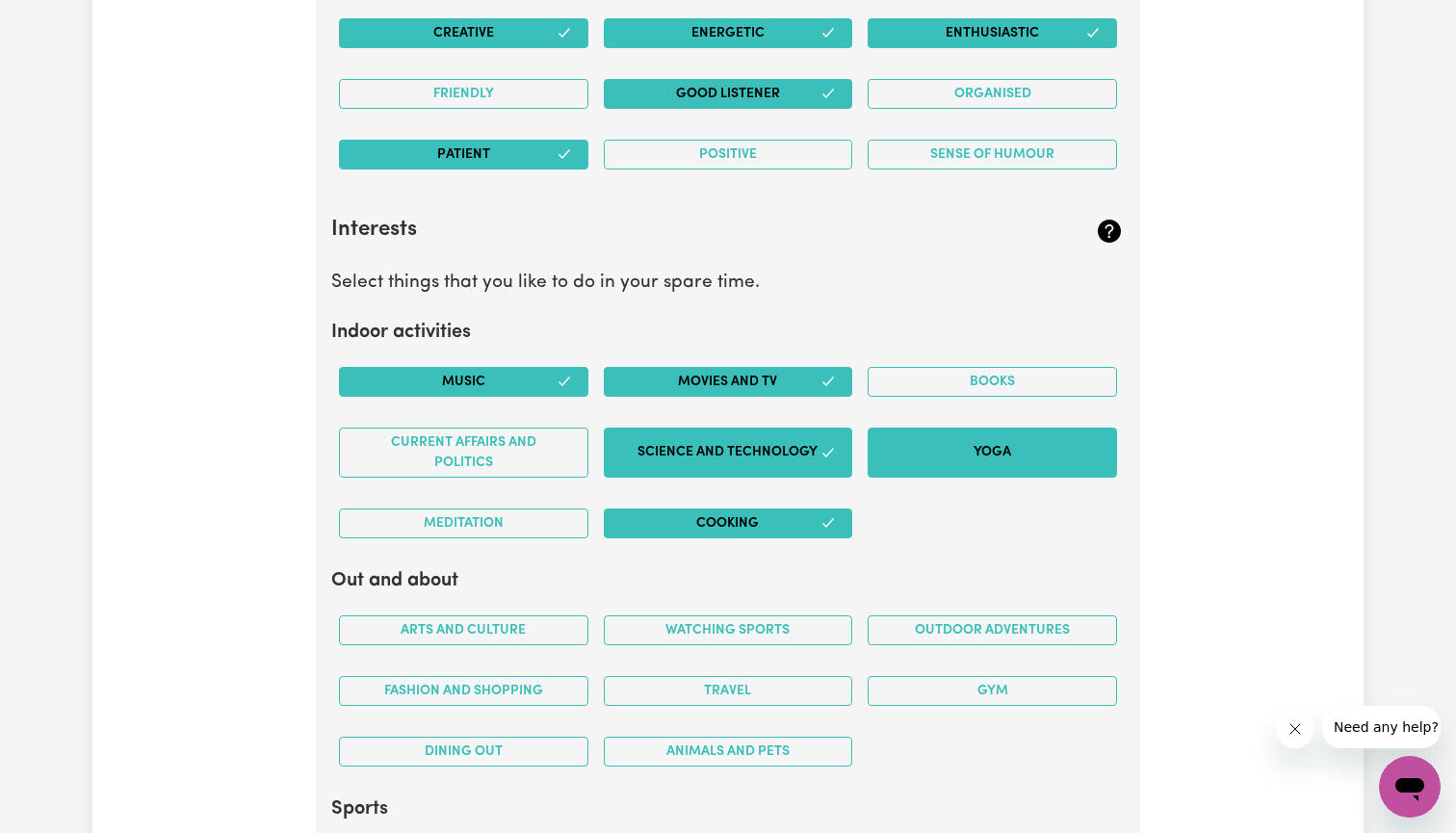
click at [946, 433] on button "Yoga" at bounding box center [992, 453] width 249 height 50
click at [536, 428] on button "Current Affairs and Politics" at bounding box center [463, 453] width 249 height 50
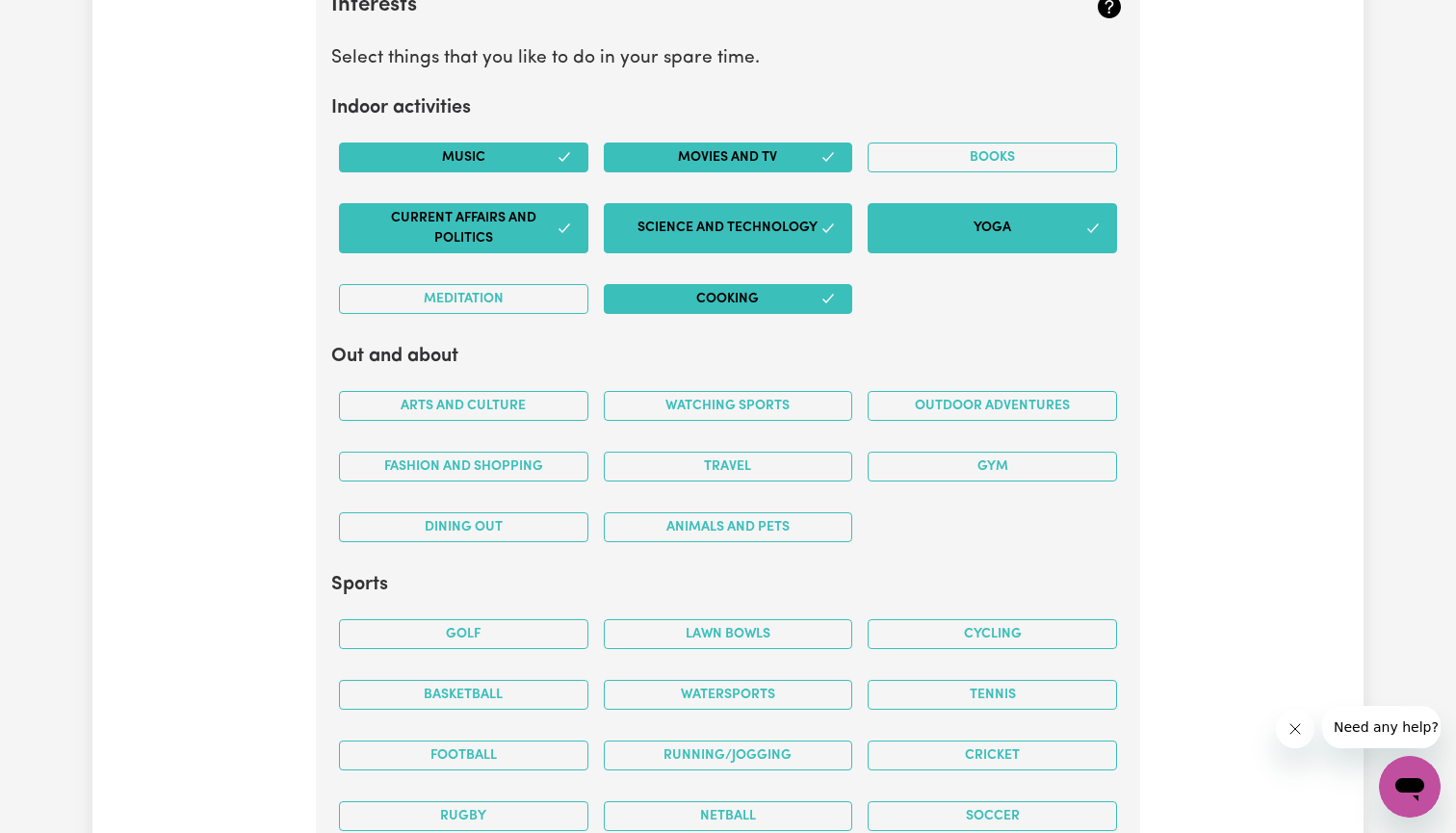
scroll to position [3580, 0]
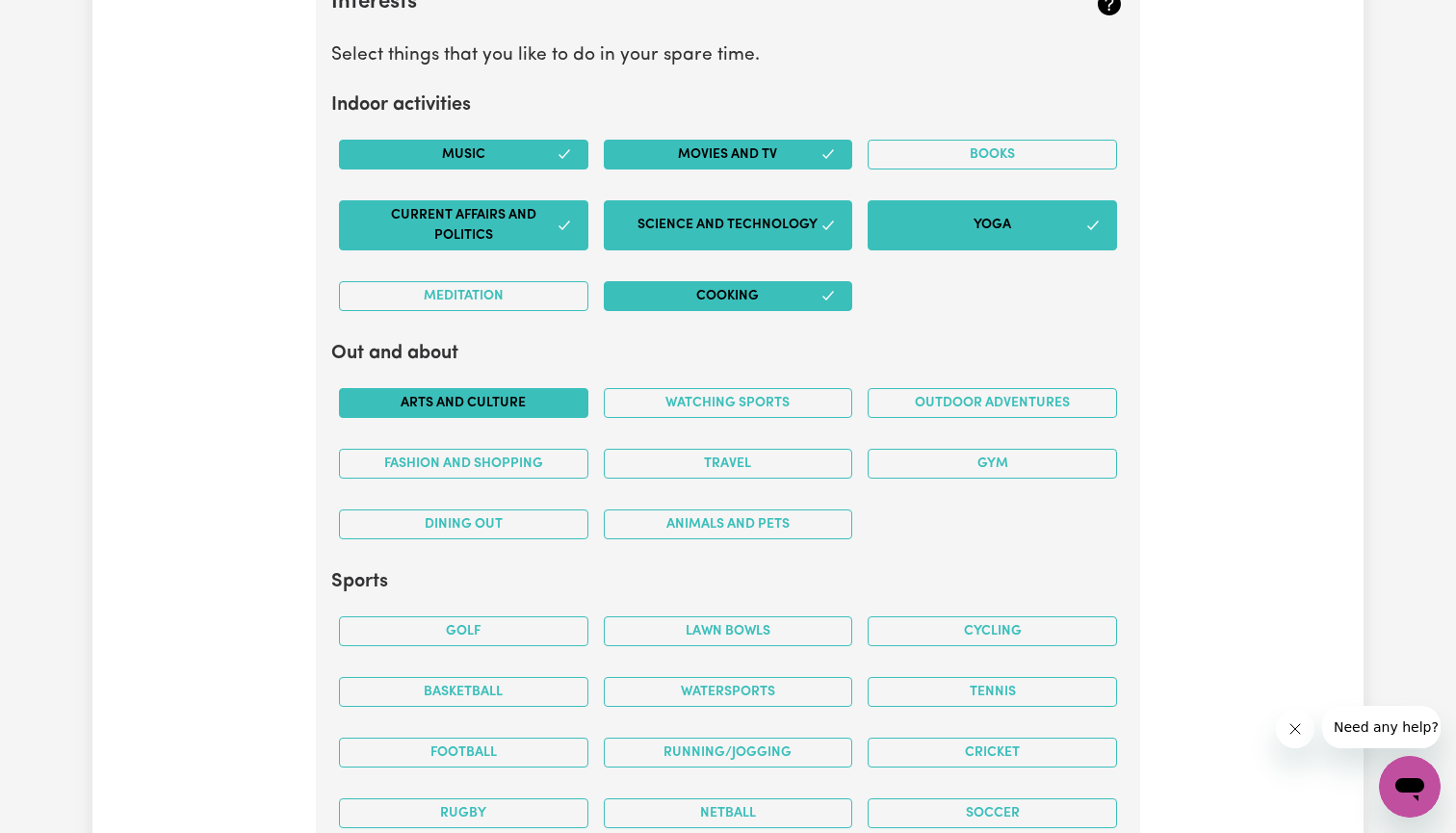
click at [527, 404] on button "Arts and Culture" at bounding box center [463, 403] width 249 height 30
click at [745, 388] on button "Watching sports" at bounding box center [728, 403] width 249 height 30
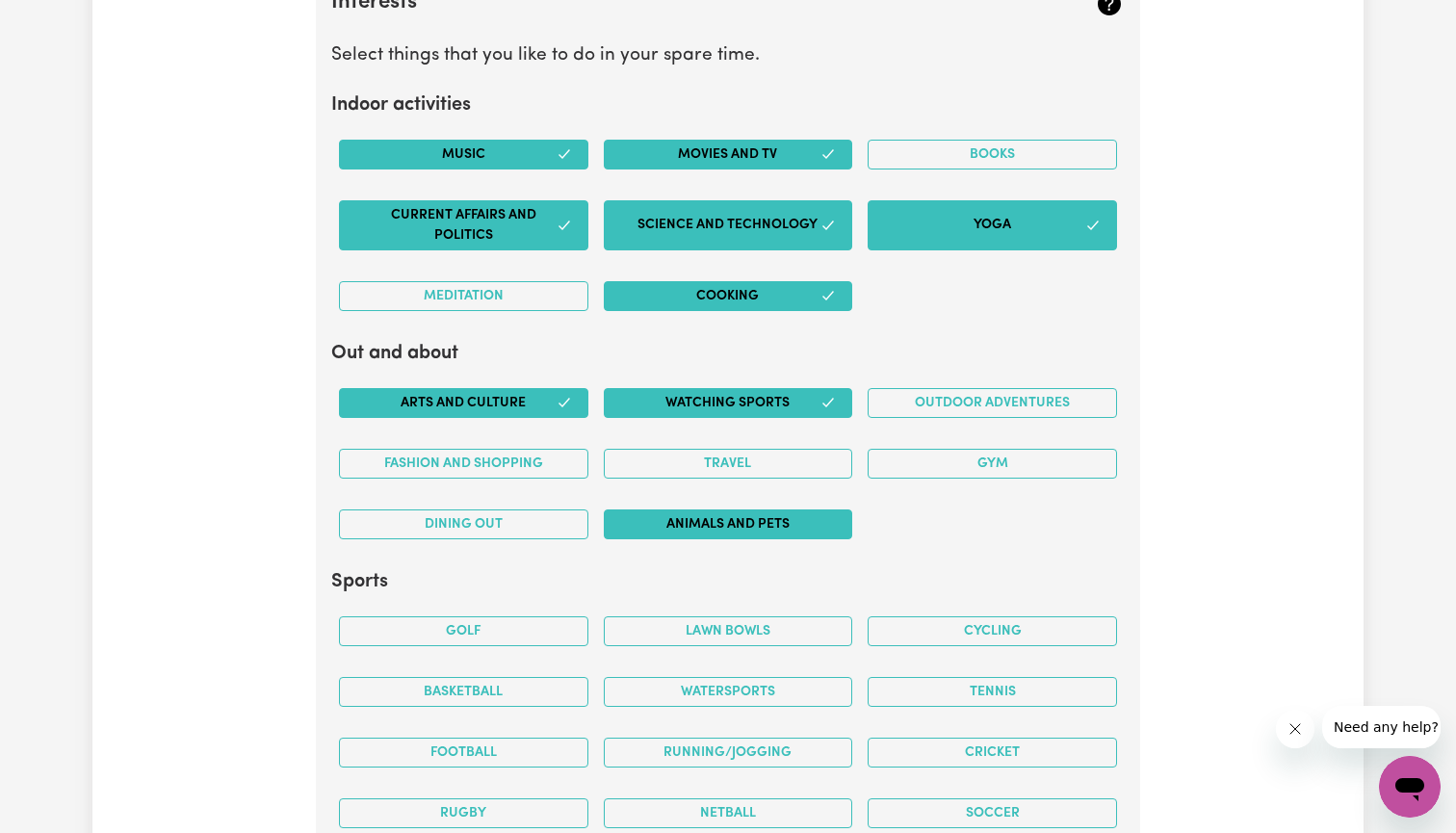
click at [717, 515] on button "Animals and pets" at bounding box center [728, 524] width 249 height 30
click at [953, 388] on button "Outdoor adventures" at bounding box center [992, 403] width 249 height 30
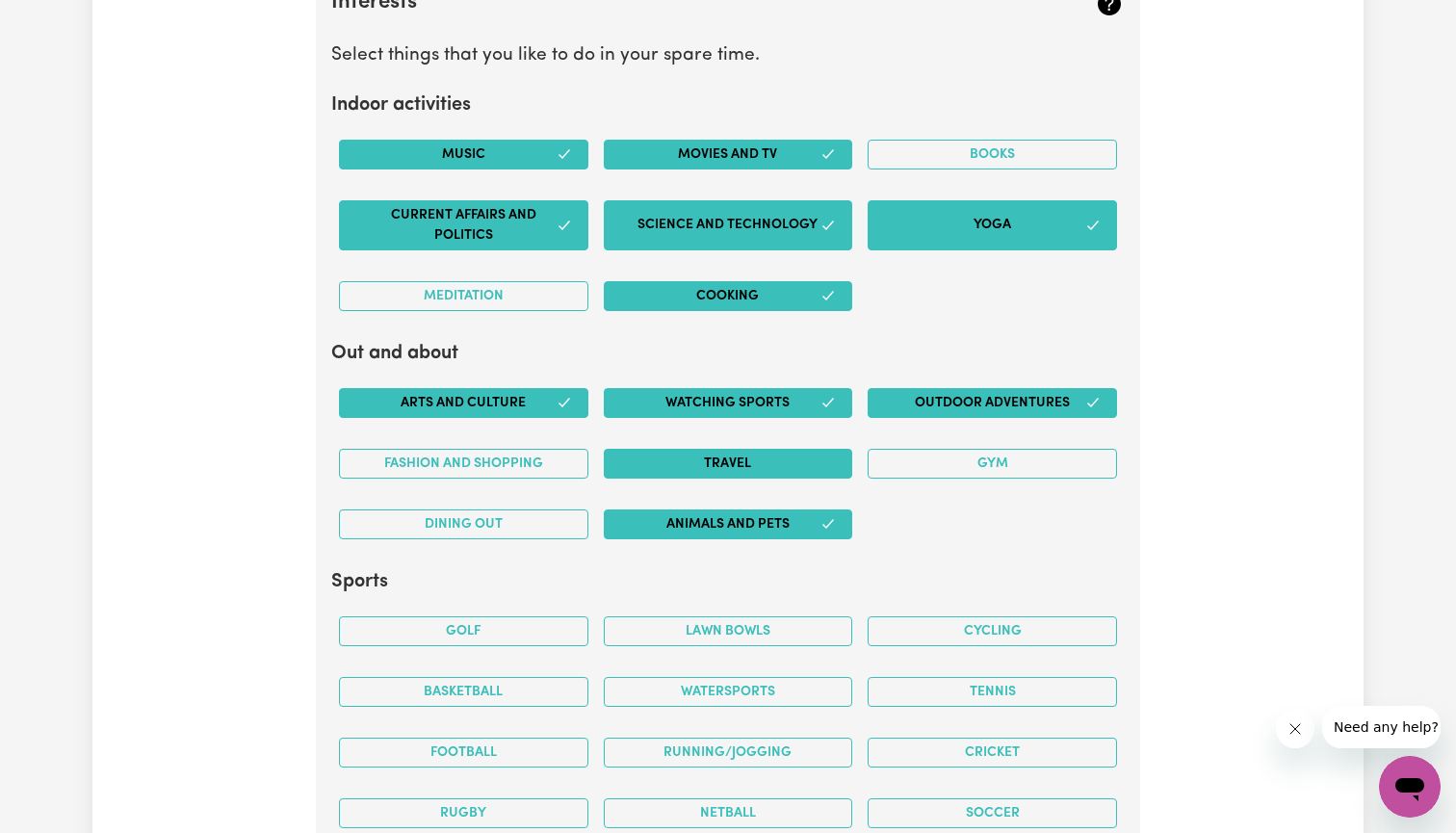
click at [790, 449] on button "Travel" at bounding box center [728, 464] width 249 height 30
click at [916, 449] on button "Gym" at bounding box center [992, 464] width 249 height 30
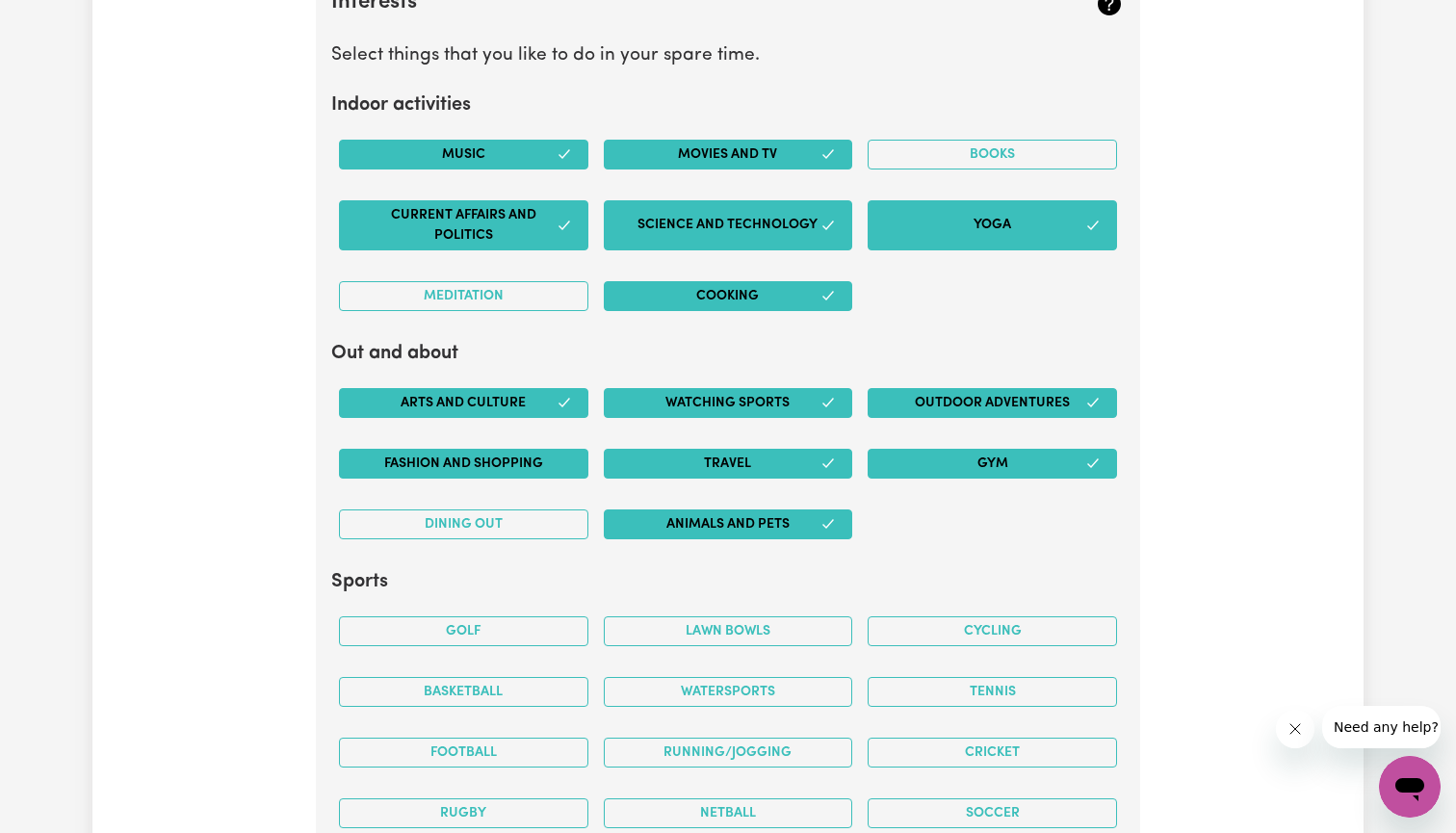
click at [548, 453] on button "Fashion and shopping" at bounding box center [463, 464] width 249 height 30
click at [548, 494] on div "Dining out" at bounding box center [463, 524] width 265 height 61
click at [555, 511] on button "Dining out" at bounding box center [463, 524] width 249 height 30
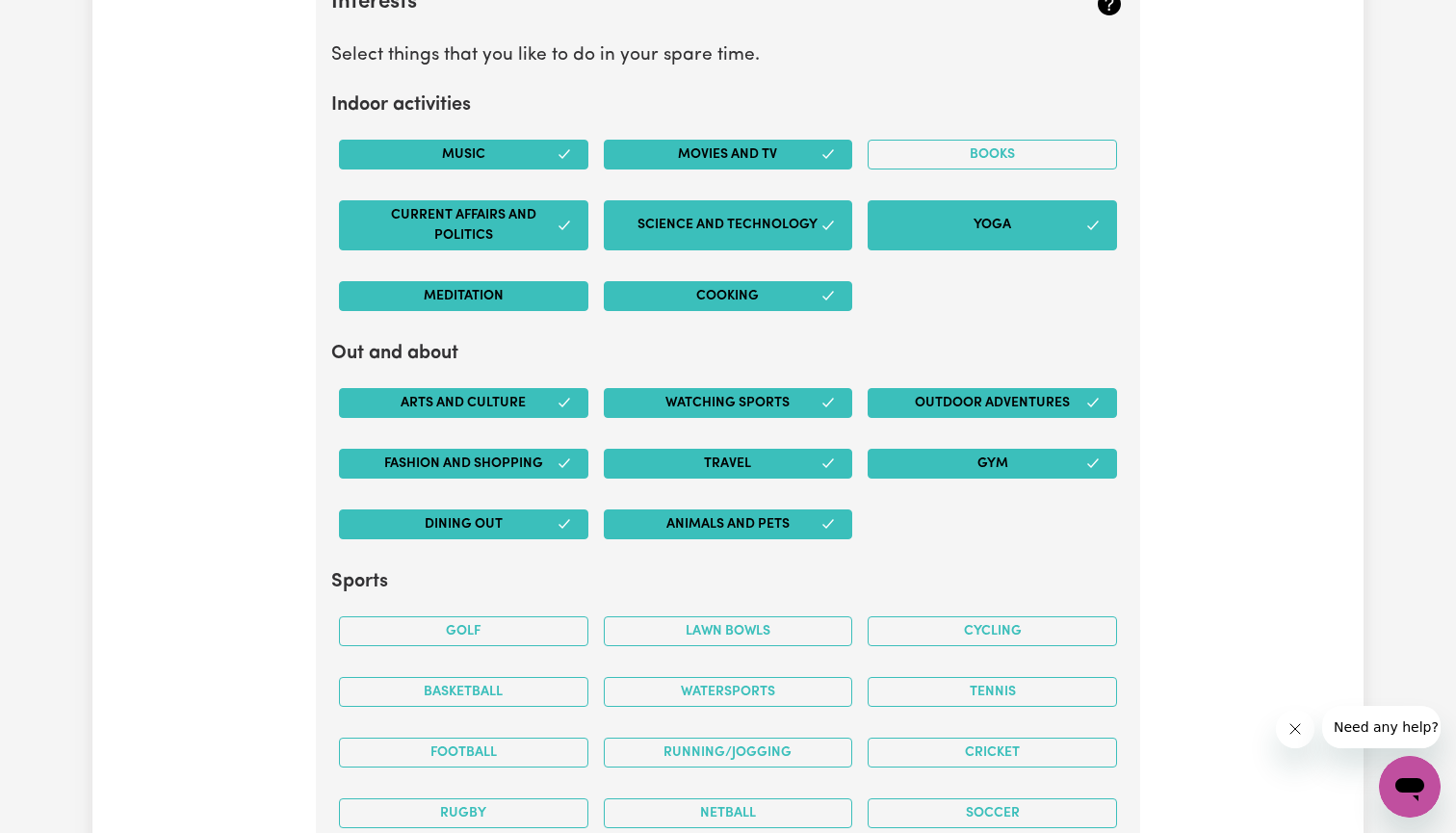
click at [537, 281] on button "Meditation" at bounding box center [463, 296] width 249 height 30
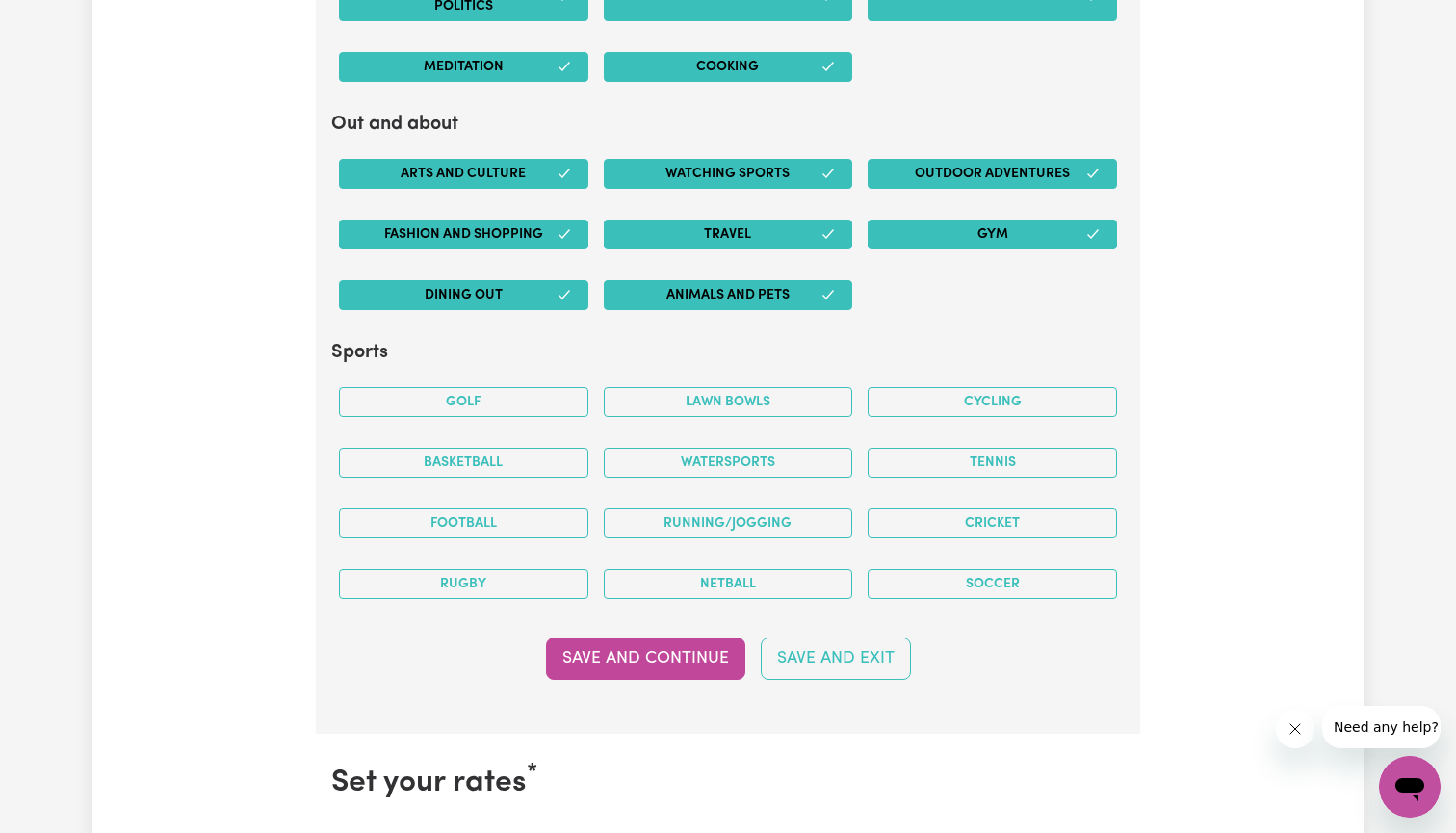
scroll to position [3826, 0]
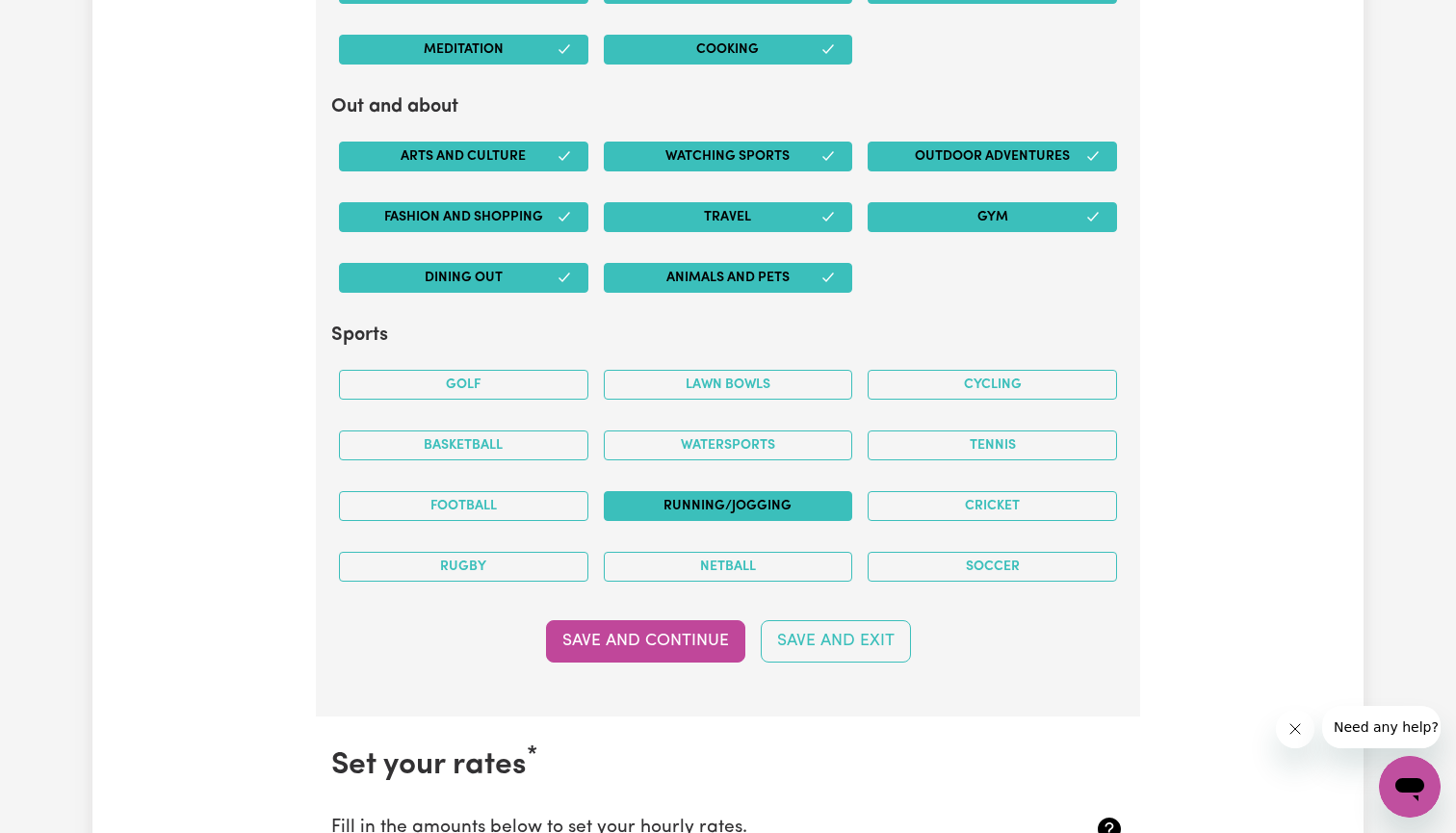
click at [730, 494] on button "Running/Jogging" at bounding box center [728, 506] width 249 height 30
click at [955, 504] on button "Cricket" at bounding box center [992, 506] width 249 height 30
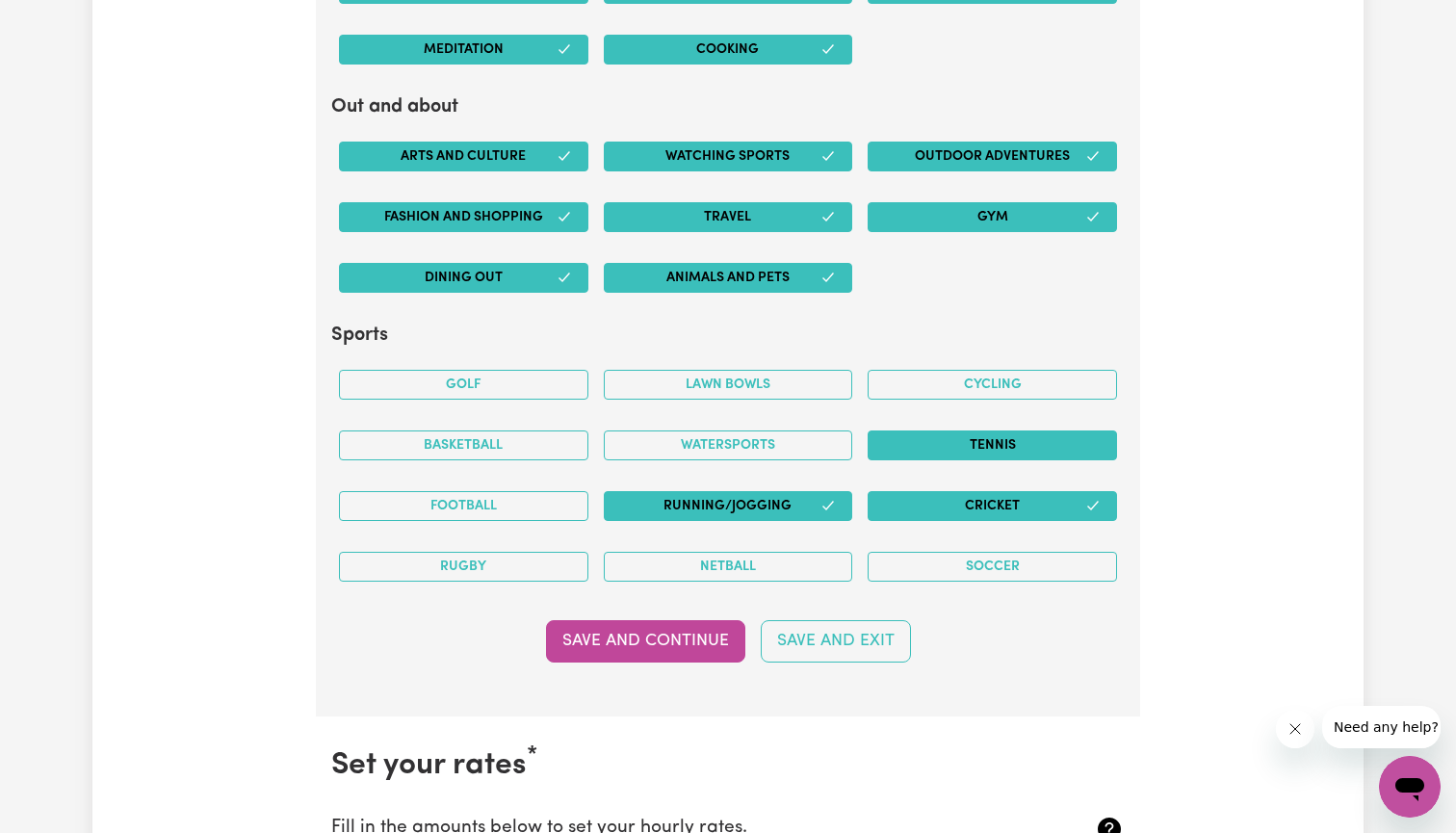
click at [959, 439] on button "Tennis" at bounding box center [992, 446] width 249 height 30
click at [549, 431] on button "Basketball" at bounding box center [463, 446] width 249 height 30
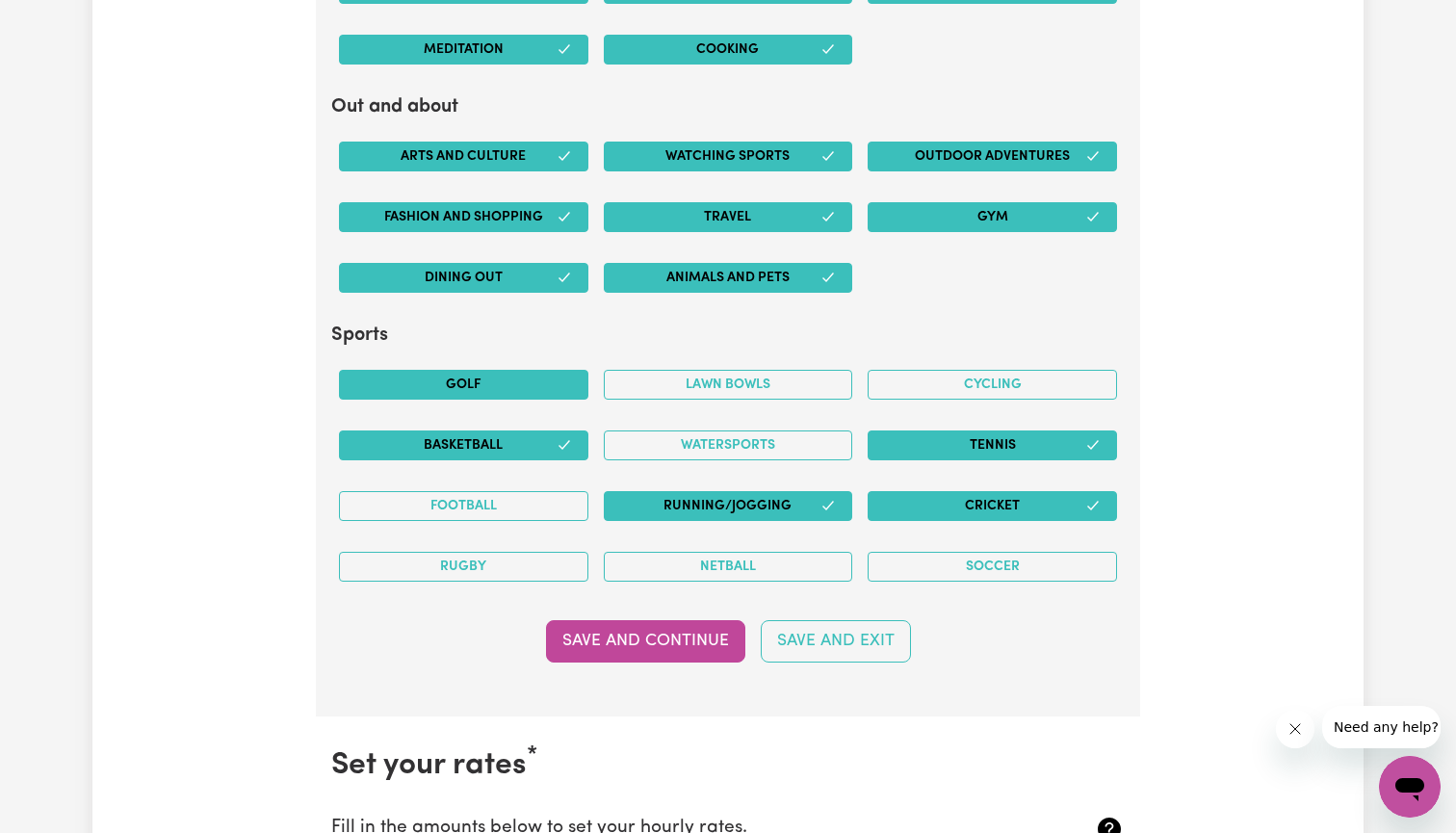
click at [544, 374] on button "Golf" at bounding box center [463, 385] width 249 height 30
click at [947, 552] on button "Soccer" at bounding box center [992, 567] width 249 height 30
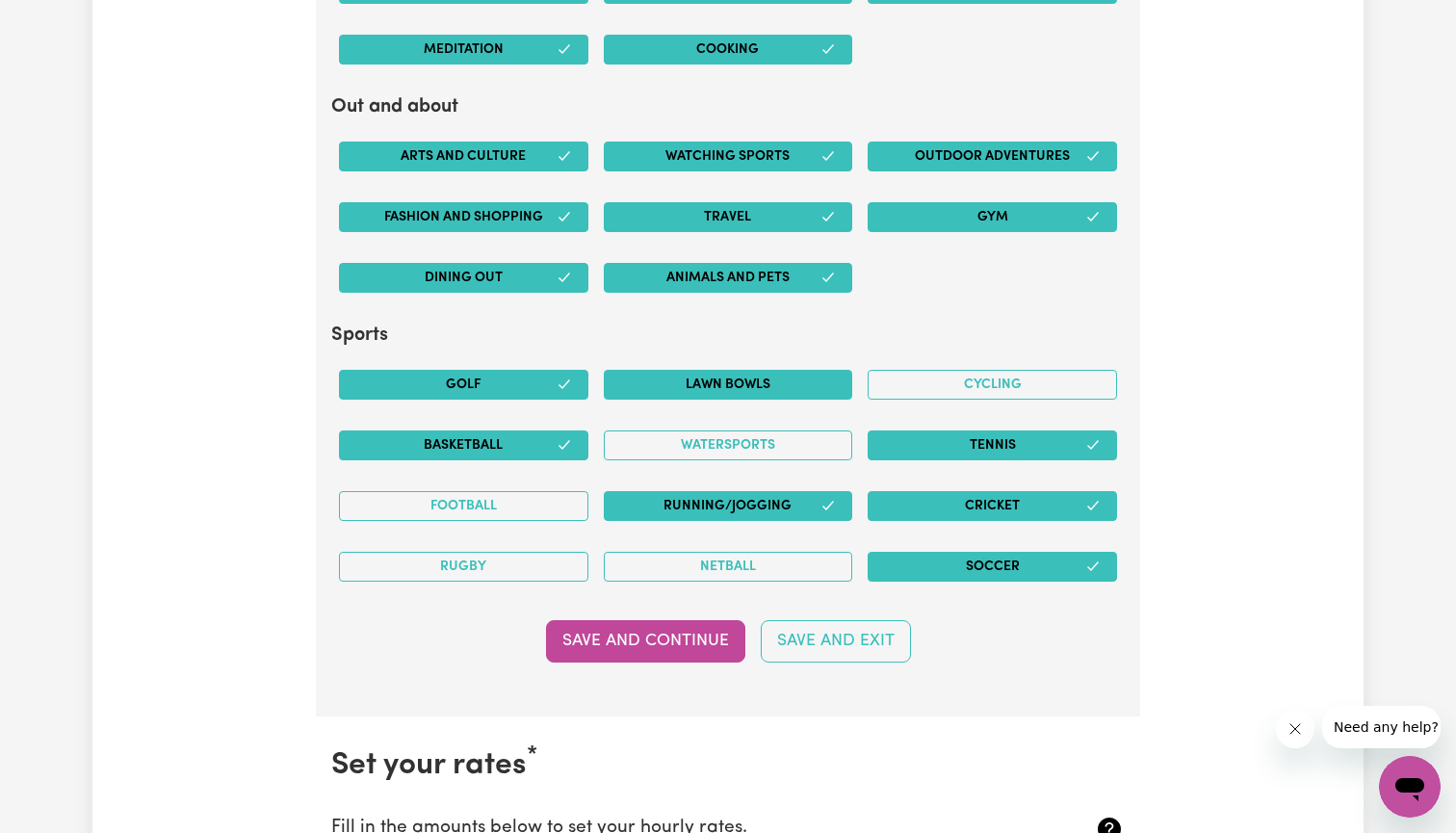
click at [708, 370] on button "Lawn bowls" at bounding box center [728, 385] width 249 height 30
click at [719, 431] on button "Watersports" at bounding box center [728, 446] width 249 height 30
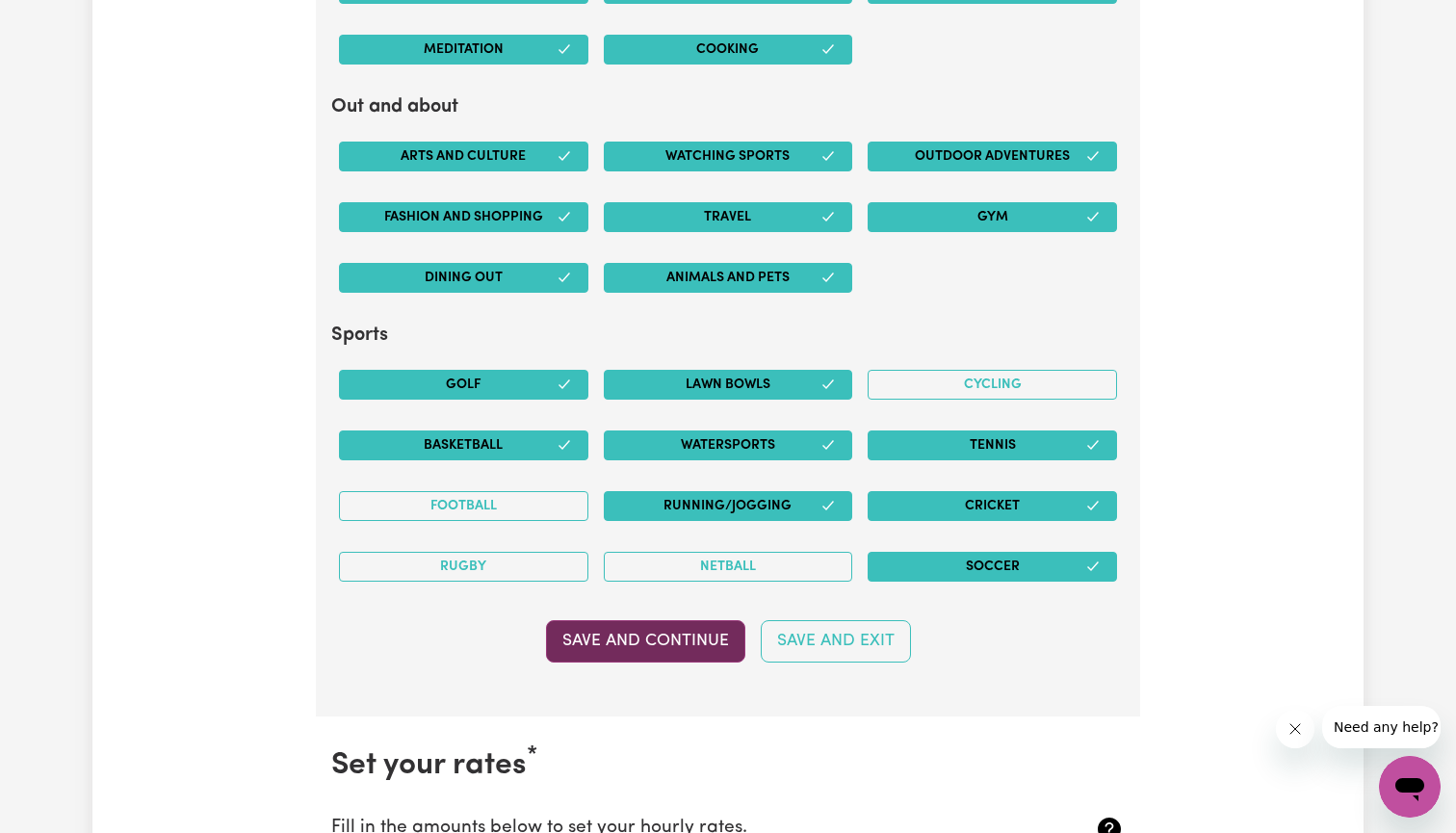
click at [689, 624] on button "Save and Continue" at bounding box center [645, 641] width 199 height 43
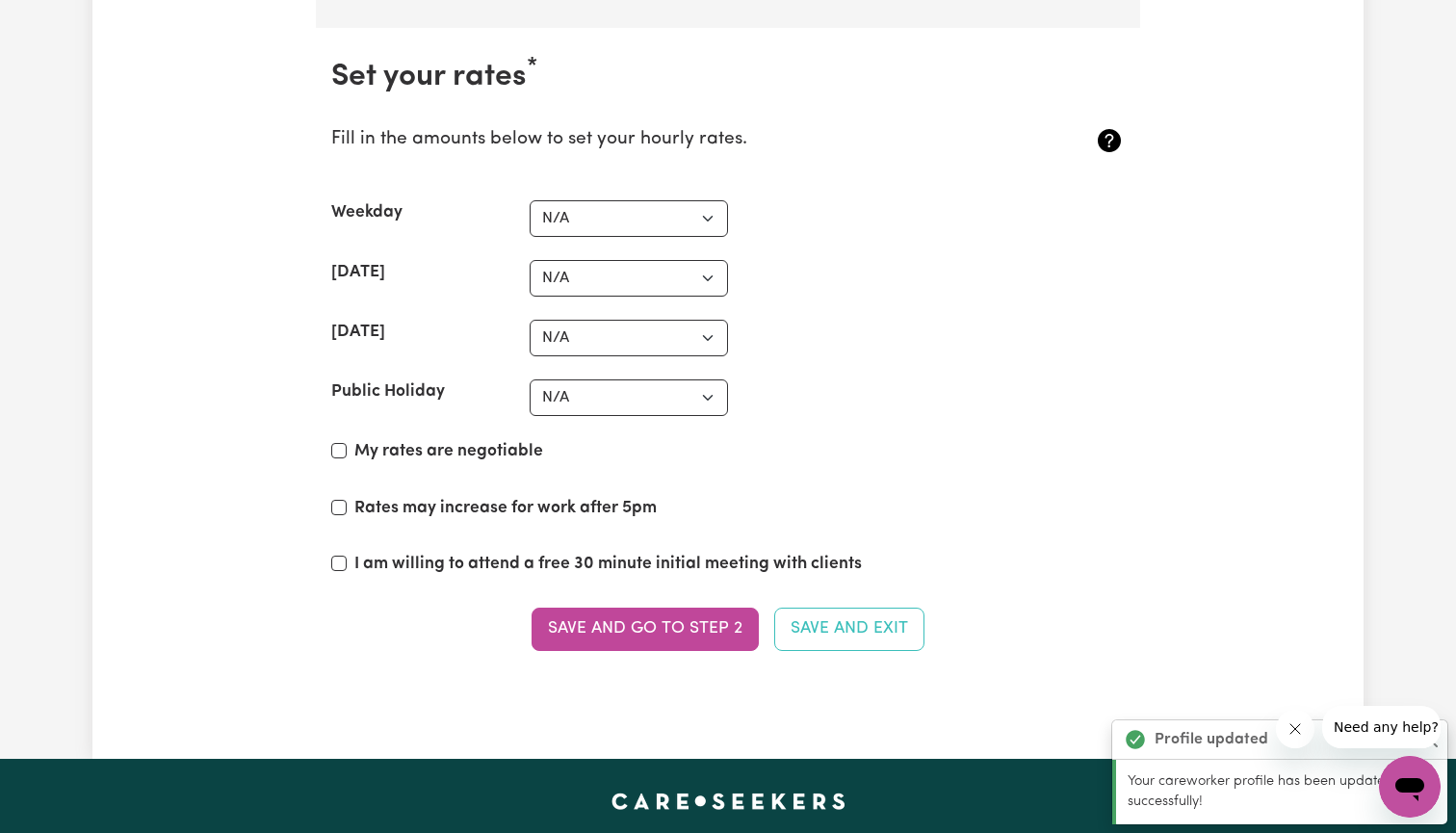
scroll to position [4526, 0]
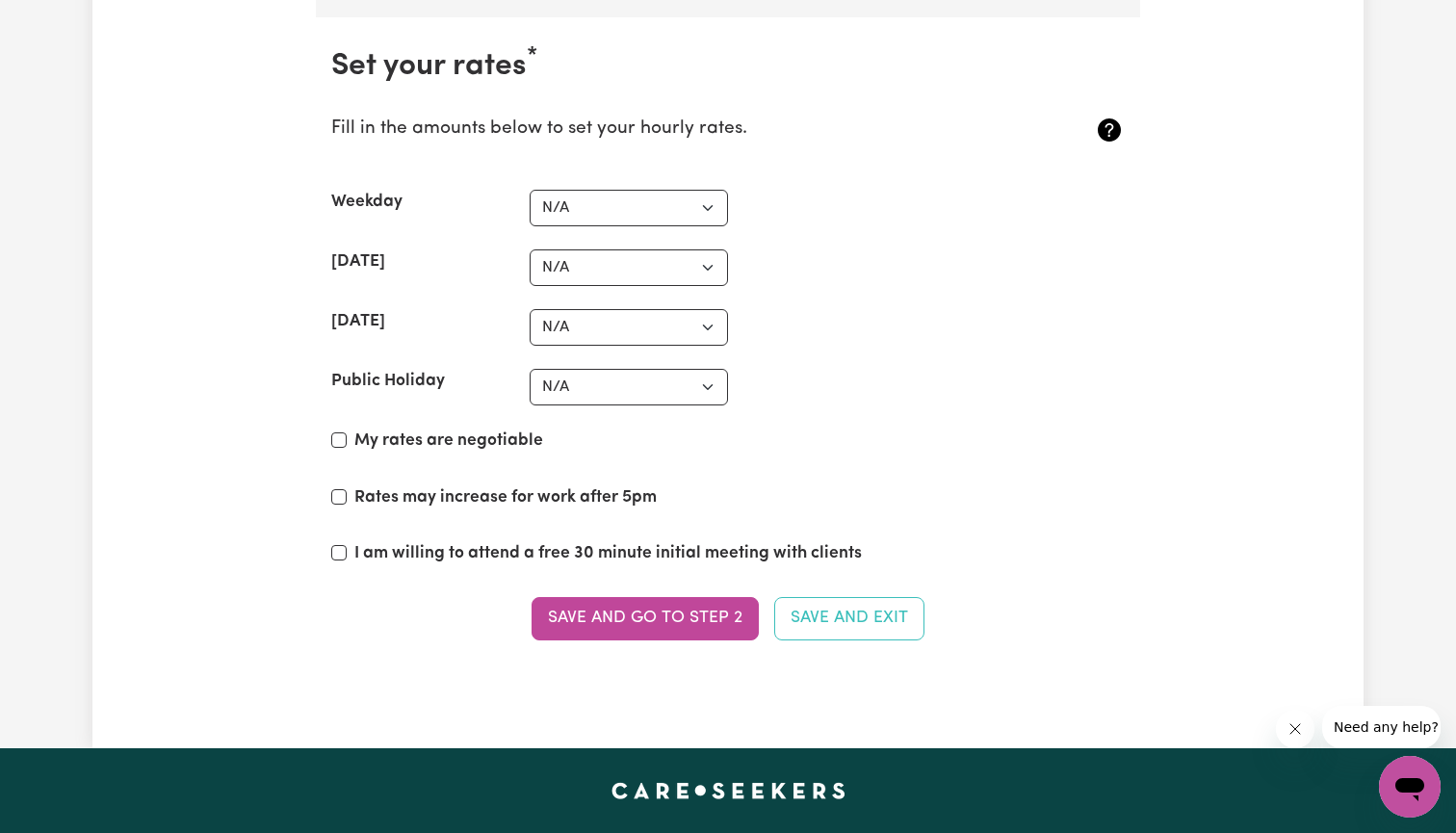
click at [341, 489] on input "Rates may increase for work after 5pm" at bounding box center [339, 497] width 16 height 16
checkbox input "true"
click at [343, 541] on div "I am willing to attend a free 30 minute initial meeting with clients" at bounding box center [728, 557] width 794 height 33
click at [335, 433] on input "My rates are negotiable" at bounding box center [339, 441] width 16 height 16
checkbox input "true"
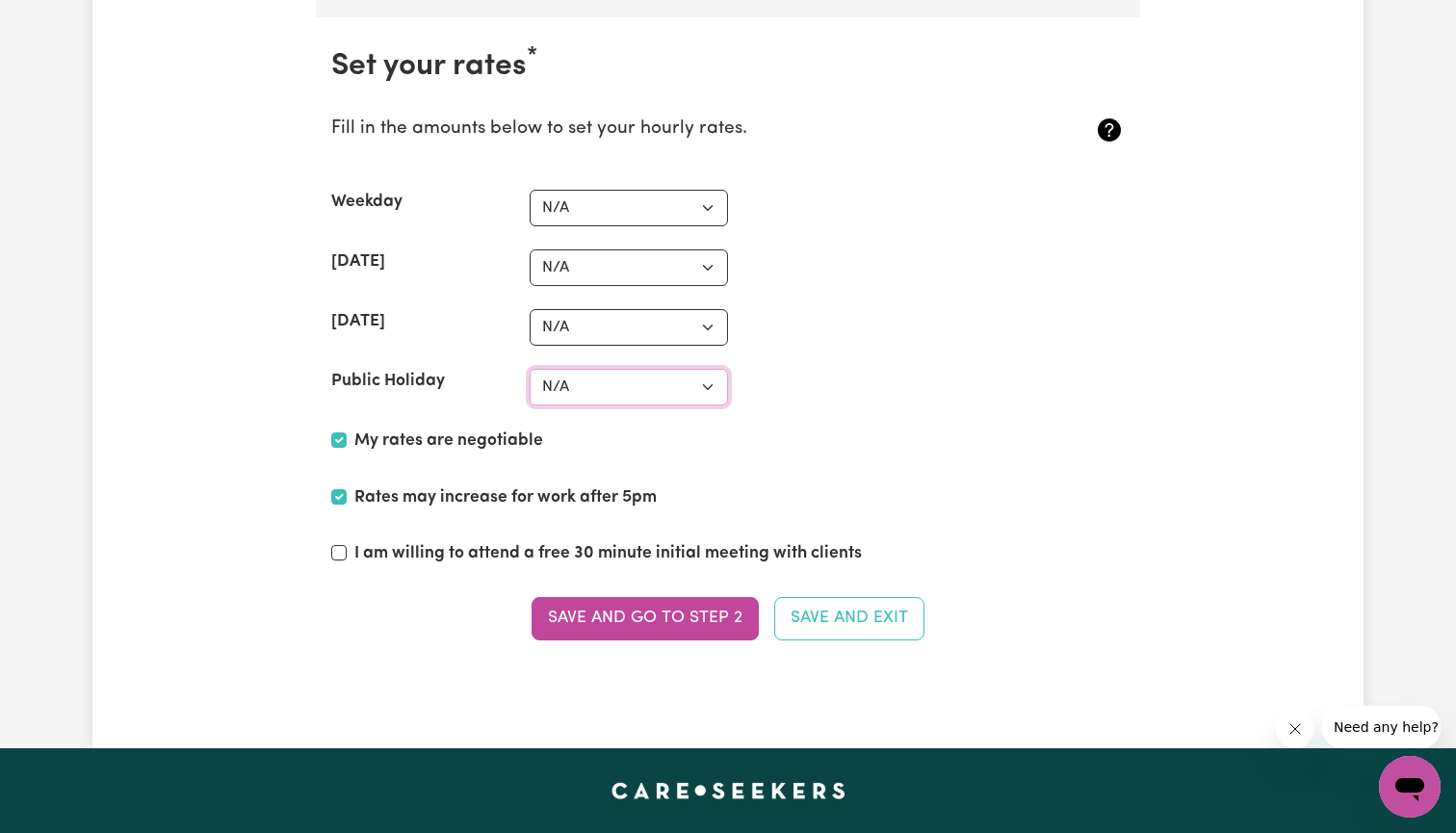
select select "60"
select select "39"
select select "56"
select select "40"
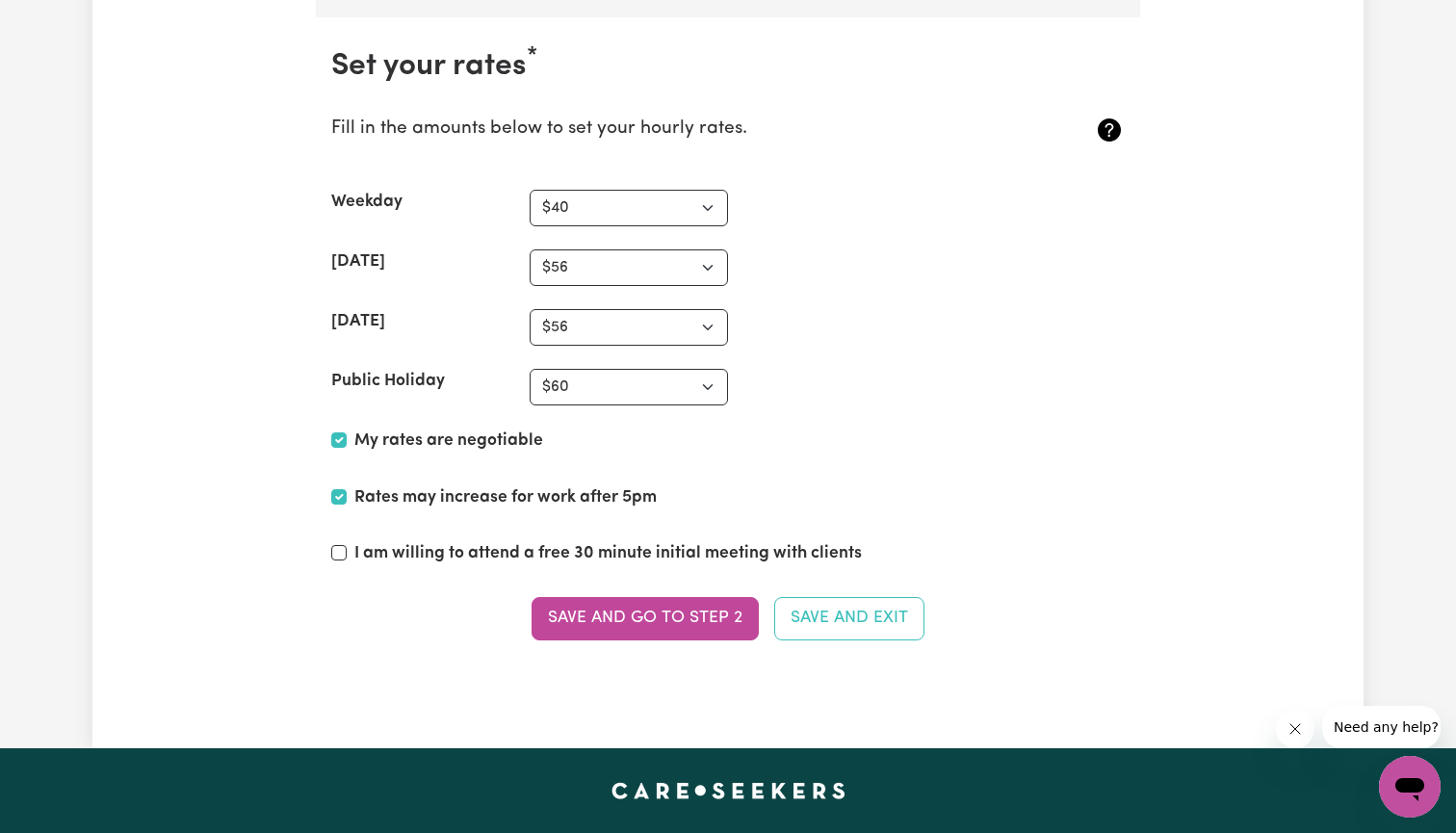
click at [687, 582] on section "Set your rates * Fill in the amounts below to set your hourly rates. Weekday N/…" at bounding box center [728, 355] width 825 height 677
click at [338, 545] on input "I am willing to attend a free 30 minute initial meeting with clients" at bounding box center [339, 553] width 16 height 16
checkbox input "true"
click at [584, 603] on button "Save and go to Step 2" at bounding box center [645, 619] width 227 height 43
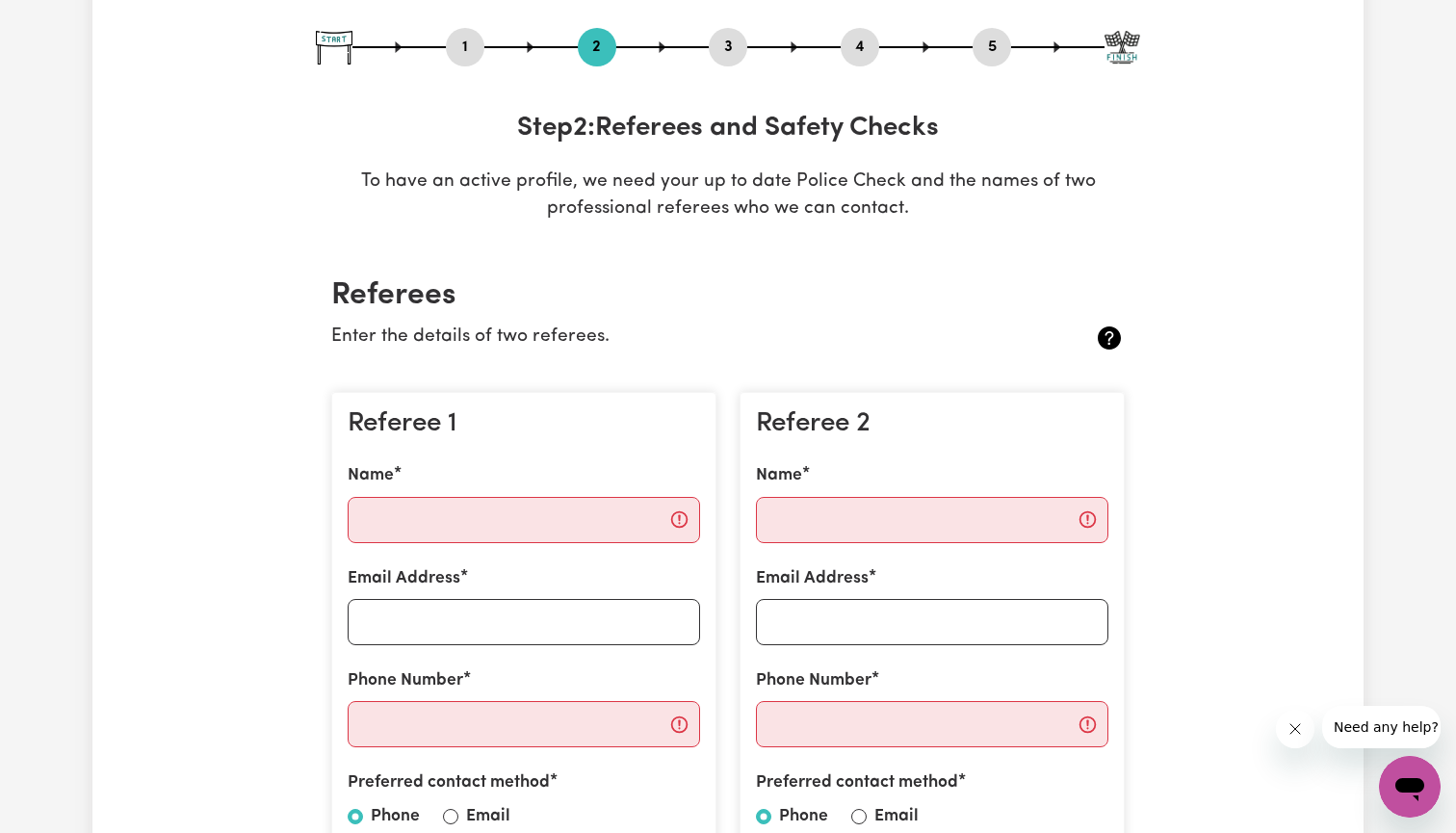
scroll to position [199, 0]
